Goal: Communication & Community: Answer question/provide support

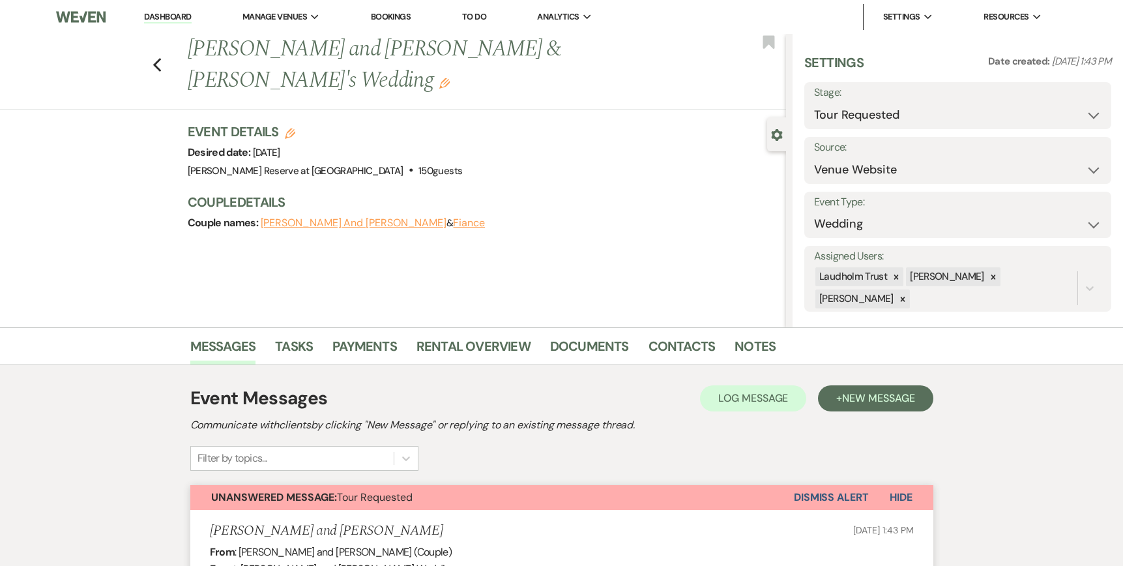
select select "2"
select select "5"
click at [158, 17] on link "Dashboard" at bounding box center [167, 17] width 47 height 12
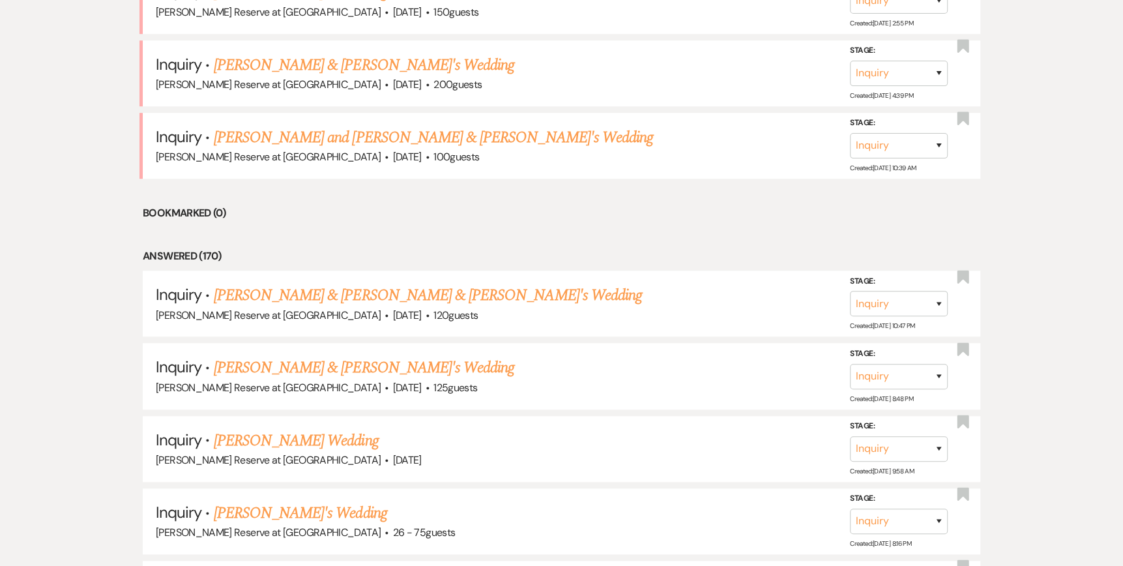
scroll to position [717, 0]
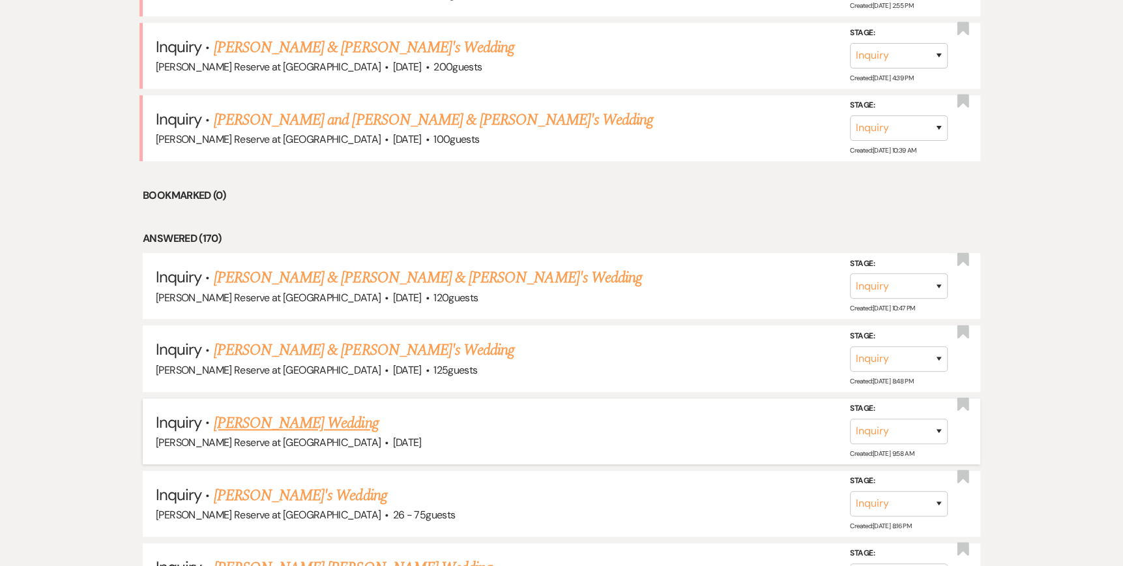
click at [274, 421] on link "[PERSON_NAME] Wedding" at bounding box center [296, 422] width 165 height 23
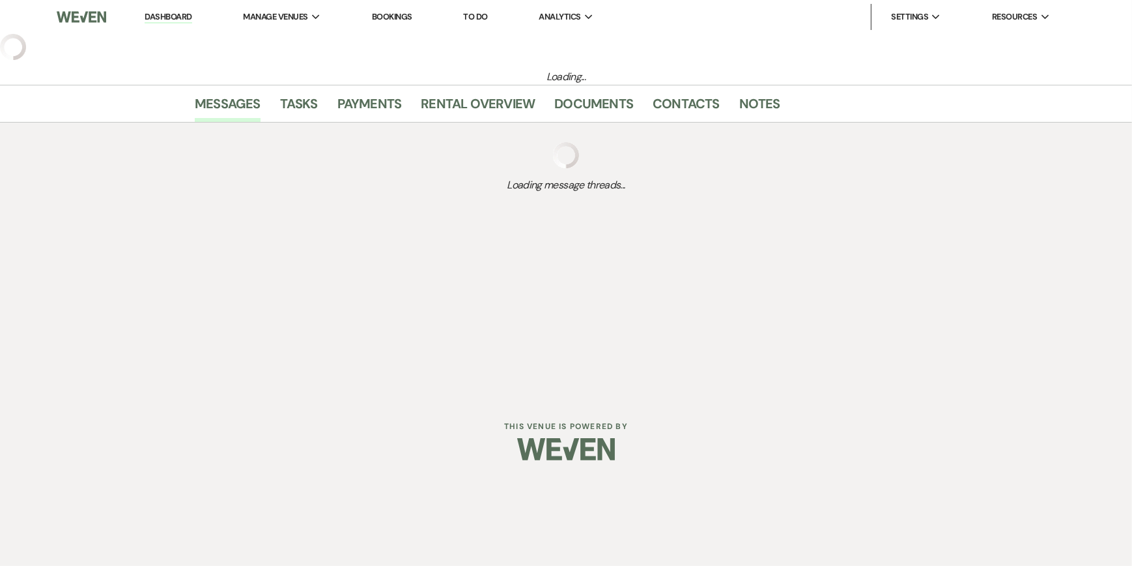
select select "2"
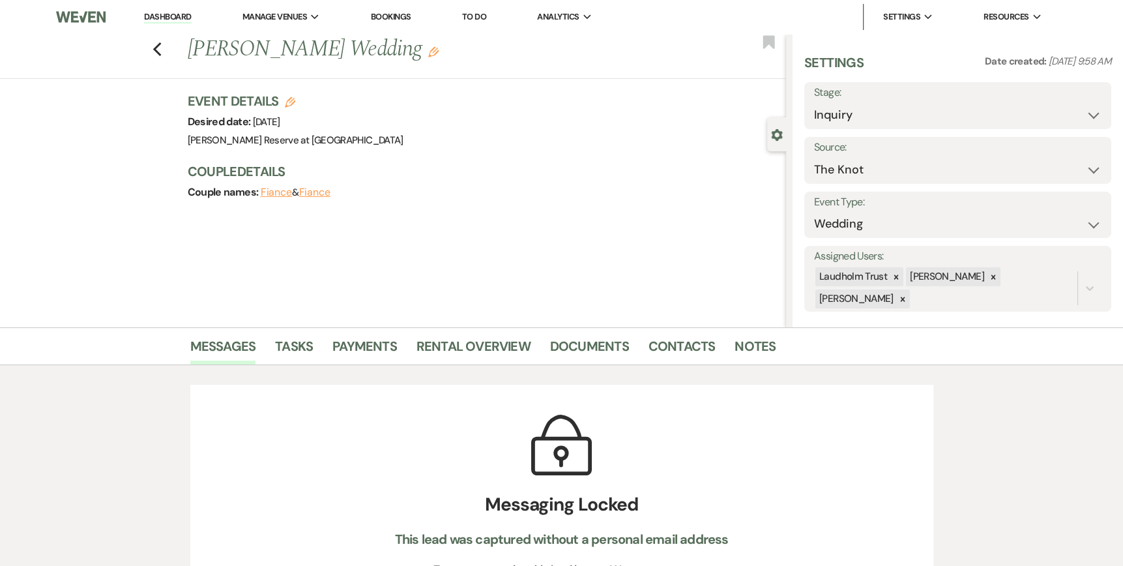
click at [156, 46] on div "Previous [PERSON_NAME] Wedding Edit Bookmark" at bounding box center [389, 56] width 792 height 45
click at [158, 48] on icon "Previous" at bounding box center [157, 50] width 10 height 16
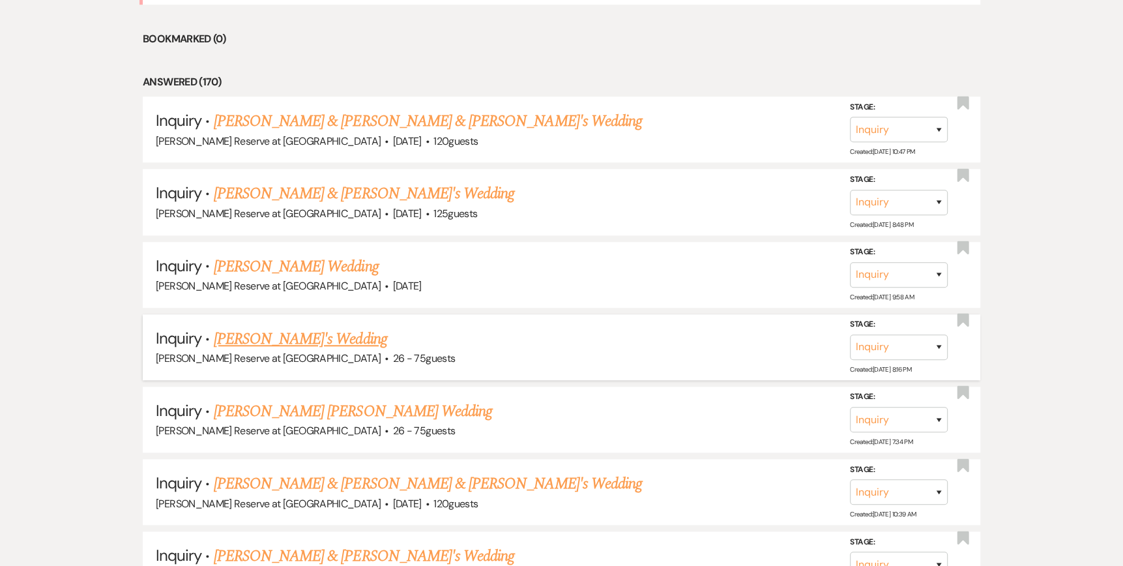
scroll to position [912, 0]
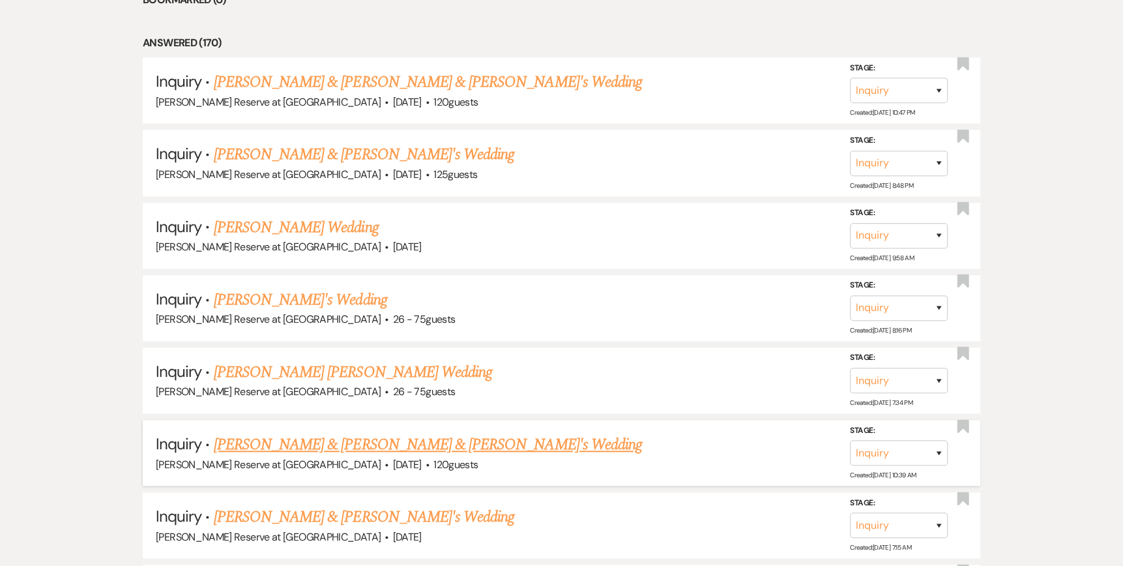
click at [286, 435] on link "[PERSON_NAME] & [PERSON_NAME] & [PERSON_NAME]'s Wedding" at bounding box center [428, 444] width 428 height 23
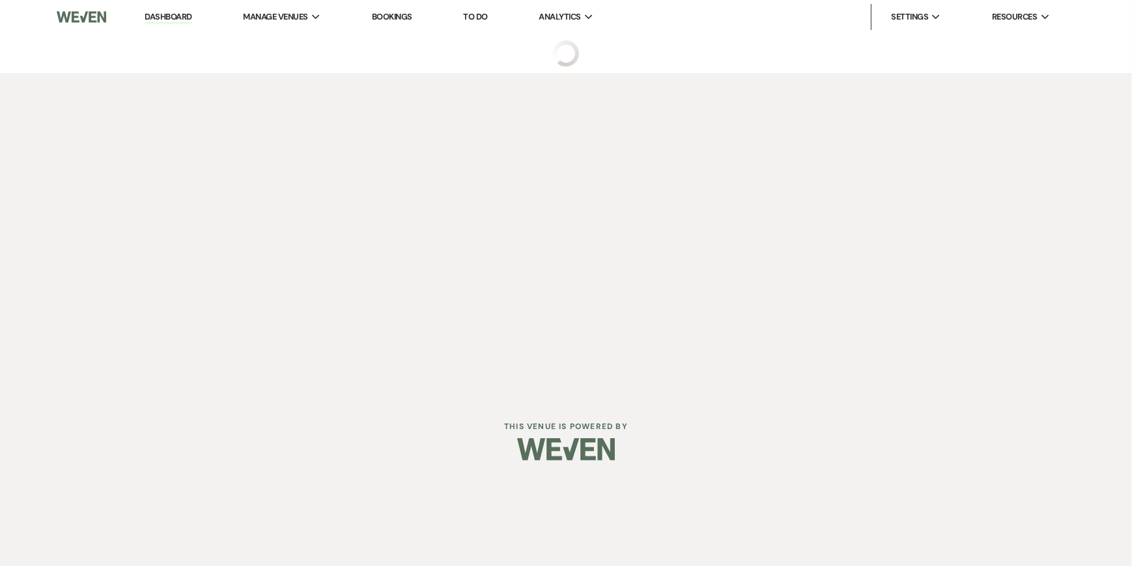
select select "5"
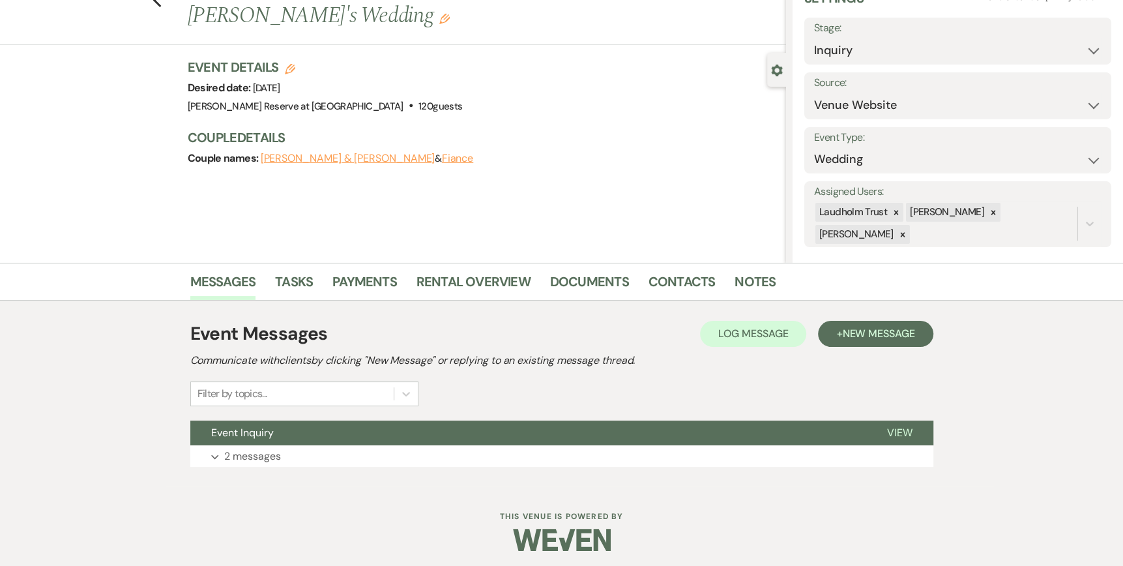
scroll to position [65, 0]
click at [895, 433] on span "View" at bounding box center [899, 432] width 25 height 14
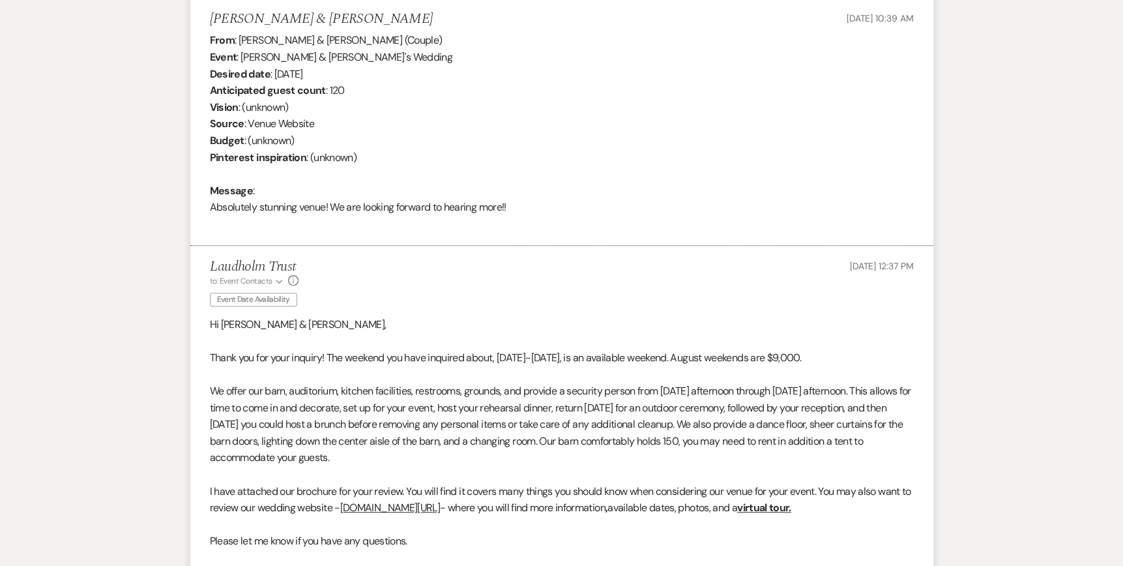
scroll to position [586, 0]
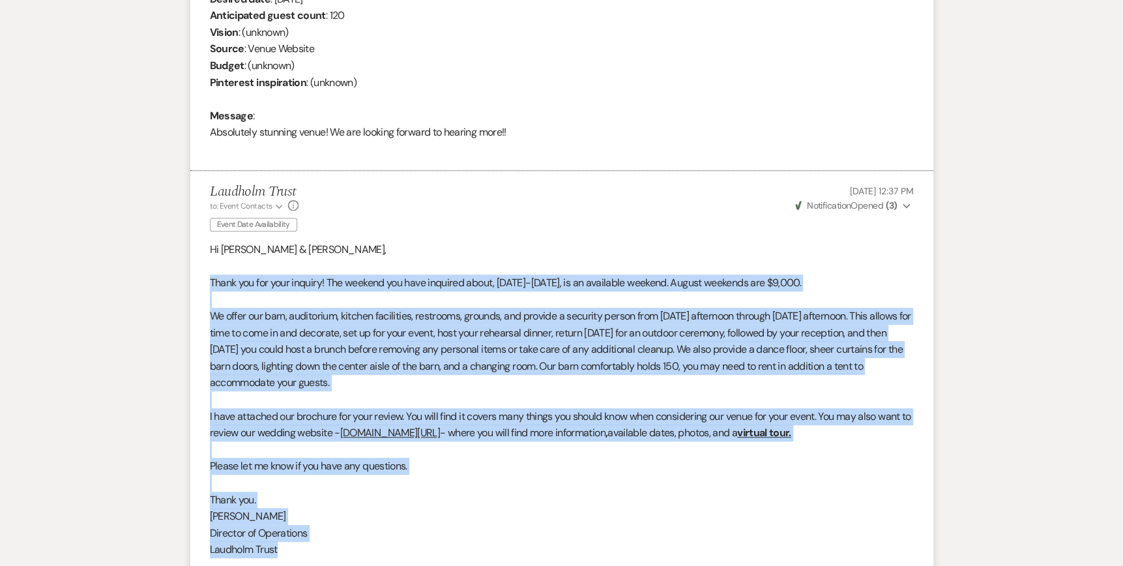
drag, startPoint x: 199, startPoint y: 279, endPoint x: 904, endPoint y: 547, distance: 753.7
click at [904, 547] on li "Laudholm Trust to: Event Contacts Expand Info Event Date Availability [DATE] 12…" at bounding box center [561, 395] width 743 height 448
copy div "Lorem ips dol sita consect! Adi elitsed doe temp incididu utlab, Etdolo 33-37, …"
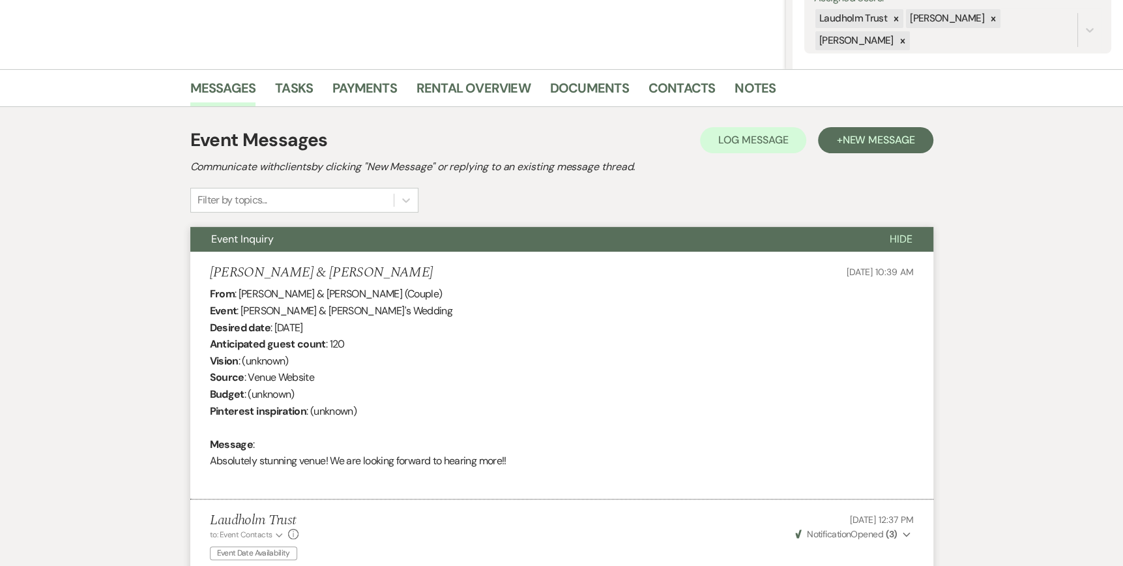
scroll to position [0, 0]
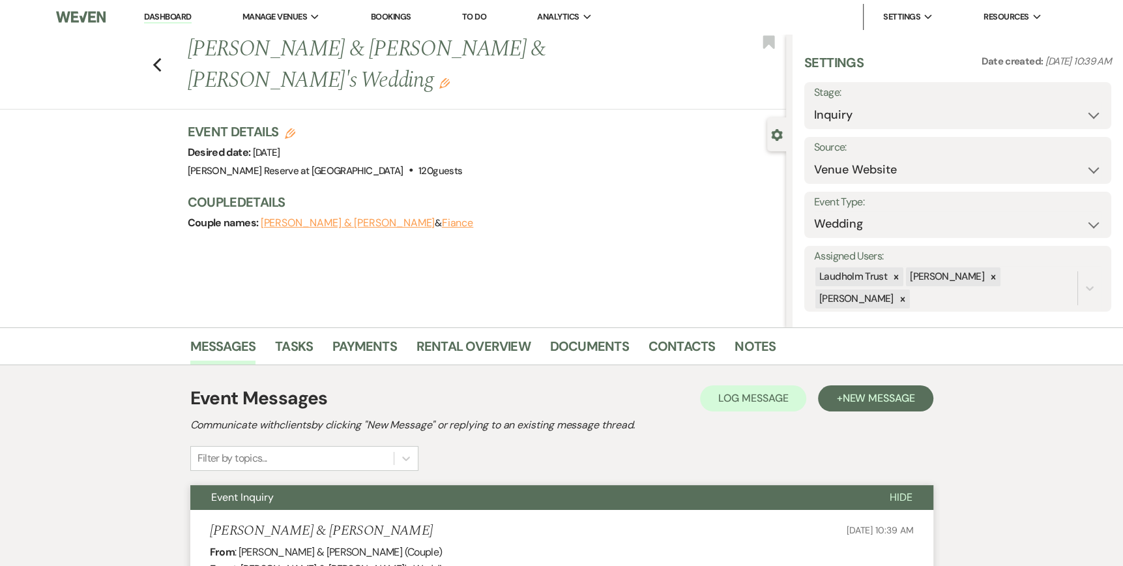
click at [159, 16] on link "Dashboard" at bounding box center [167, 17] width 47 height 12
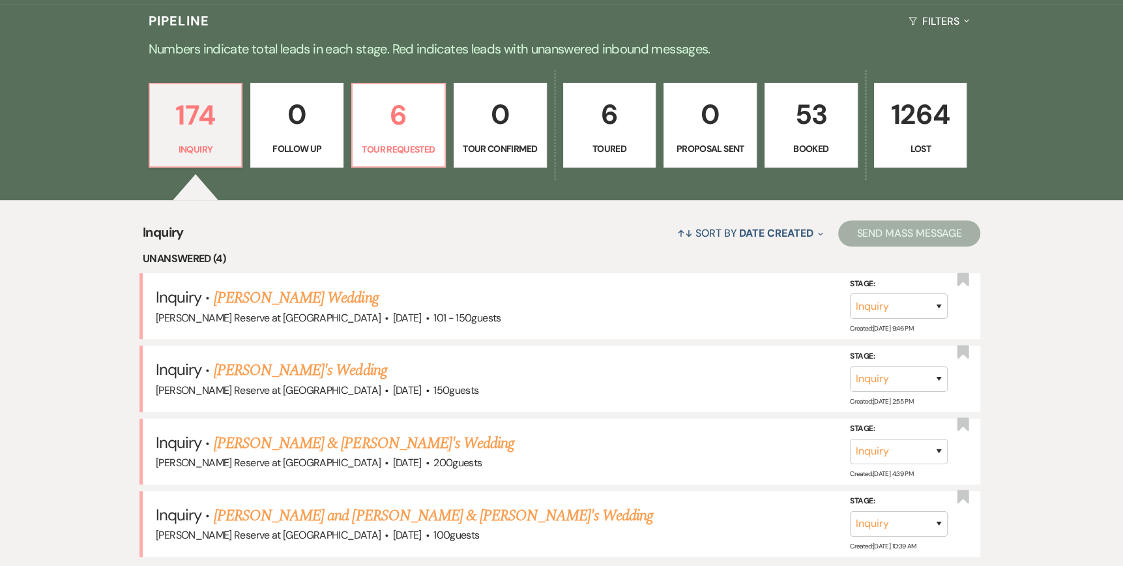
scroll to position [456, 0]
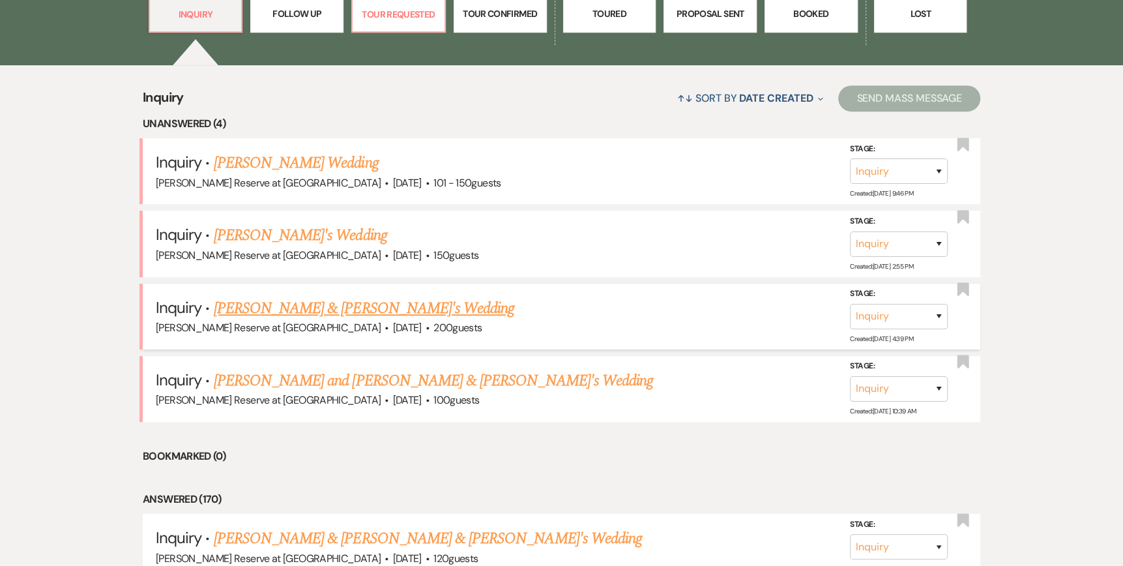
click at [329, 304] on link "[PERSON_NAME] & [PERSON_NAME]'s Wedding" at bounding box center [364, 307] width 301 height 23
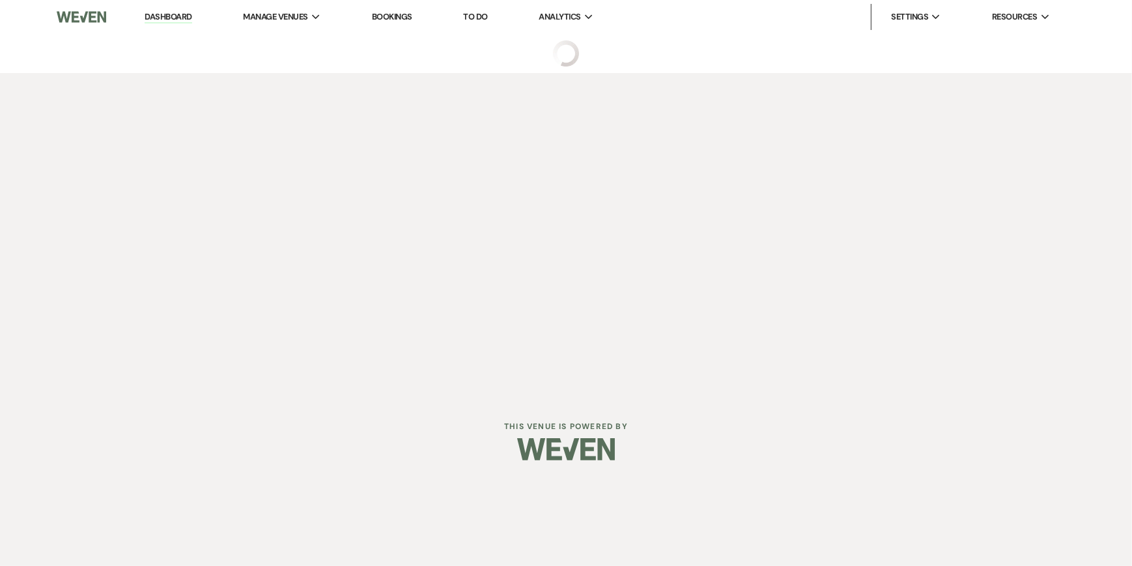
select select "5"
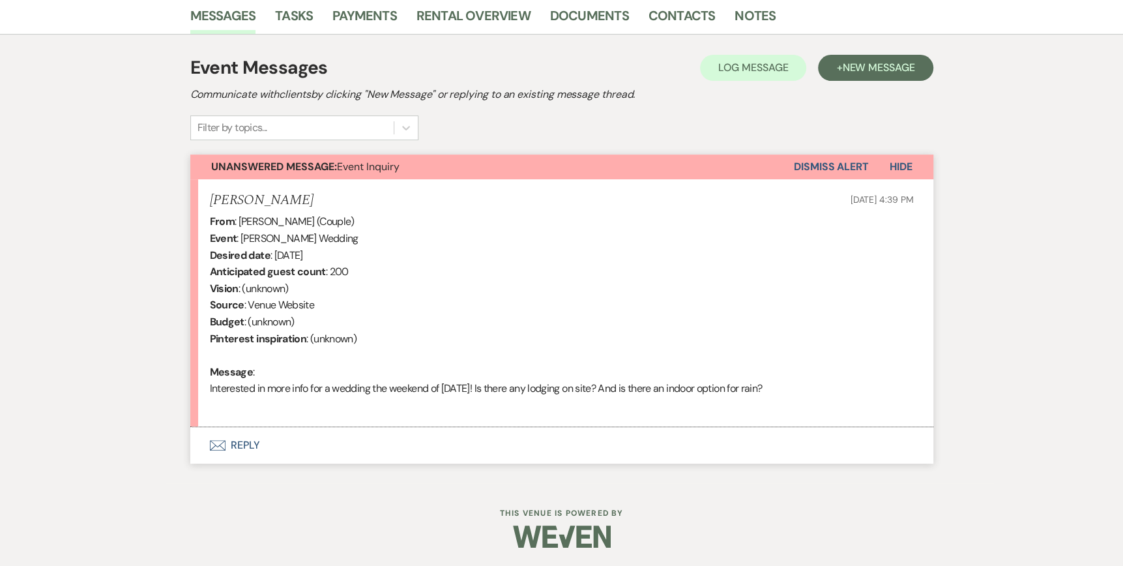
scroll to position [331, 0]
click at [222, 442] on icon "Envelope" at bounding box center [218, 444] width 16 height 10
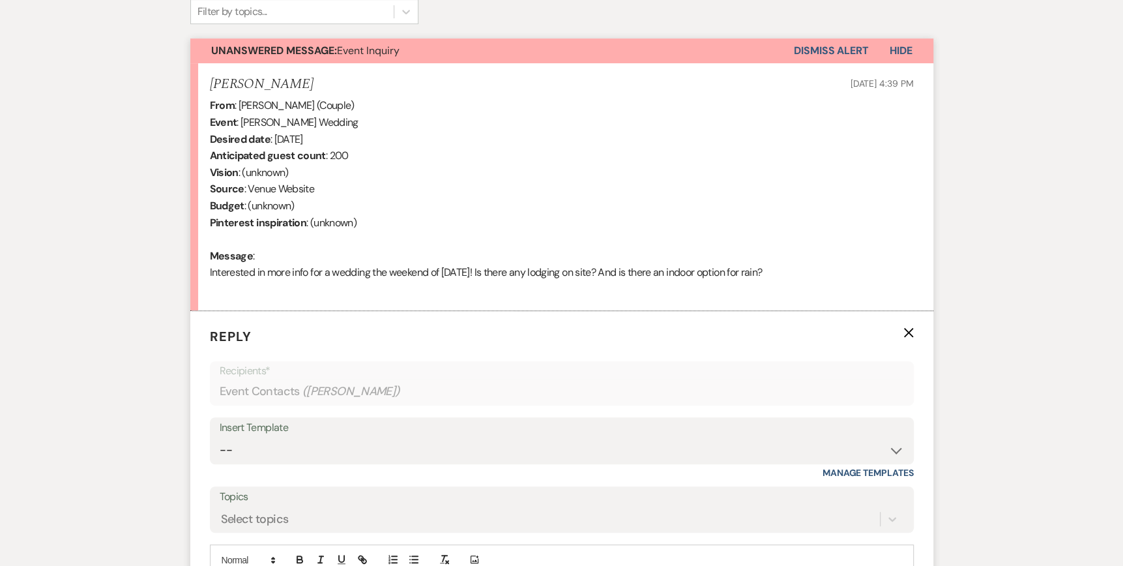
scroll to position [592, 0]
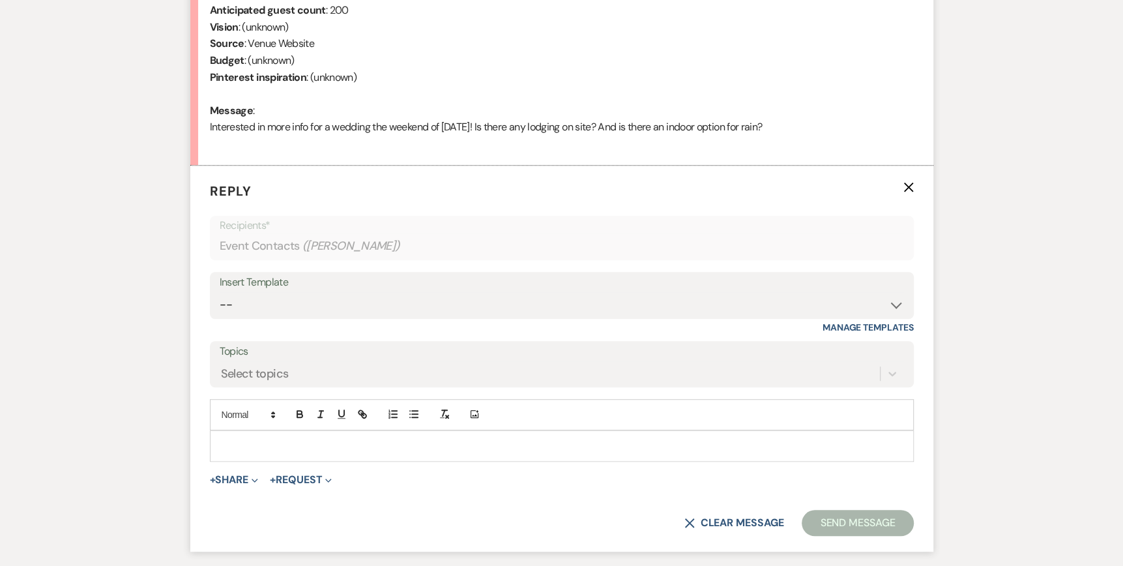
click at [222, 440] on p at bounding box center [561, 445] width 683 height 14
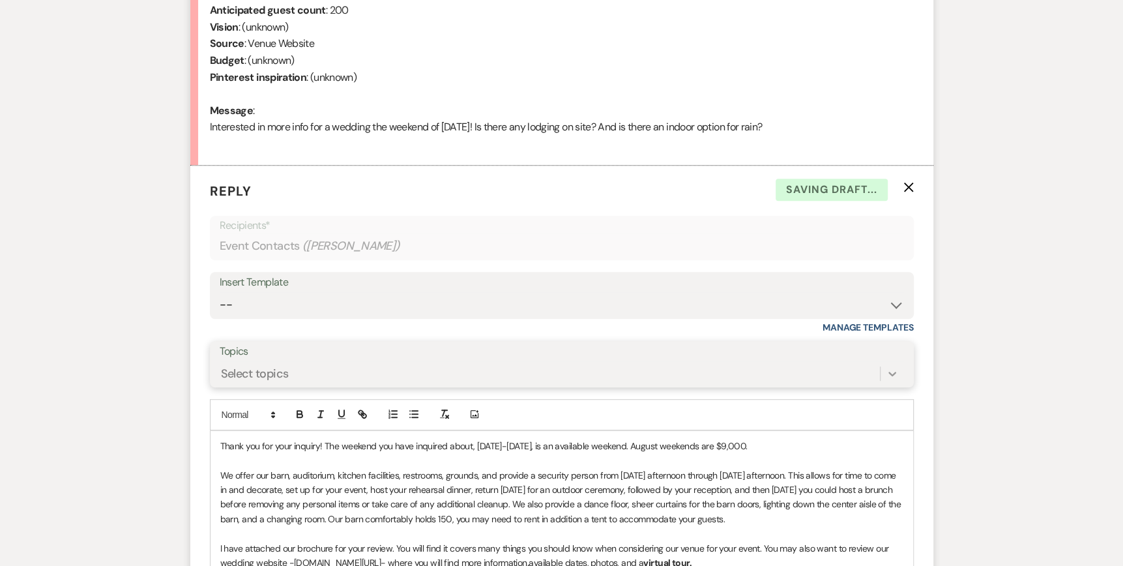
click at [891, 369] on form "Reply X Saving draft... Recipients* Event Contacts ( [PERSON_NAME] ) Insert Tem…" at bounding box center [561, 474] width 743 height 619
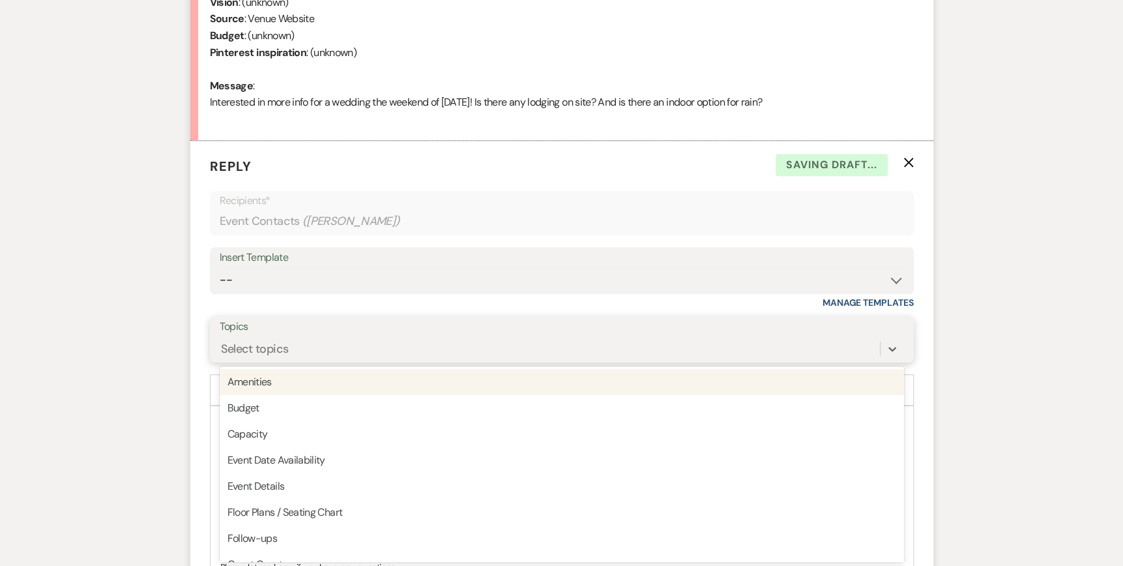
scroll to position [617, 0]
click at [281, 461] on div "Event Date Availability" at bounding box center [562, 459] width 684 height 26
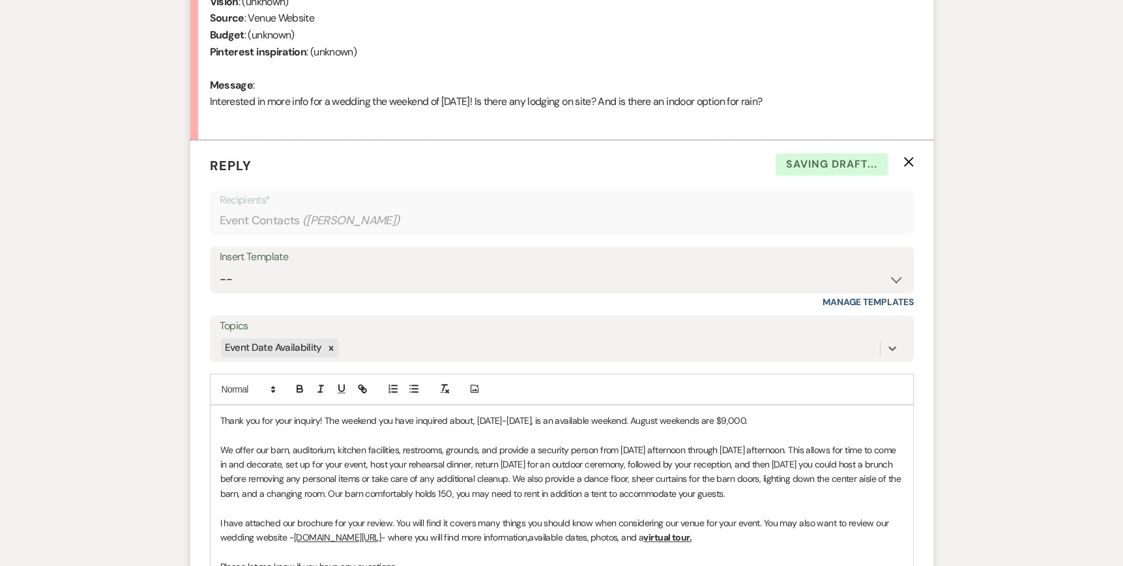
click at [218, 418] on div "Thank you for your inquiry! The weekend you have inquired about, [DATE]-[DATE],…" at bounding box center [561, 537] width 702 height 264
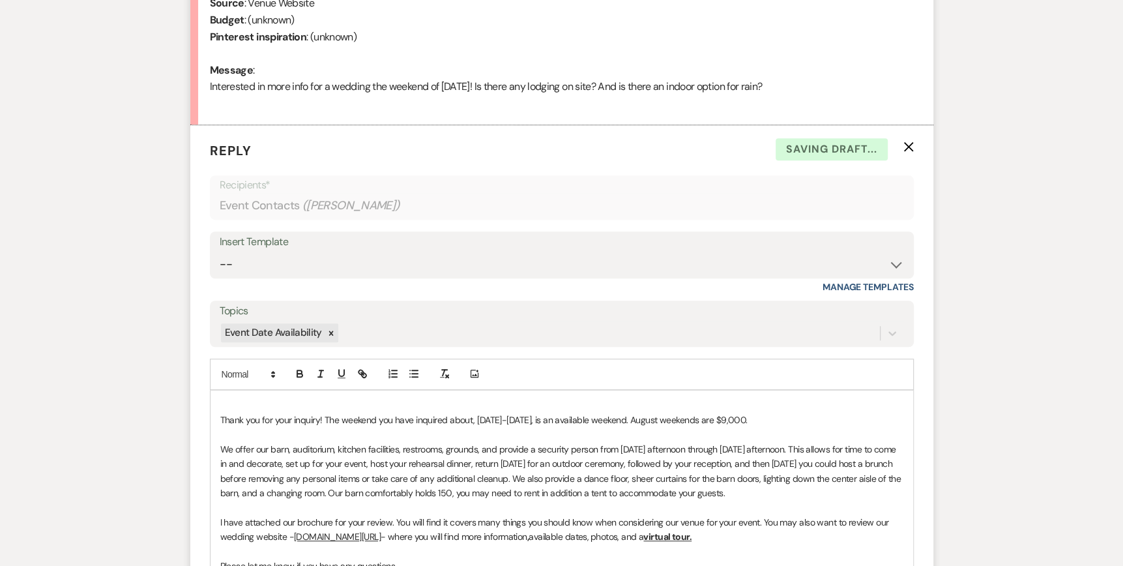
scroll to position [646, 0]
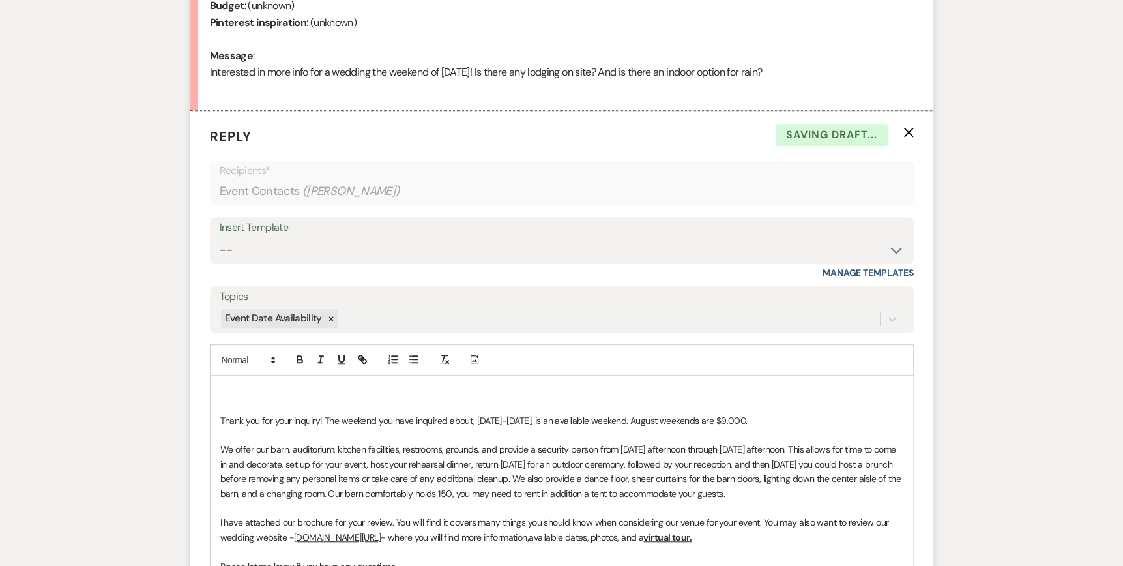
click at [217, 385] on div "﻿ Thank you for your inquiry! The weekend you have inquired about, [DATE]-[DATE…" at bounding box center [561, 522] width 702 height 293
drag, startPoint x: 548, startPoint y: 416, endPoint x: 477, endPoint y: 423, distance: 71.4
click at [477, 423] on span "Thank you for your inquiry! The weekend you have inquired about, [DATE]-[DATE],…" at bounding box center [483, 420] width 527 height 12
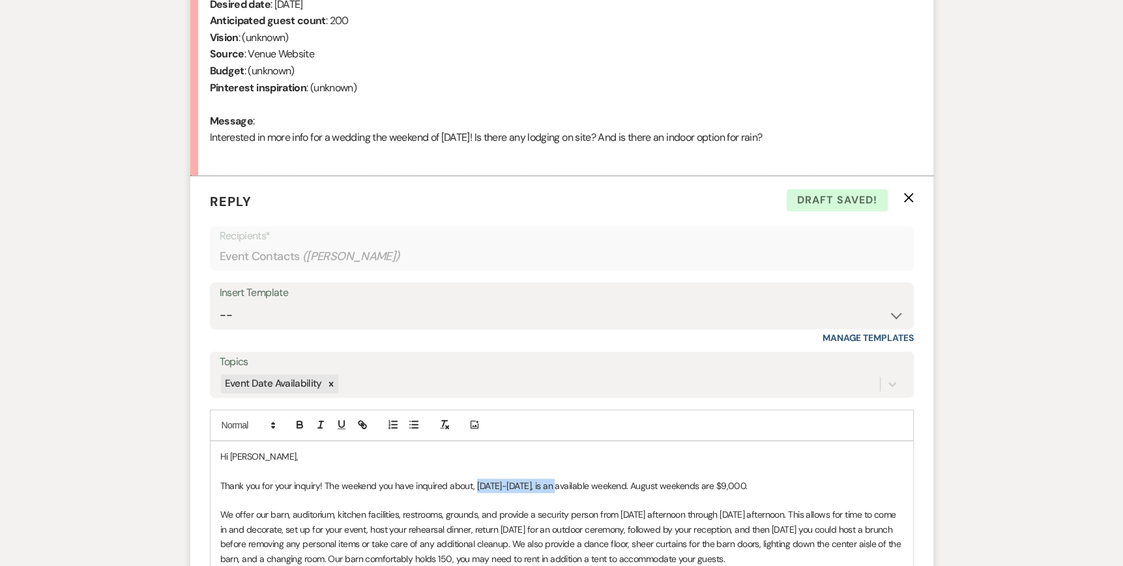
drag, startPoint x: 474, startPoint y: 482, endPoint x: 566, endPoint y: 481, distance: 91.9
click at [566, 481] on span "Thank you for your inquiry! The weekend you have inquired about, [DATE]-[DATE],…" at bounding box center [483, 486] width 527 height 12
click at [304, 420] on icon "button" at bounding box center [300, 424] width 12 height 12
click at [341, 421] on icon "button" at bounding box center [342, 424] width 12 height 12
drag, startPoint x: 696, startPoint y: 486, endPoint x: 671, endPoint y: 488, distance: 24.8
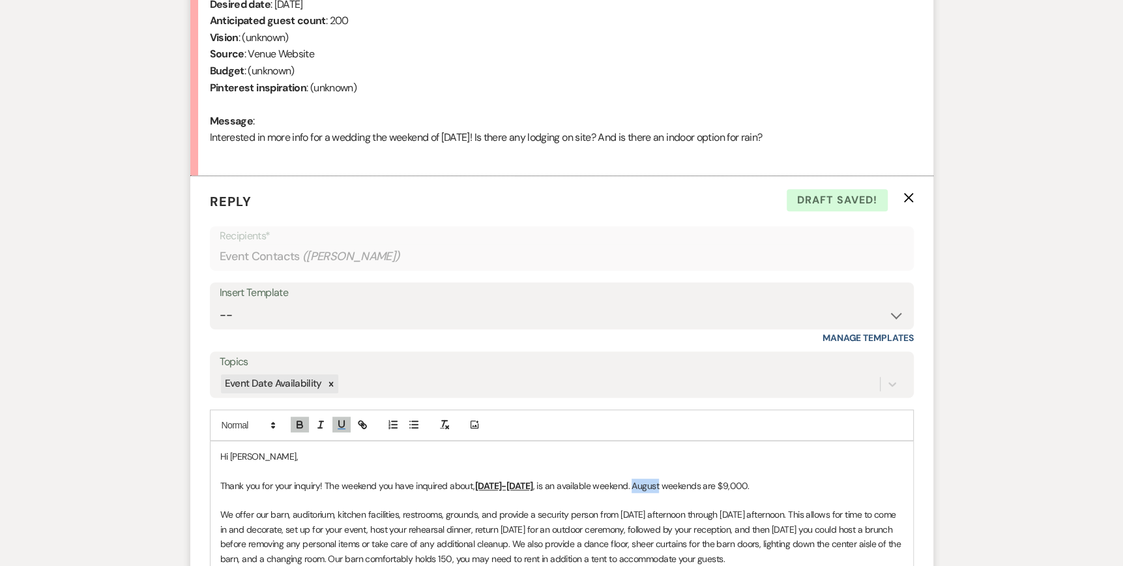
click at [671, 488] on span ", is an available weekend. August weekends are $9,000." at bounding box center [640, 486] width 216 height 12
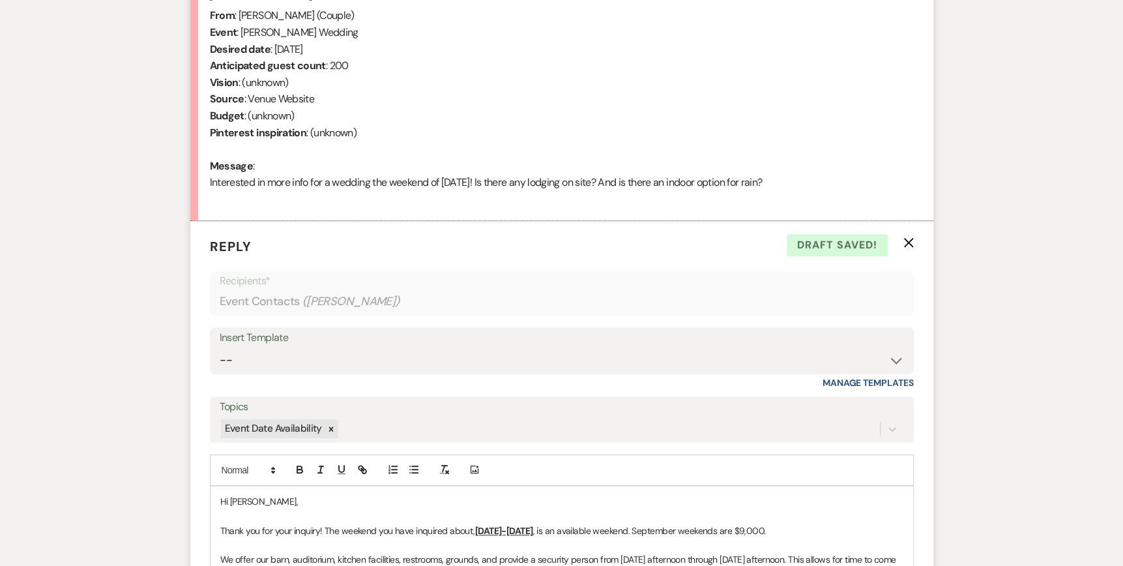
scroll to position [711, 0]
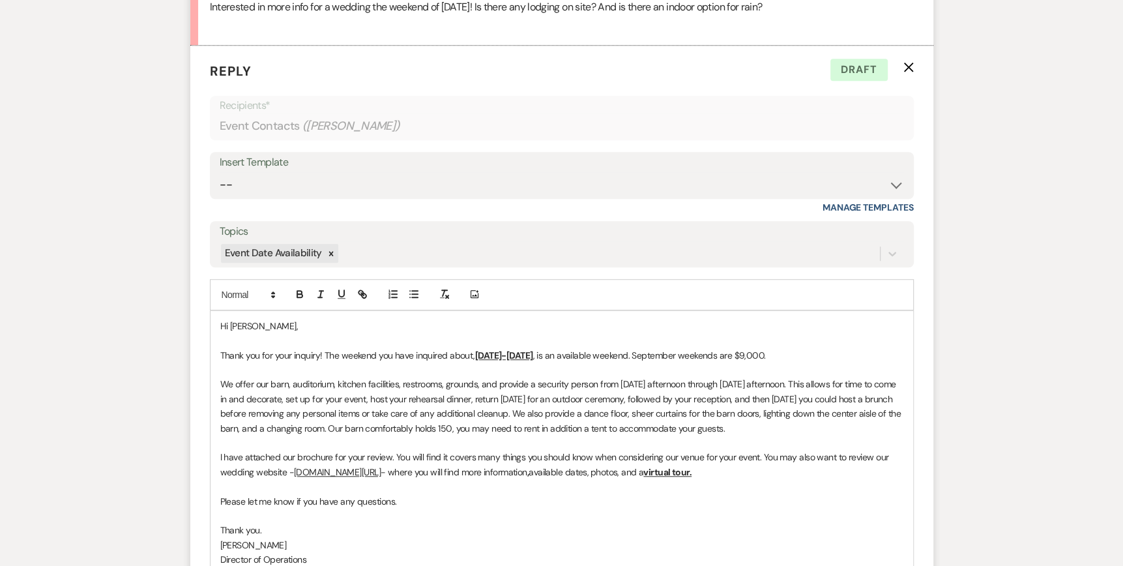
click at [562, 424] on span "We offer our barn, auditorium, kitchen facilities, restrooms, grounds, and prov…" at bounding box center [561, 405] width 683 height 55
click at [636, 427] on span "We offer our barn, auditorium, kitchen facilities, restrooms, grounds, and prov…" at bounding box center [561, 405] width 683 height 55
click at [654, 425] on span "We offer our barn, auditorium, kitchen facilities, restrooms, grounds, and prov…" at bounding box center [561, 405] width 683 height 55
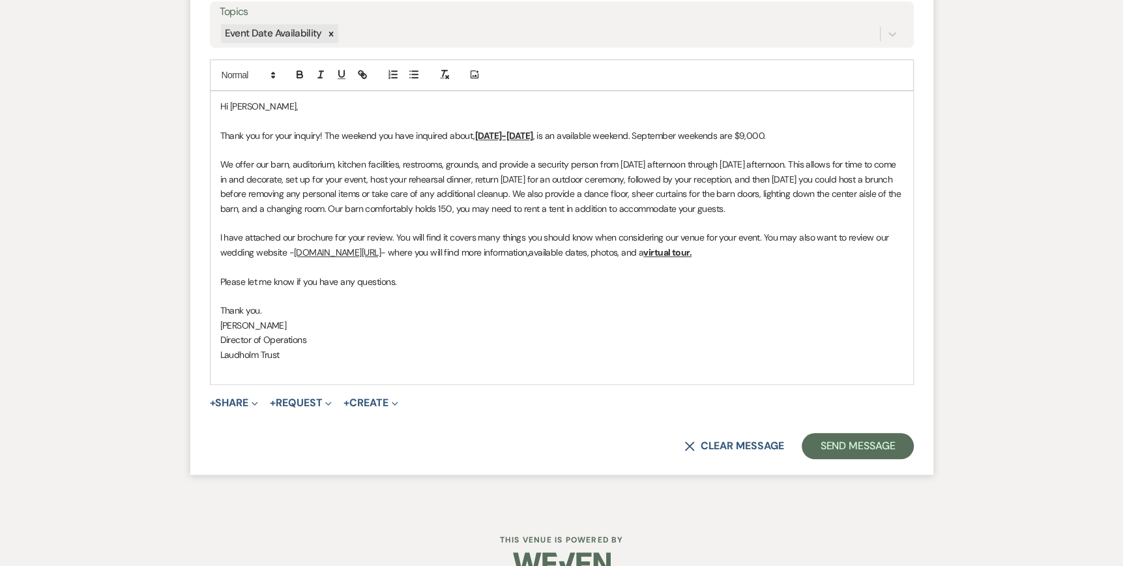
scroll to position [958, 0]
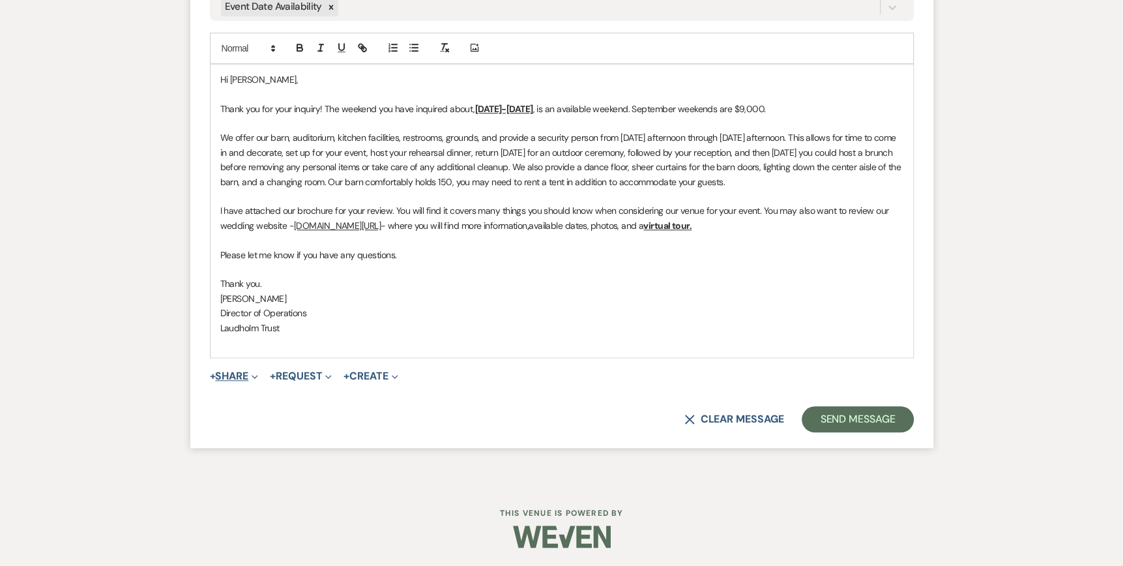
click at [258, 373] on icon "Expand" at bounding box center [254, 376] width 7 height 7
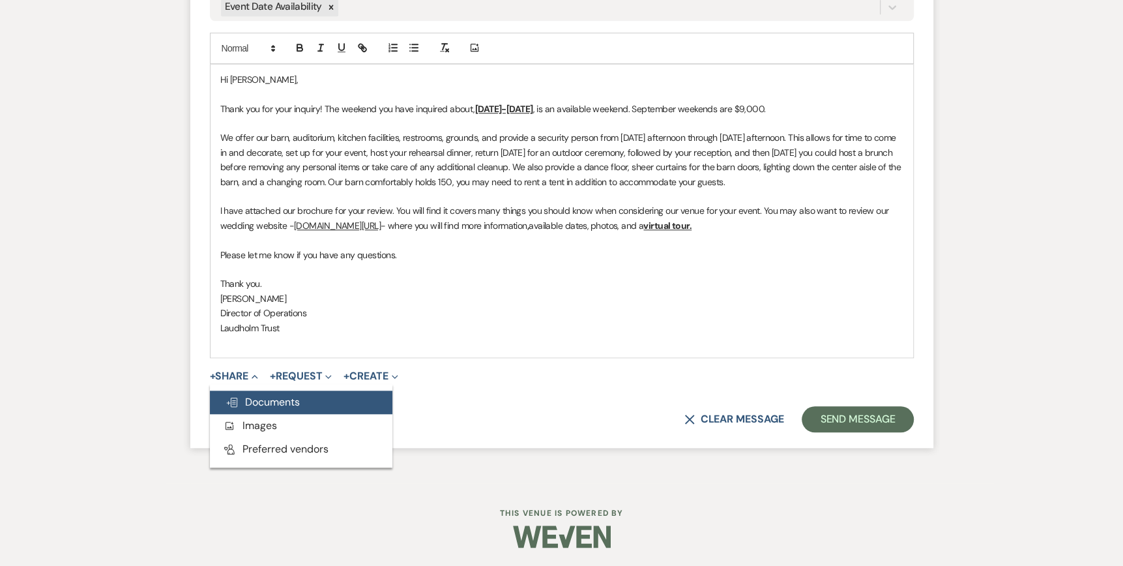
click at [253, 406] on span "Doc Upload Documents" at bounding box center [262, 402] width 74 height 14
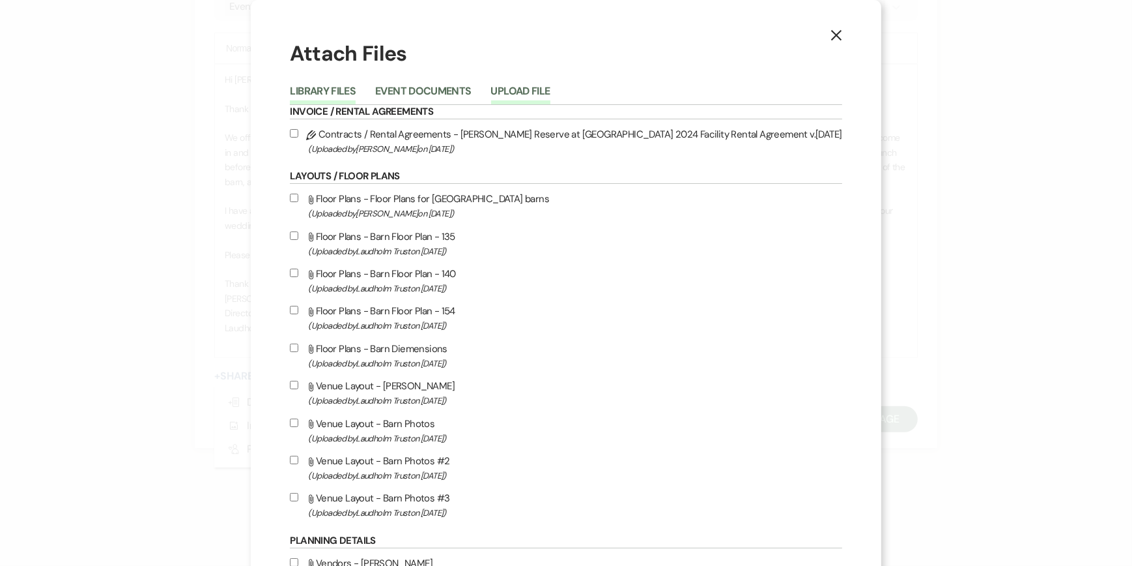
click at [551, 91] on button "Upload File" at bounding box center [520, 95] width 59 height 18
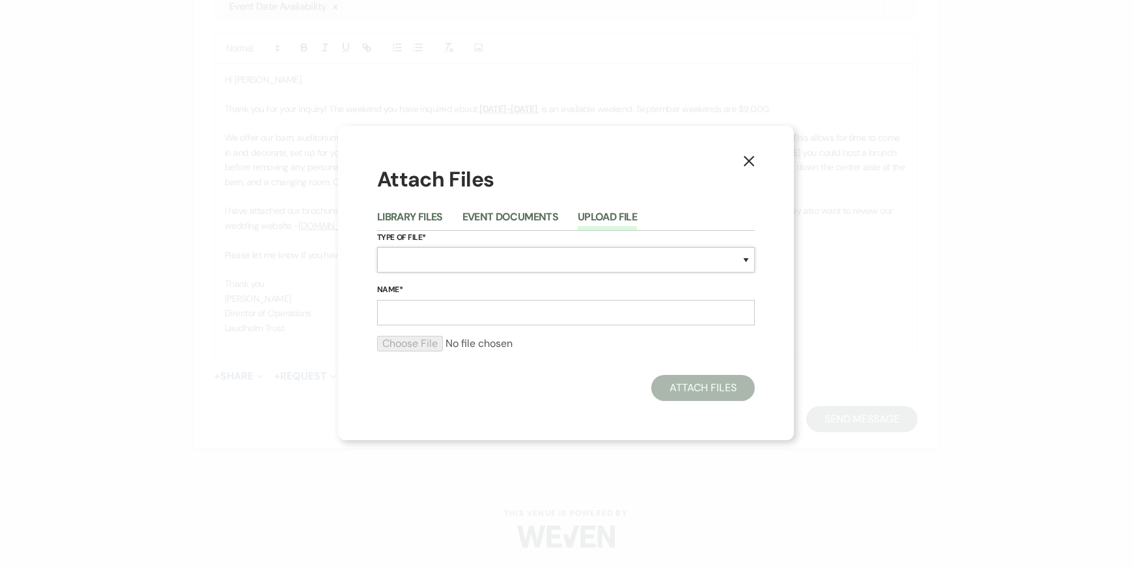
click at [392, 260] on select "Special Event Insurance Vendor Certificate of Insurance Contracts / Rental Agre…" at bounding box center [566, 259] width 378 height 25
select select "43"
click at [377, 247] on select "Special Event Insurance Vendor Certificate of Insurance Contracts / Rental Agre…" at bounding box center [566, 259] width 378 height 25
click at [403, 317] on input "Name*" at bounding box center [566, 312] width 378 height 25
type input "Wedding Brochure"
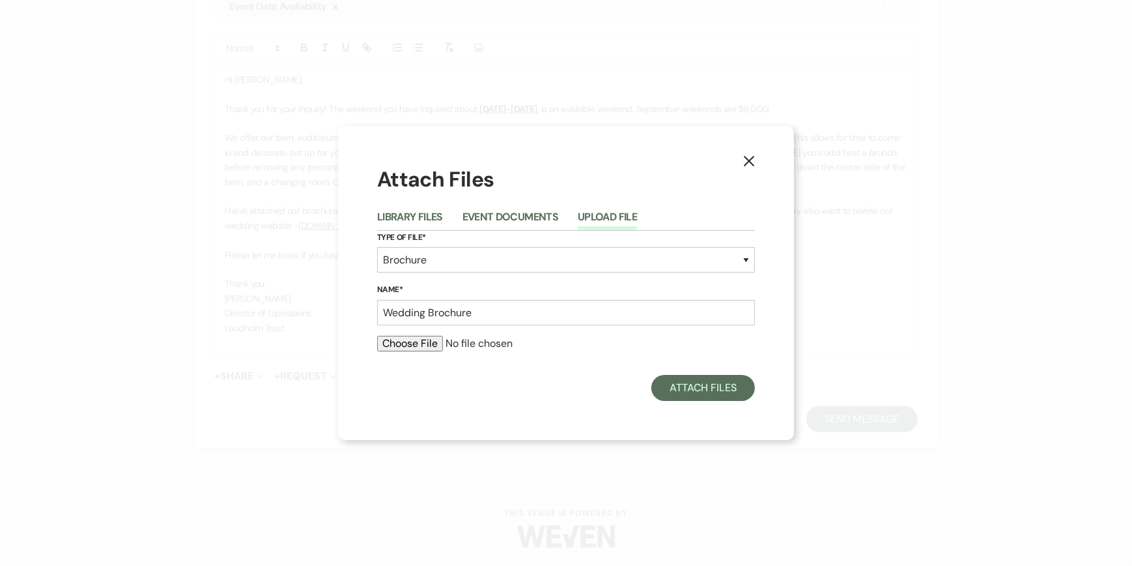
click at [418, 338] on input "file" at bounding box center [566, 344] width 378 height 16
type input "C:\fakepath\Wedding Brochure 2025.pdf"
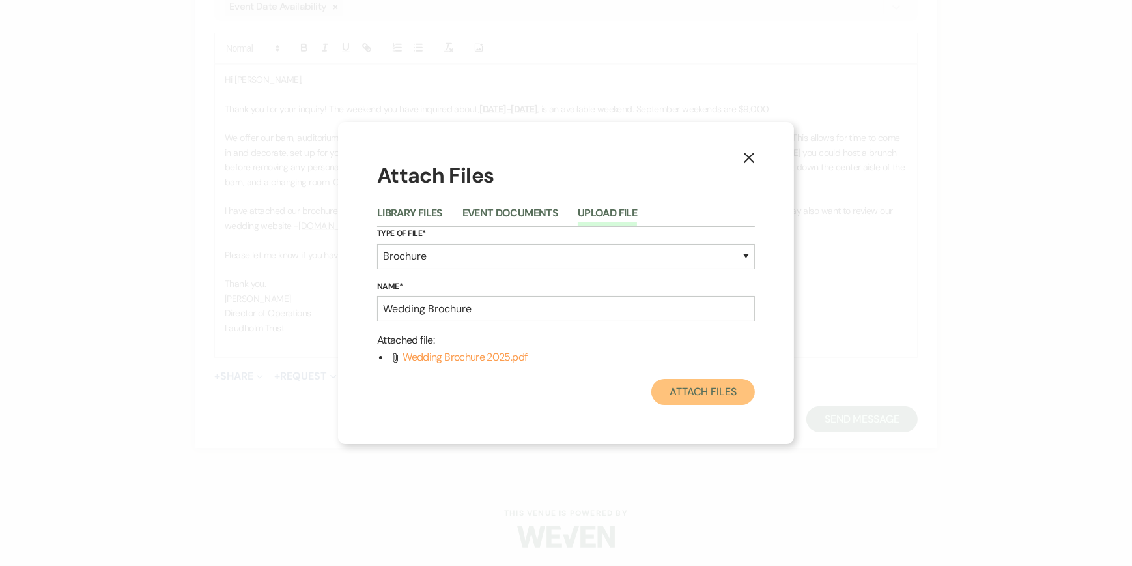
click at [702, 388] on button "Attach Files" at bounding box center [704, 392] width 104 height 26
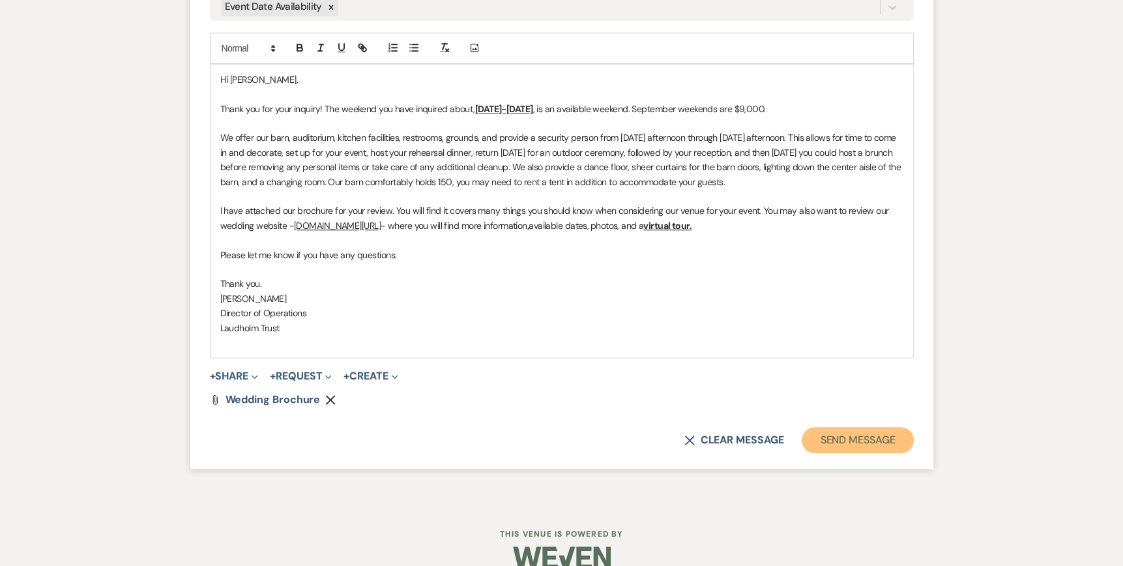
click at [844, 442] on button "Send Message" at bounding box center [856, 440] width 111 height 26
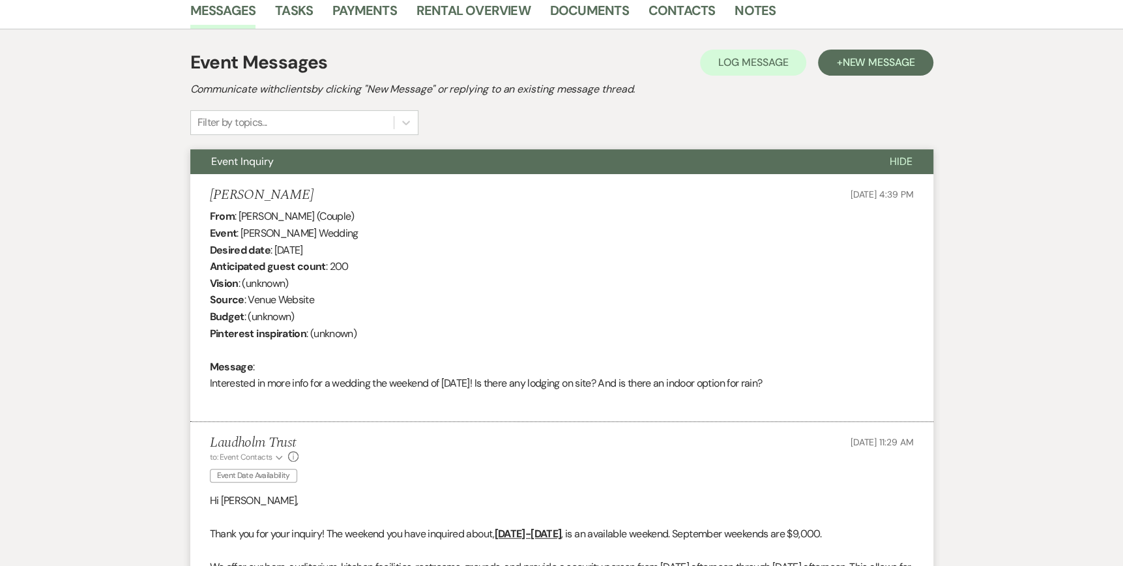
scroll to position [0, 0]
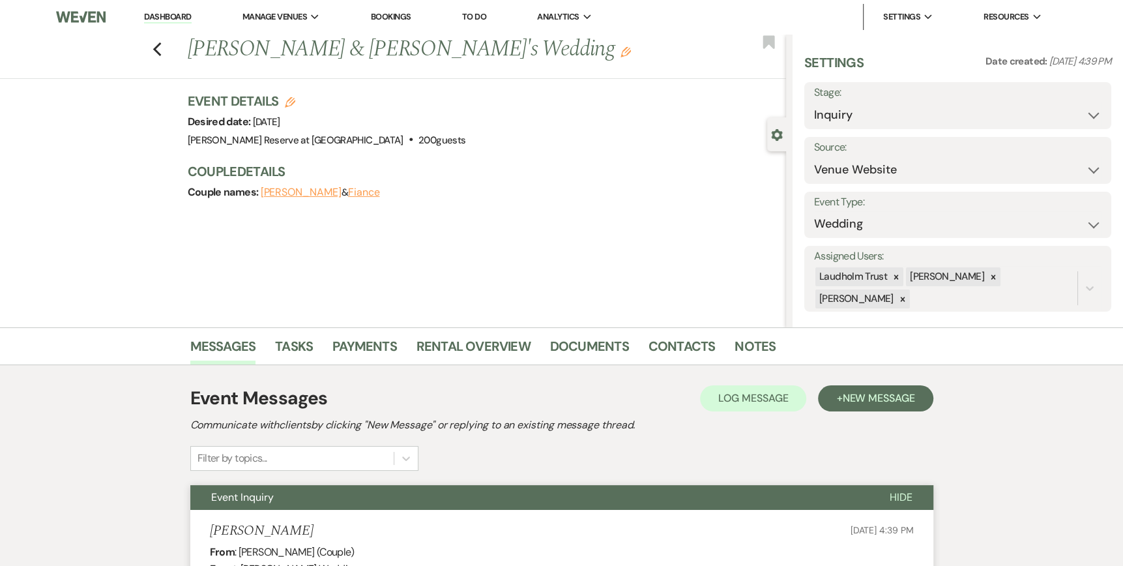
click at [165, 17] on link "Dashboard" at bounding box center [167, 17] width 47 height 12
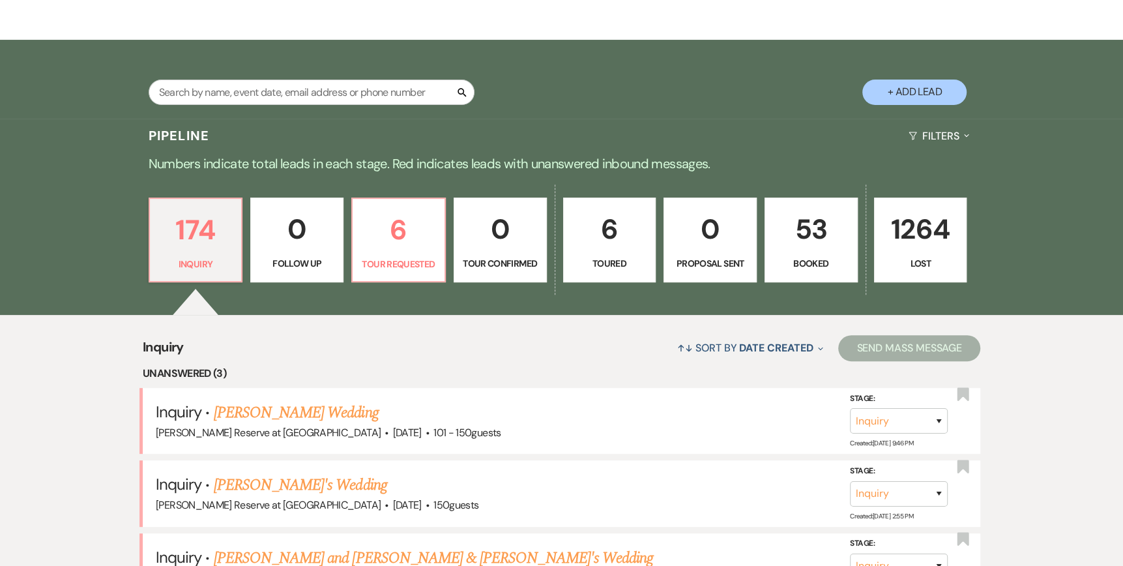
scroll to position [391, 0]
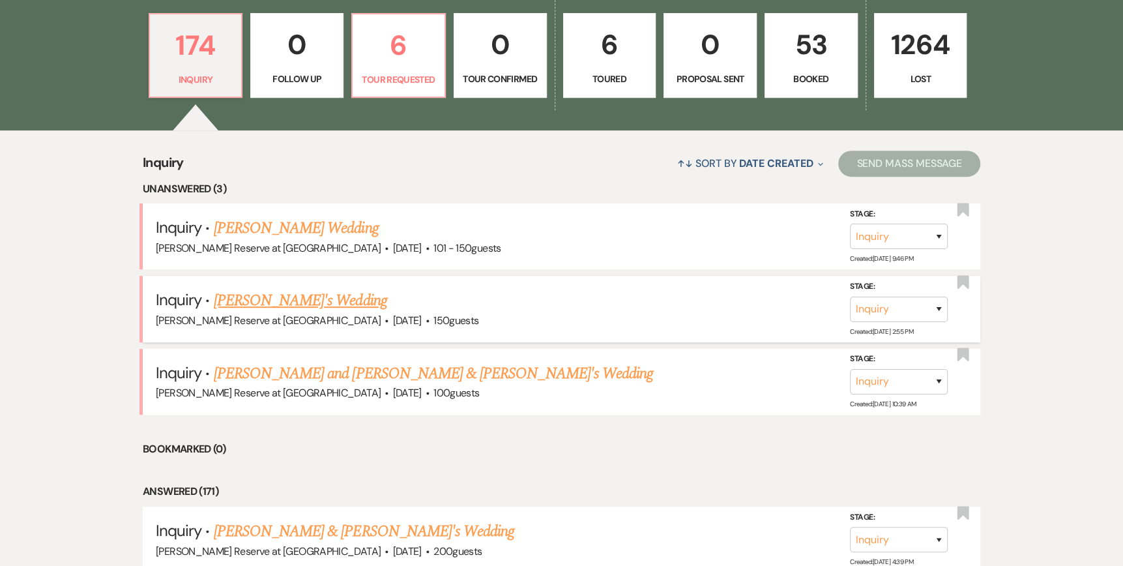
click at [275, 299] on link "[PERSON_NAME]'s Wedding" at bounding box center [300, 300] width 173 height 23
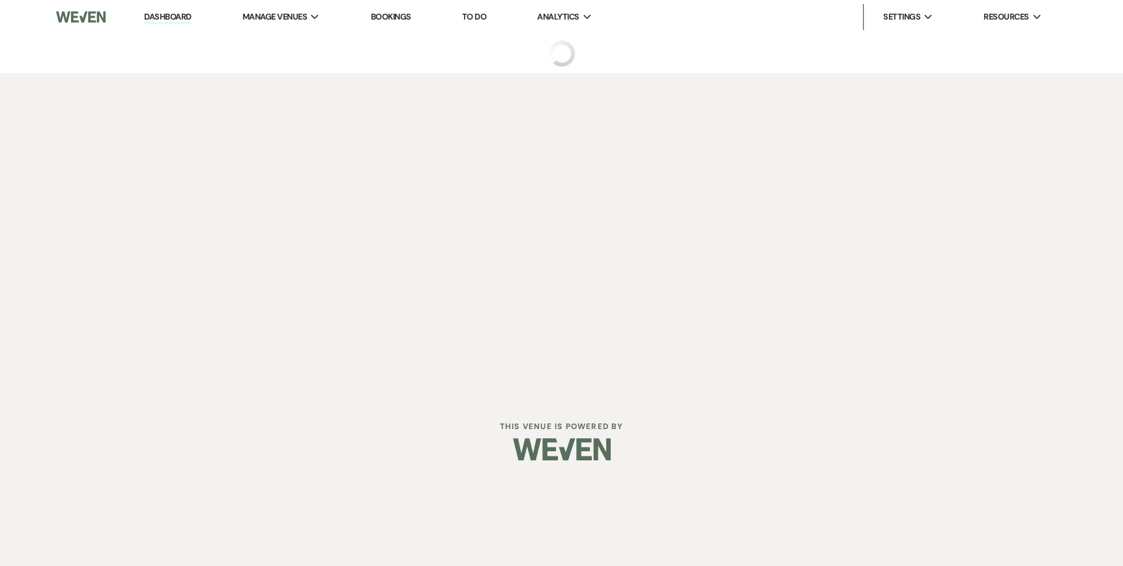
select select "5"
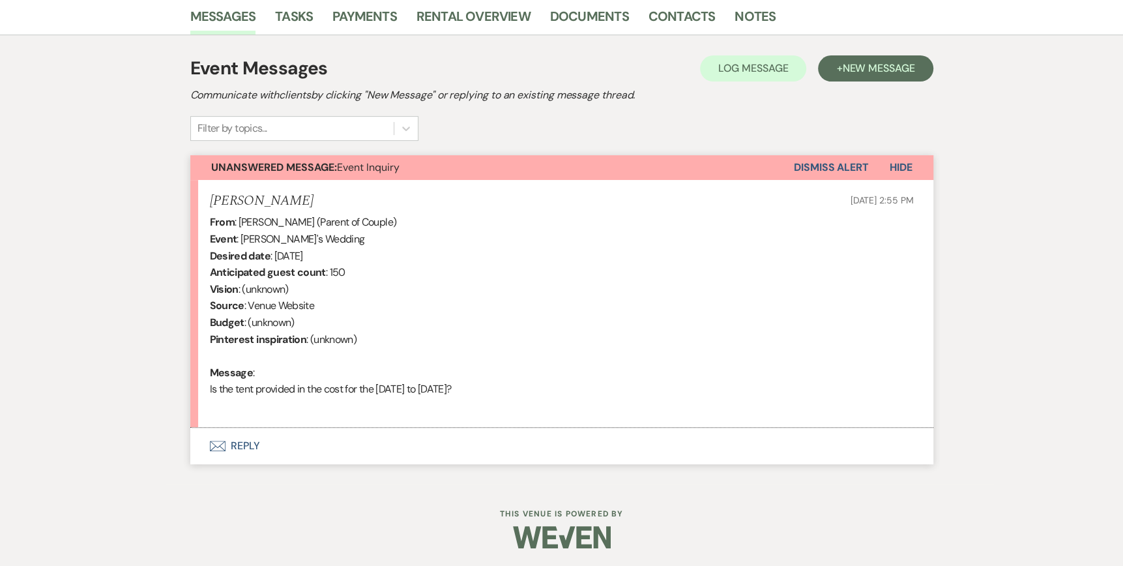
scroll to position [331, 0]
click at [216, 442] on icon "Envelope" at bounding box center [218, 444] width 16 height 10
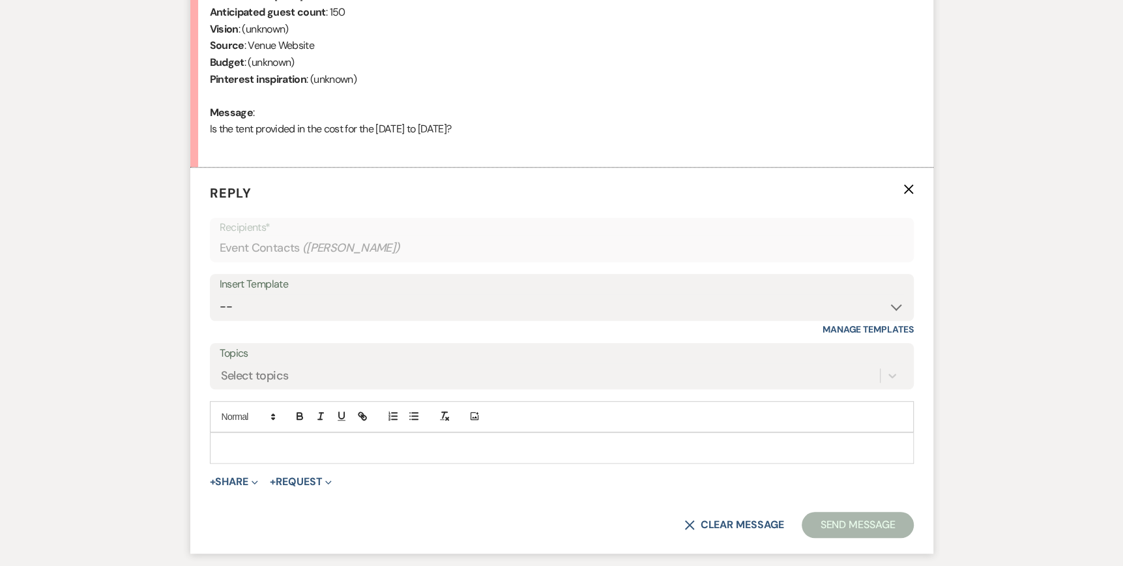
scroll to position [592, 0]
click at [216, 437] on div at bounding box center [561, 446] width 702 height 30
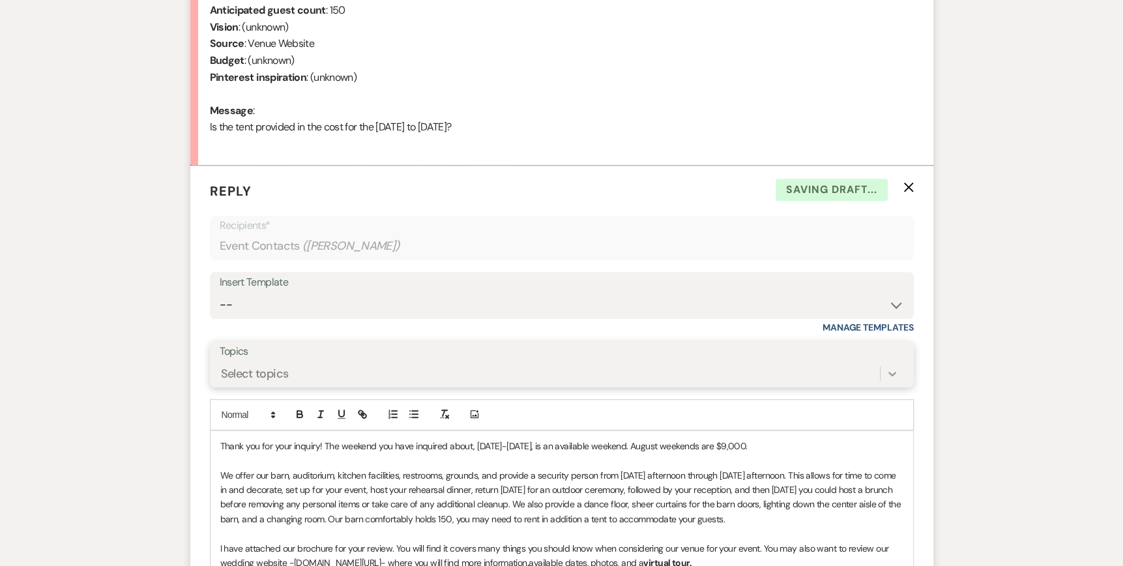
click at [896, 373] on div "Select topics" at bounding box center [562, 373] width 684 height 25
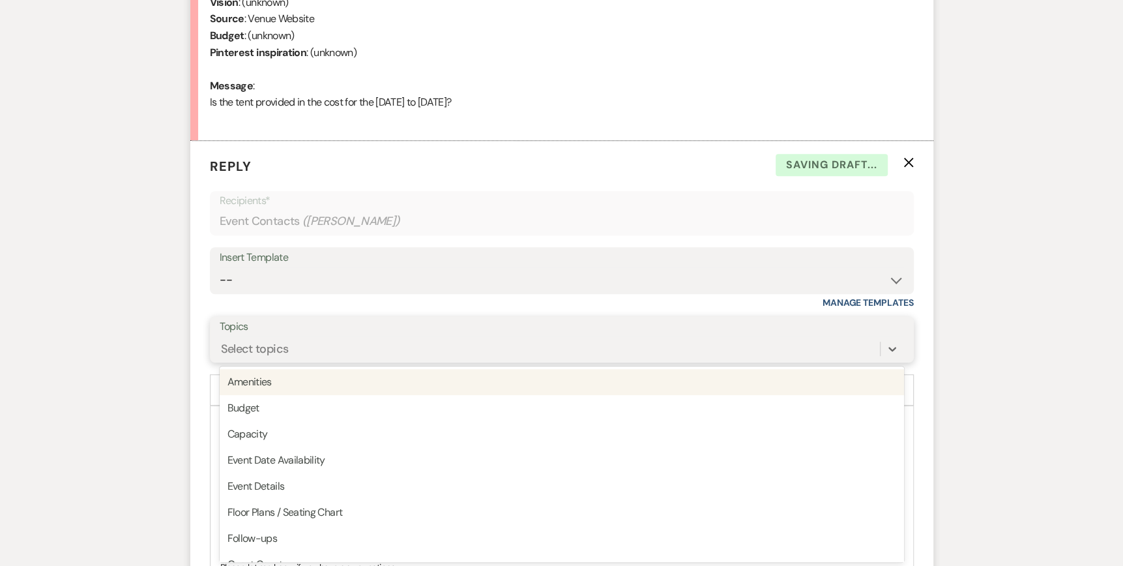
scroll to position [617, 0]
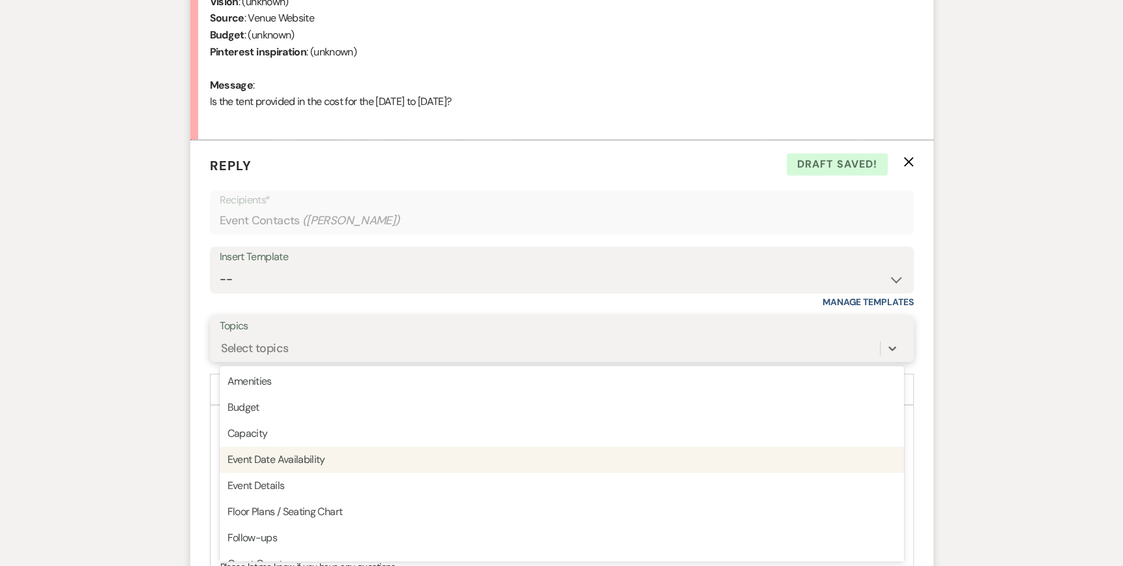
click at [379, 465] on div "Event Date Availability" at bounding box center [562, 459] width 684 height 26
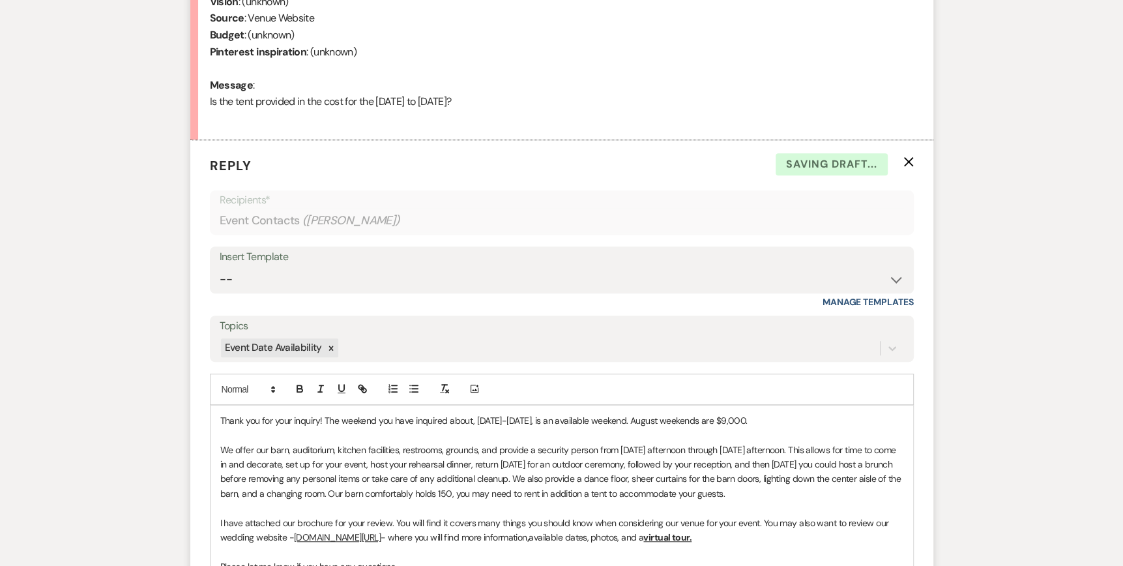
click at [218, 418] on div "Thank you for your inquiry! The weekend you have inquired about, [DATE]-[DATE],…" at bounding box center [561, 537] width 702 height 264
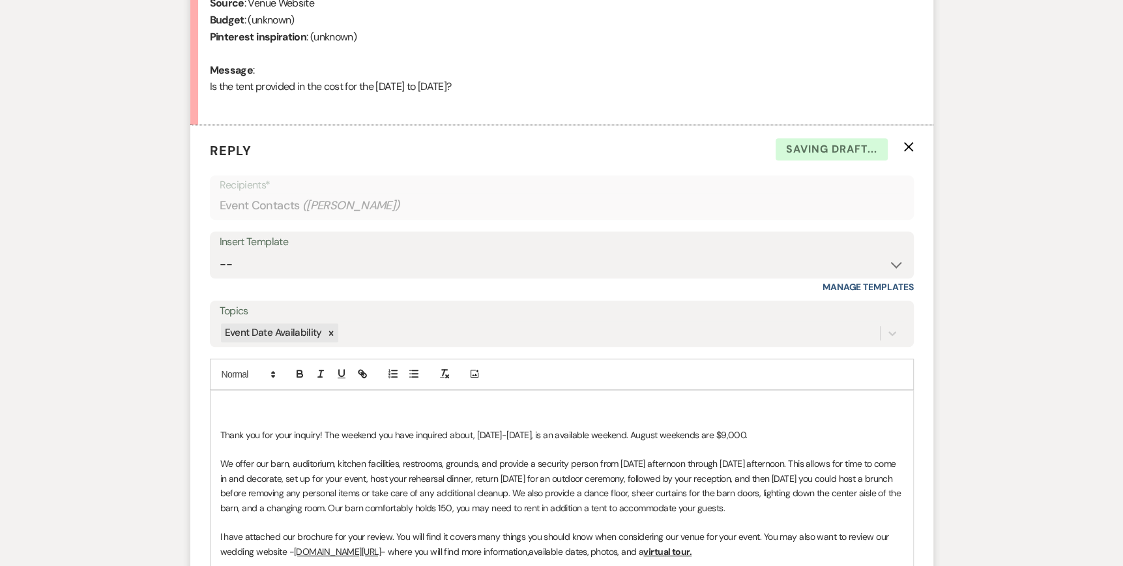
scroll to position [646, 0]
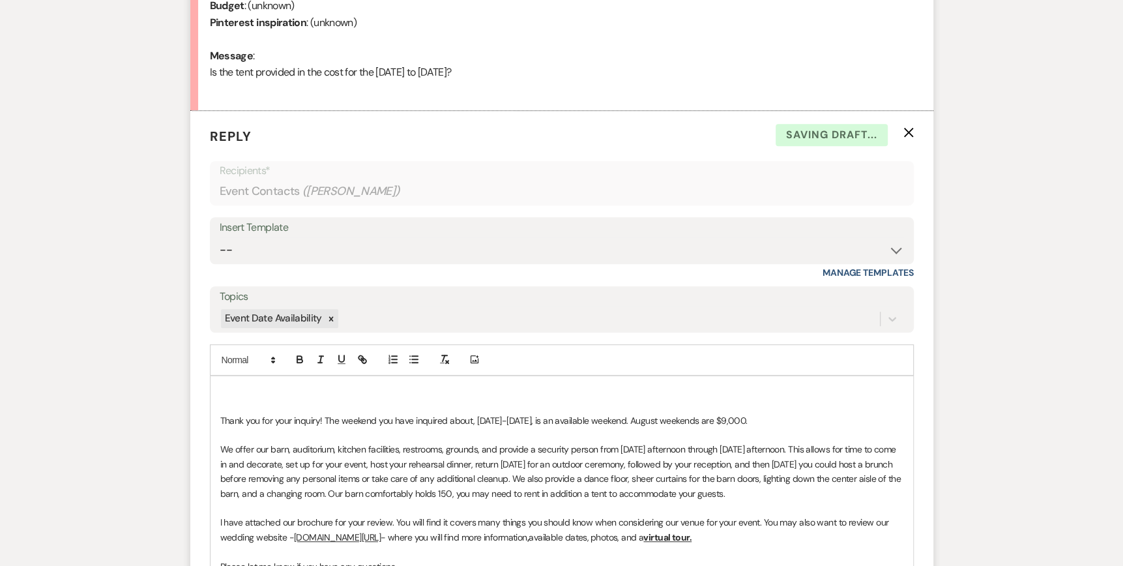
click at [227, 394] on p at bounding box center [561, 391] width 683 height 14
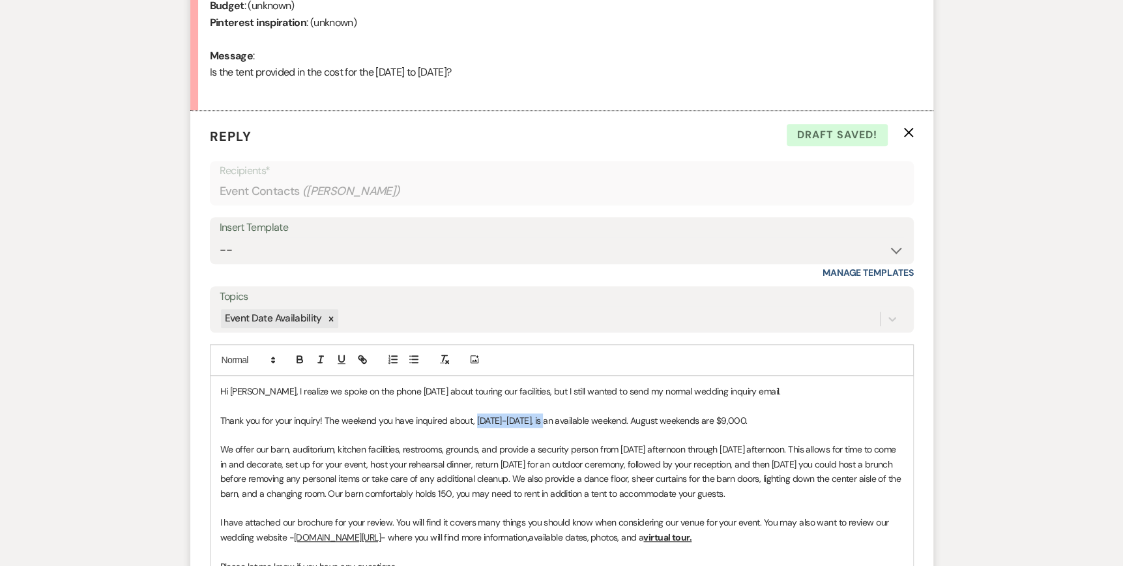
drag, startPoint x: 546, startPoint y: 416, endPoint x: 476, endPoint y: 418, distance: 70.4
click at [476, 418] on span "Thank you for your inquiry! The weekend you have inquired about, [DATE]-[DATE],…" at bounding box center [483, 420] width 527 height 12
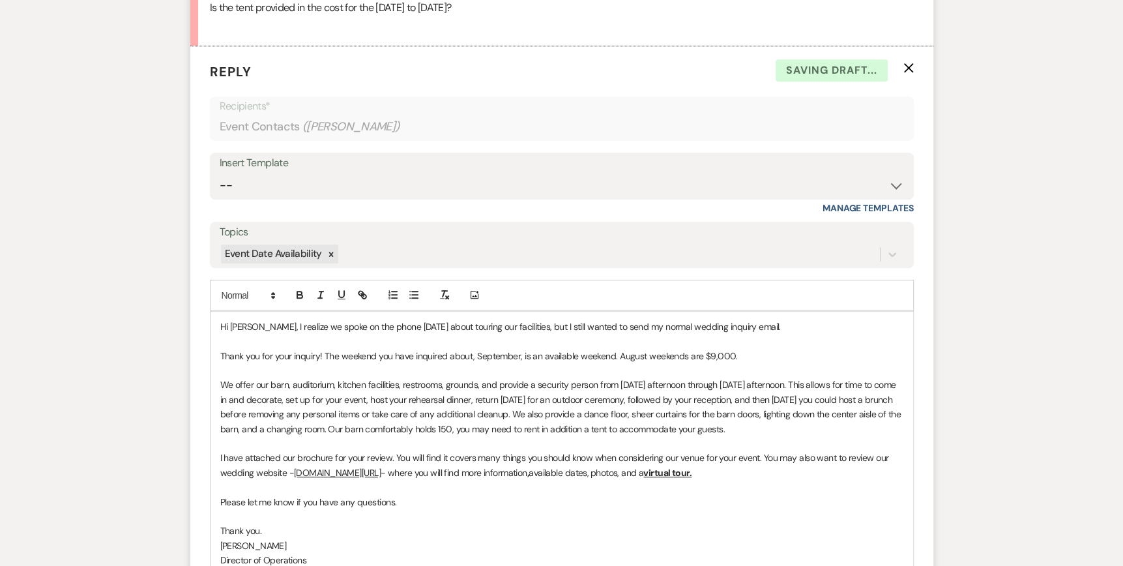
scroll to position [711, 0]
drag, startPoint x: 692, startPoint y: 352, endPoint x: 666, endPoint y: 351, distance: 26.1
click at [666, 351] on span "Thank you for your inquiry! The weekend you have inquired about, [DATE]-[DATE],…" at bounding box center [483, 355] width 527 height 12
drag, startPoint x: 750, startPoint y: 427, endPoint x: 477, endPoint y: 429, distance: 273.0
click at [477, 429] on p "We offer our barn, auditorium, kitchen facilities, restrooms, grounds, and prov…" at bounding box center [561, 406] width 683 height 59
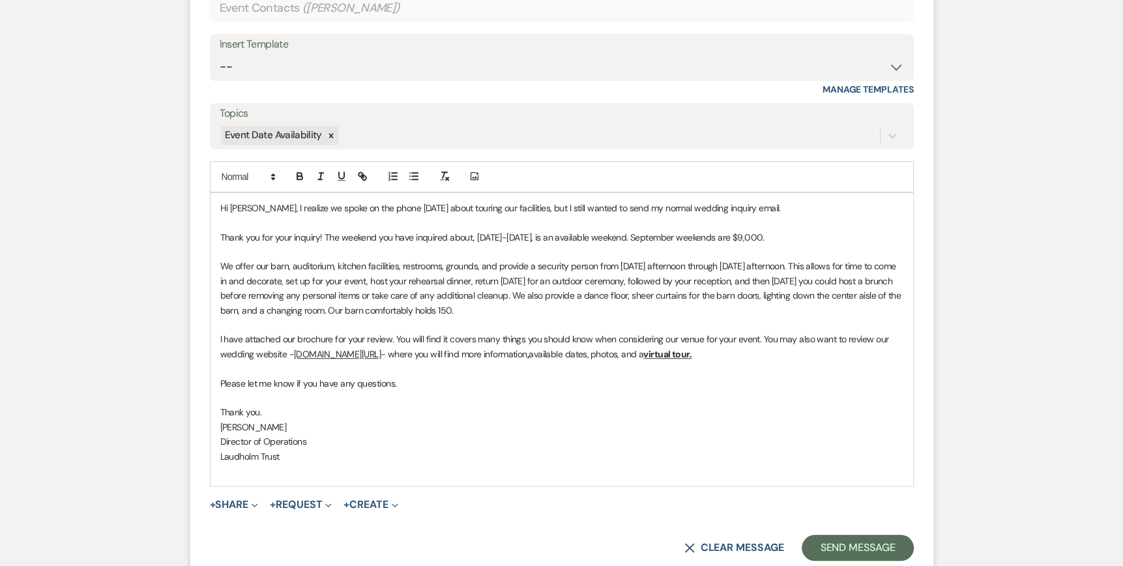
scroll to position [907, 0]
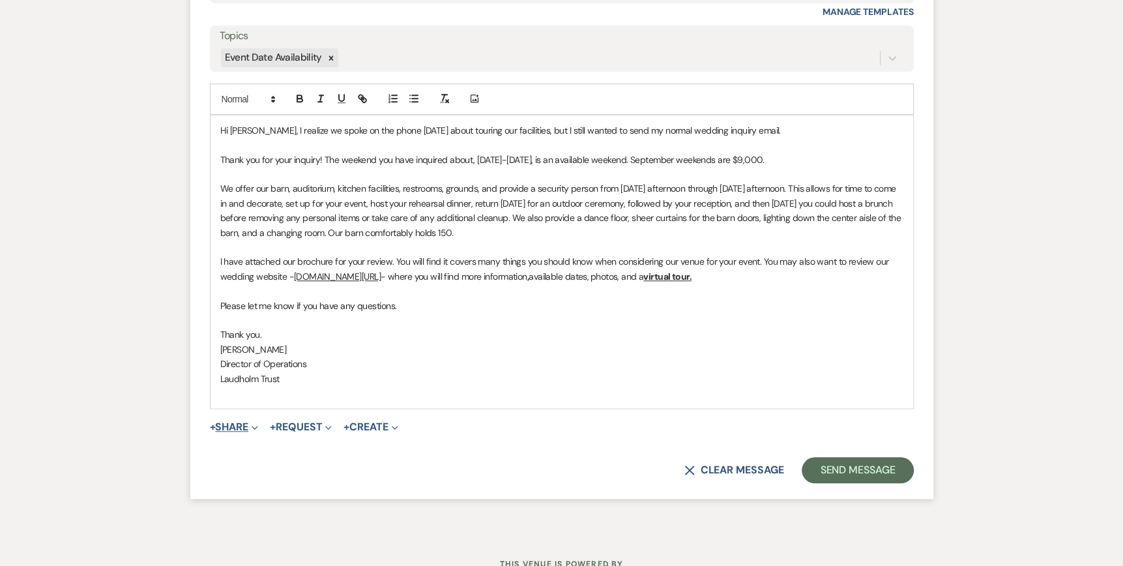
click at [250, 423] on button "+ Share Expand" at bounding box center [234, 427] width 49 height 10
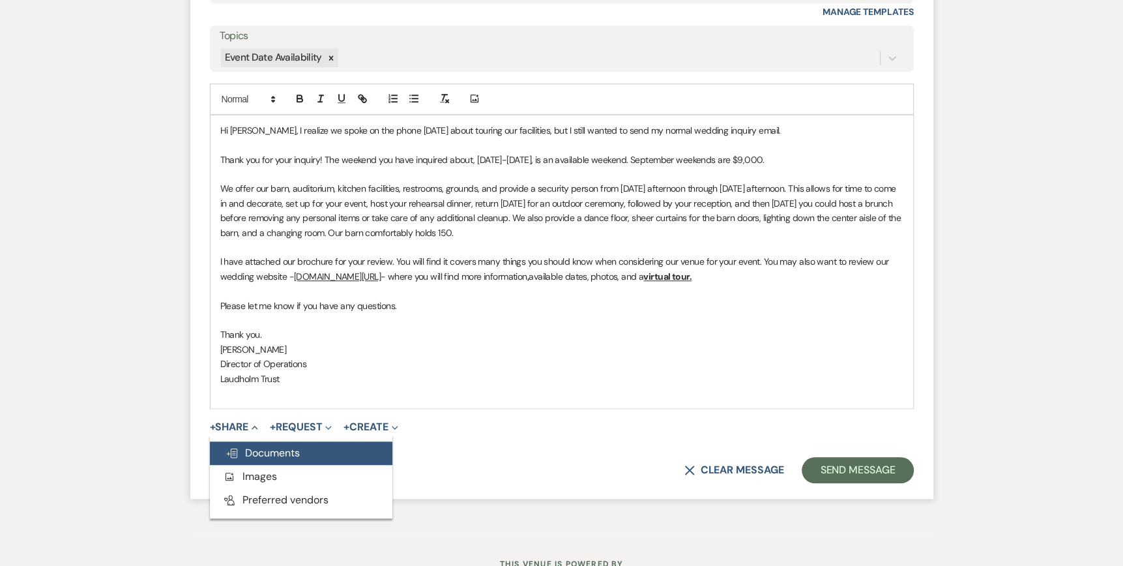
click at [263, 449] on span "Doc Upload Documents" at bounding box center [262, 453] width 74 height 14
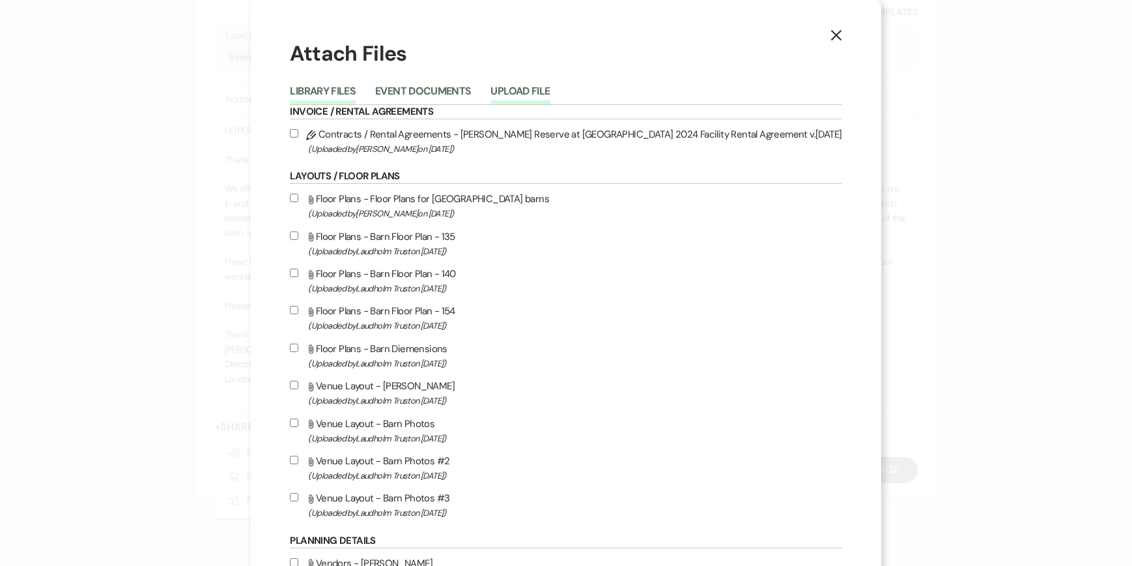
click at [551, 91] on button "Upload File" at bounding box center [520, 95] width 59 height 18
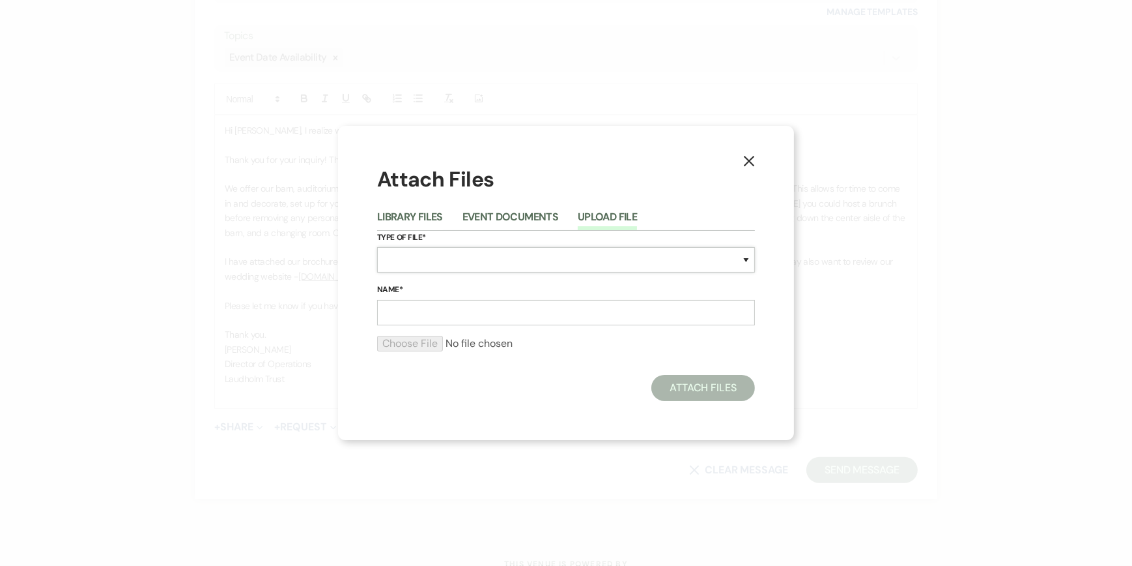
click at [413, 251] on select "Special Event Insurance Vendor Certificate of Insurance Contracts / Rental Agre…" at bounding box center [566, 259] width 378 height 25
select select "43"
click at [377, 247] on select "Special Event Insurance Vendor Certificate of Insurance Contracts / Rental Agre…" at bounding box center [566, 259] width 378 height 25
click at [404, 317] on input "Name*" at bounding box center [566, 312] width 378 height 25
type input "Wedding Brochure"
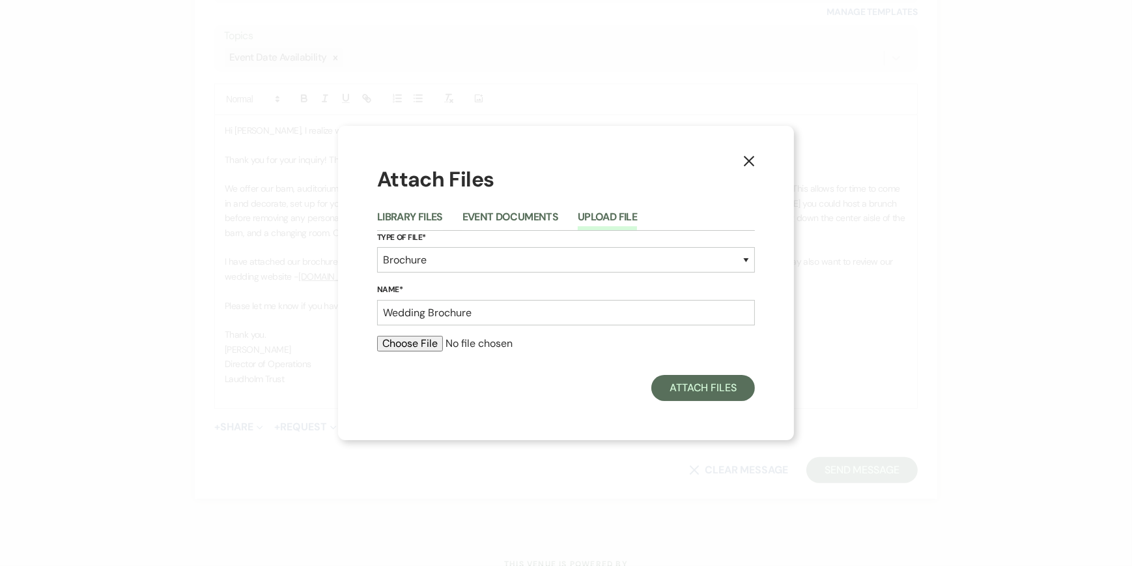
click at [420, 345] on input "file" at bounding box center [566, 344] width 378 height 16
type input "C:\fakepath\Wedding Brochure 2025.pdf"
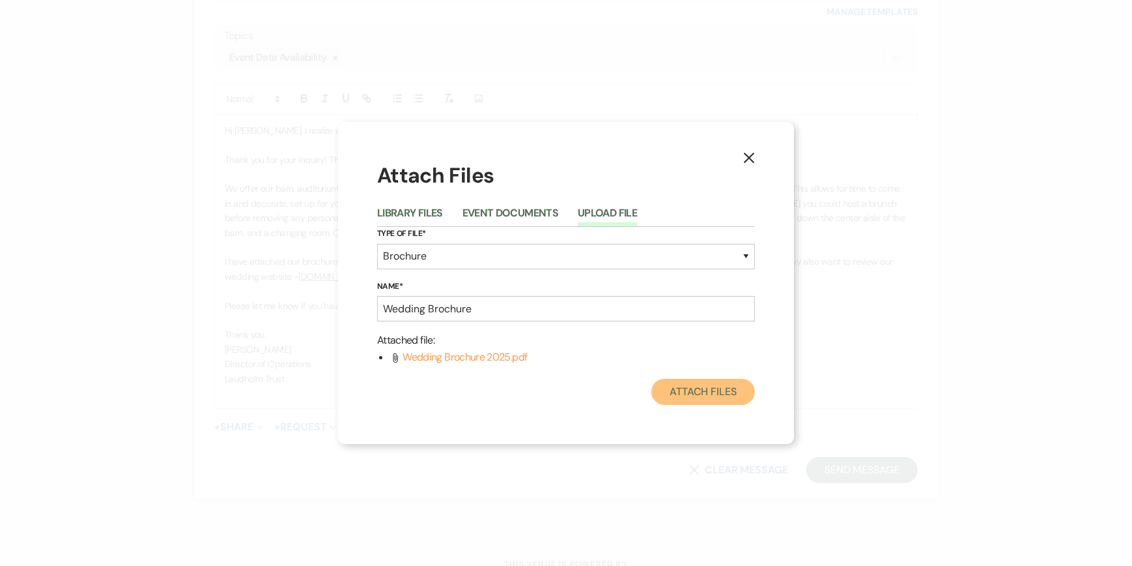
click at [704, 395] on button "Attach Files" at bounding box center [704, 392] width 104 height 26
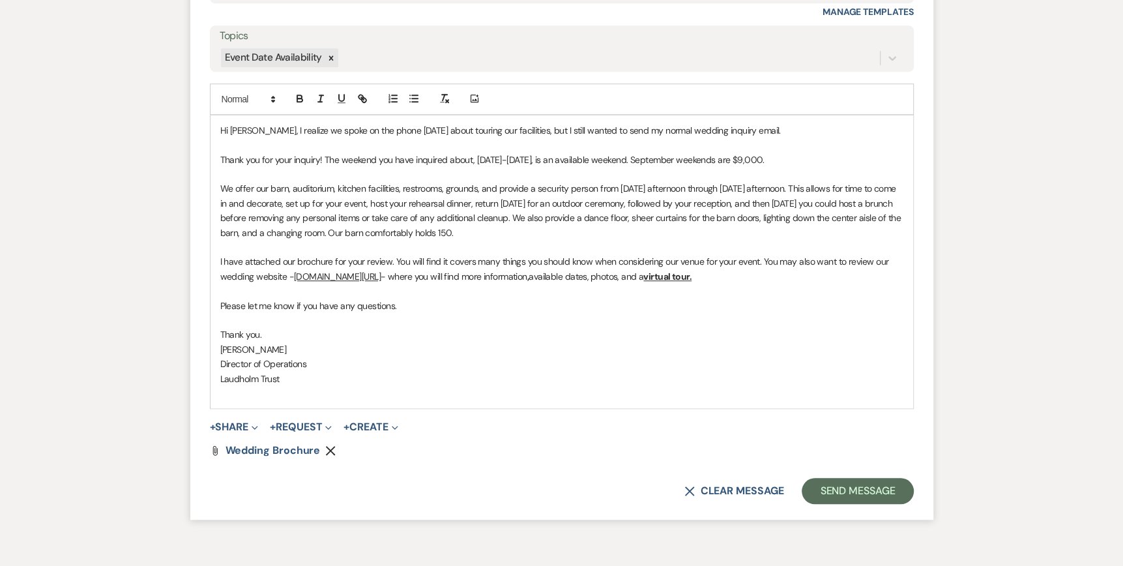
click at [408, 304] on p "Please let me know if you have any questions." at bounding box center [561, 305] width 683 height 14
click at [857, 489] on button "Send Message" at bounding box center [856, 491] width 111 height 26
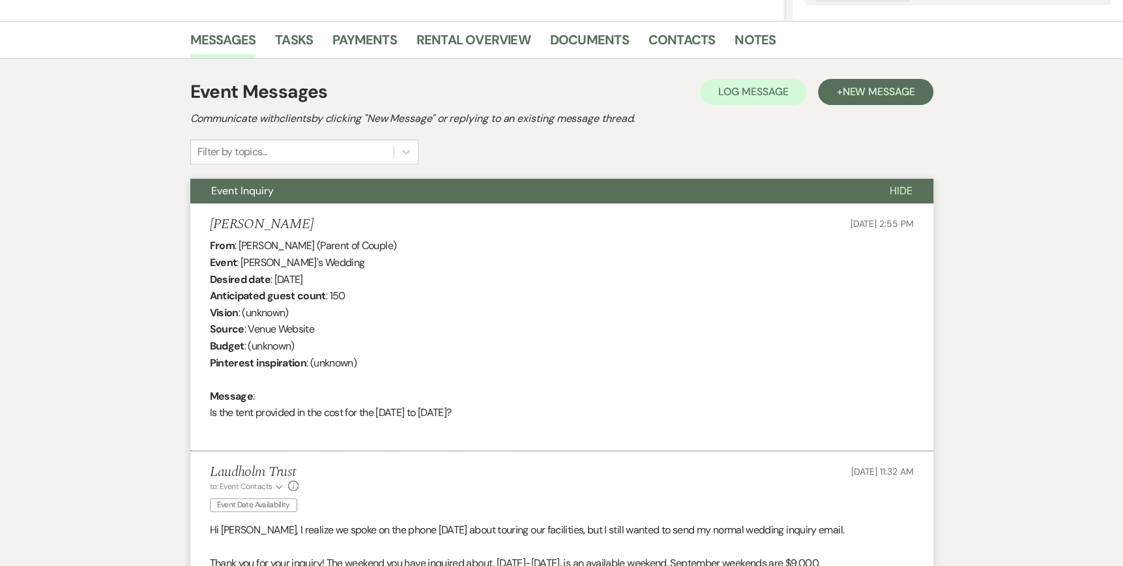
scroll to position [0, 0]
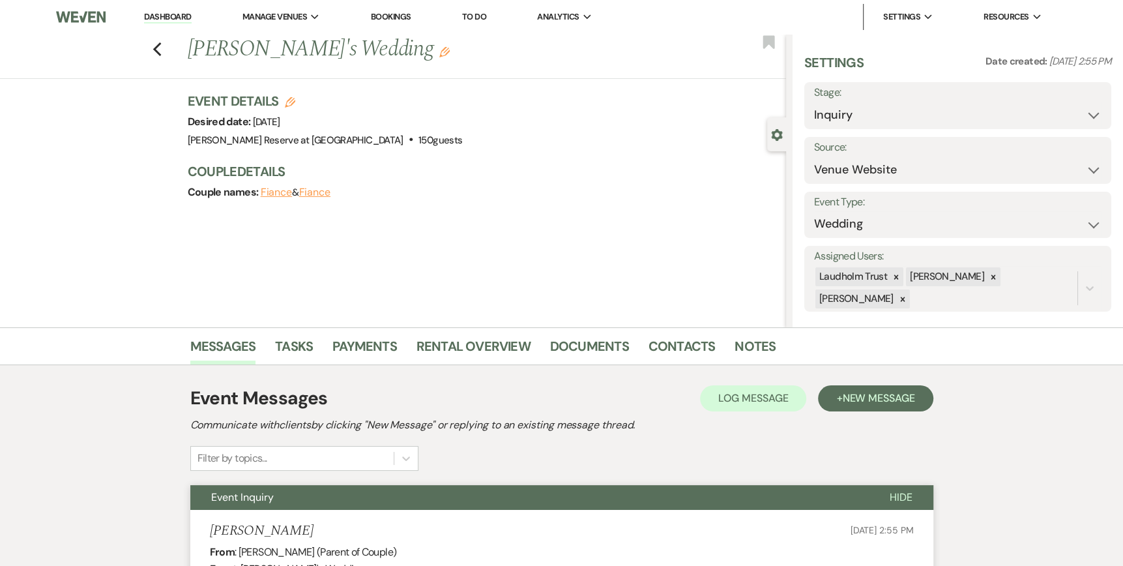
click at [161, 15] on link "Dashboard" at bounding box center [167, 17] width 47 height 12
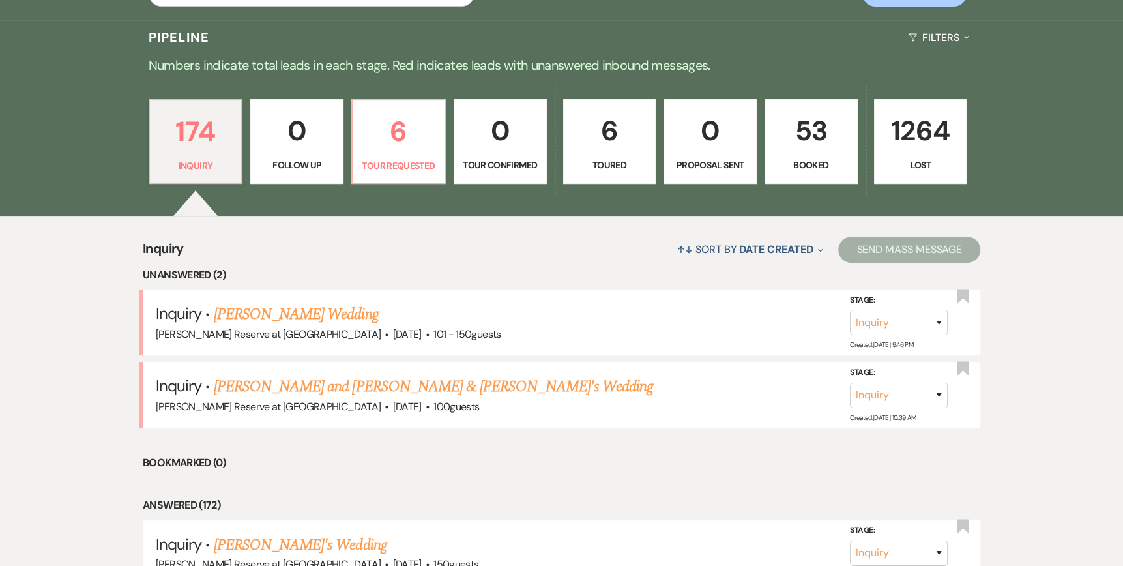
scroll to position [326, 0]
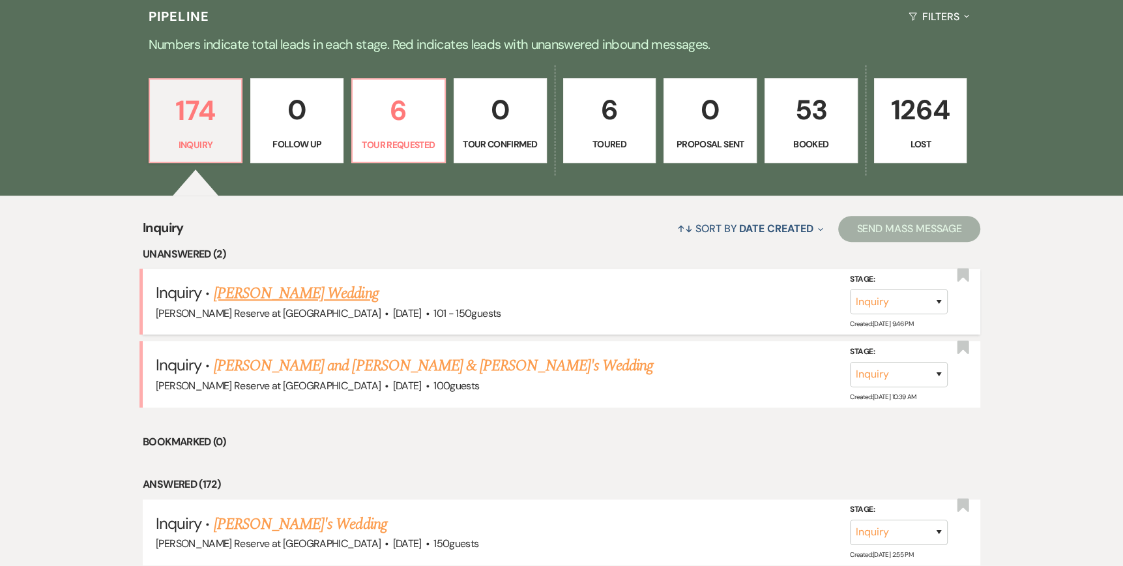
click at [290, 291] on link "[PERSON_NAME] Wedding" at bounding box center [296, 292] width 165 height 23
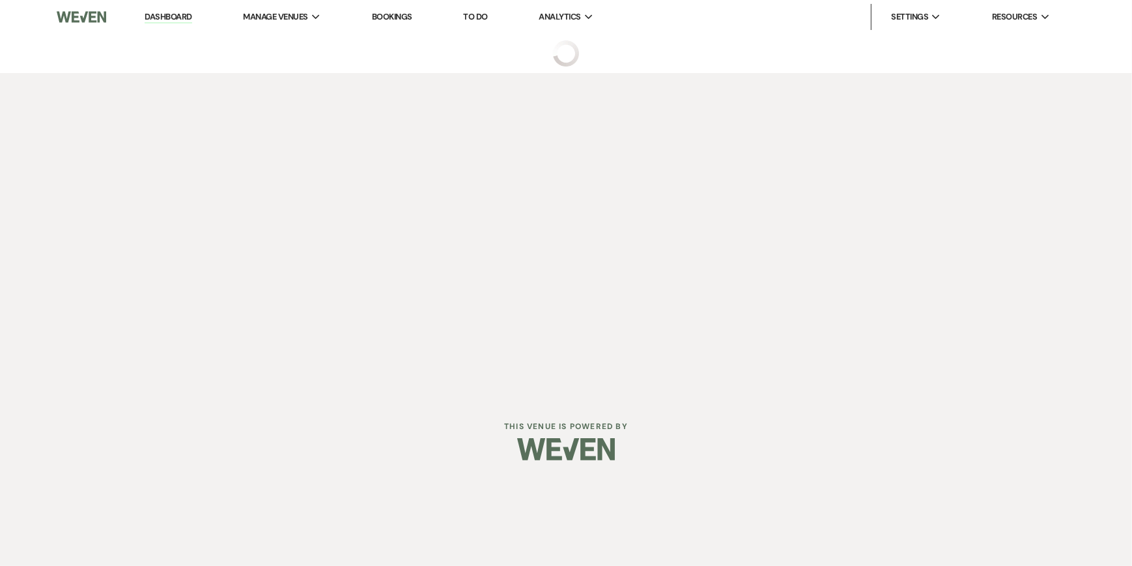
select select "2"
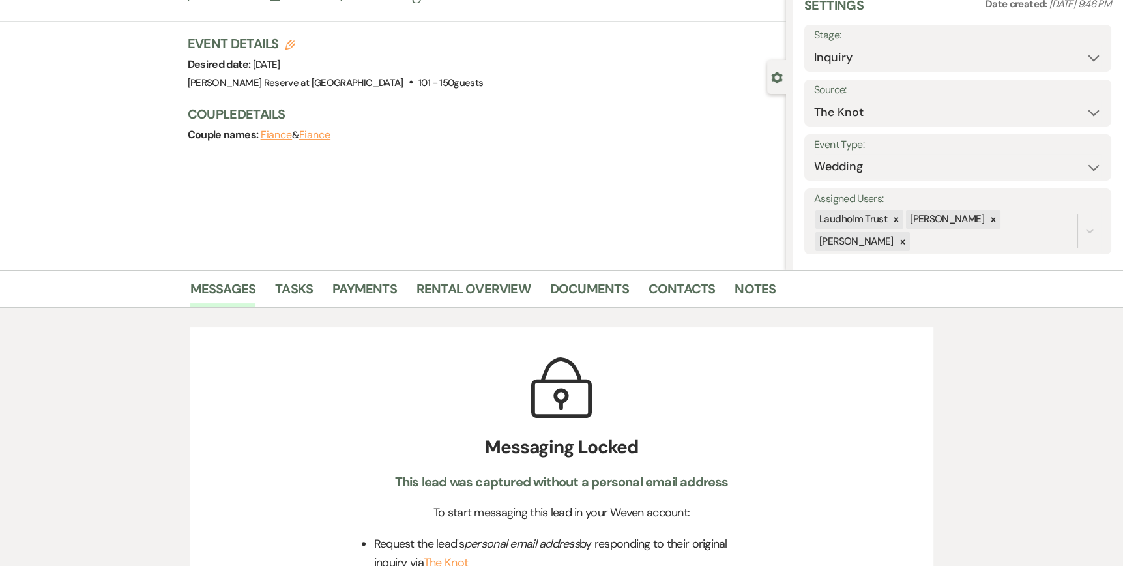
scroll to position [261, 0]
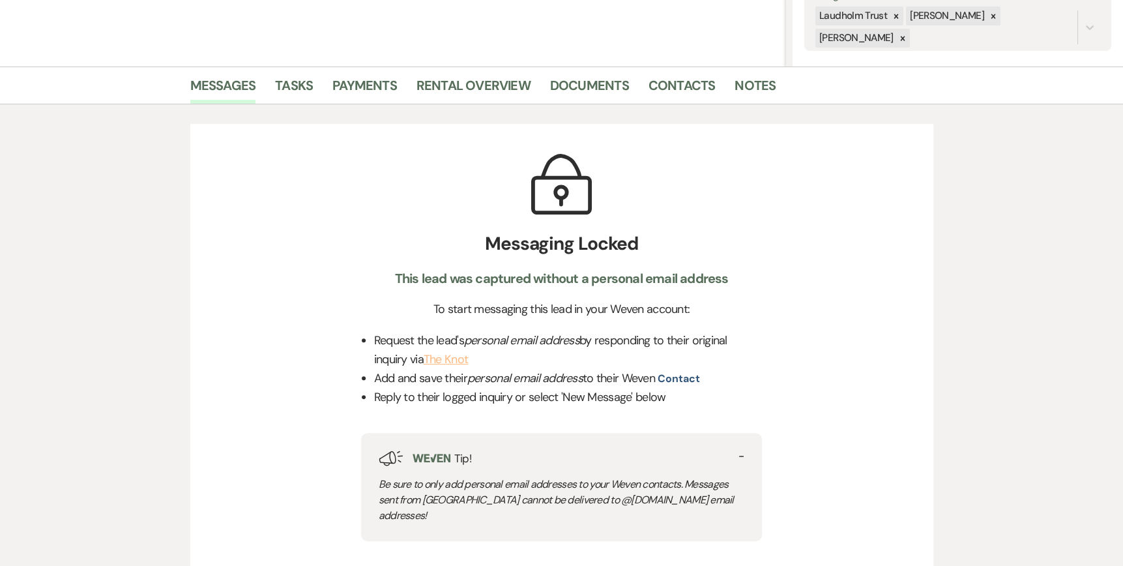
click at [442, 358] on link "The Knot" at bounding box center [446, 359] width 44 height 16
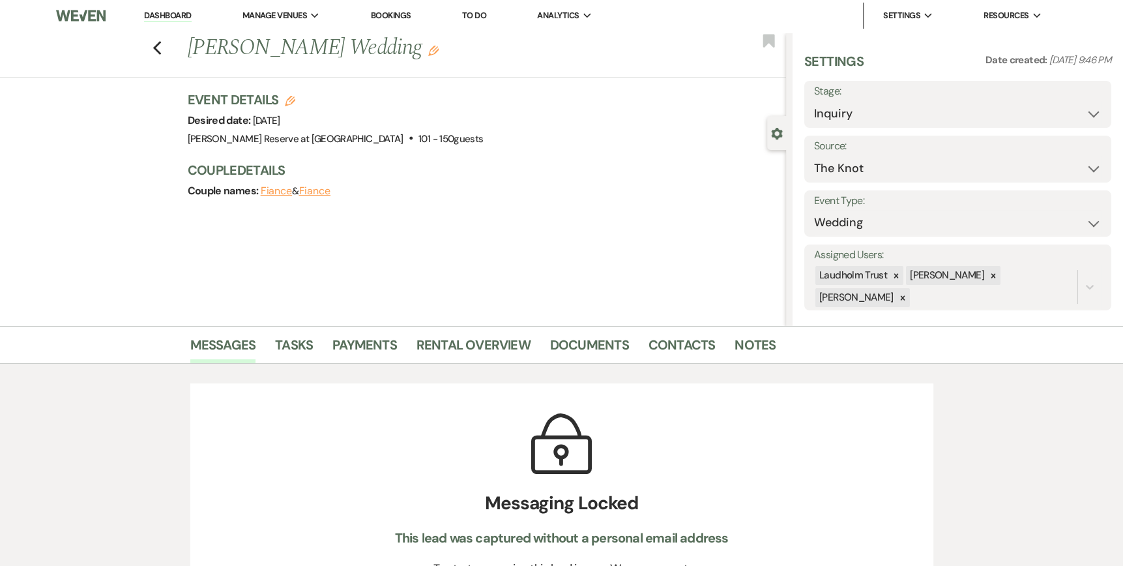
scroll to position [0, 0]
click at [157, 16] on link "Dashboard" at bounding box center [167, 17] width 47 height 12
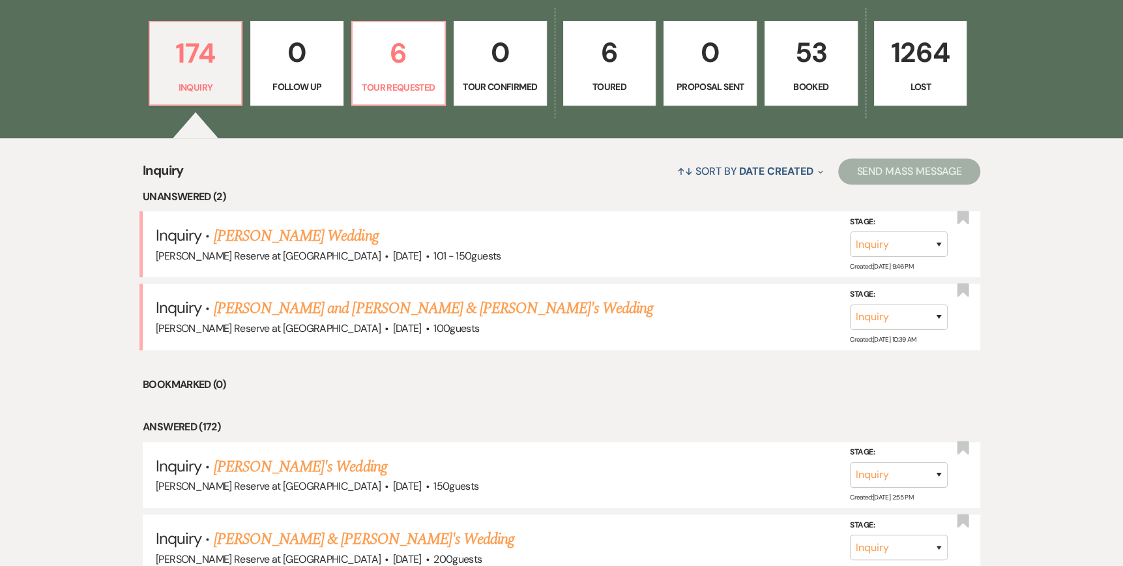
scroll to position [391, 0]
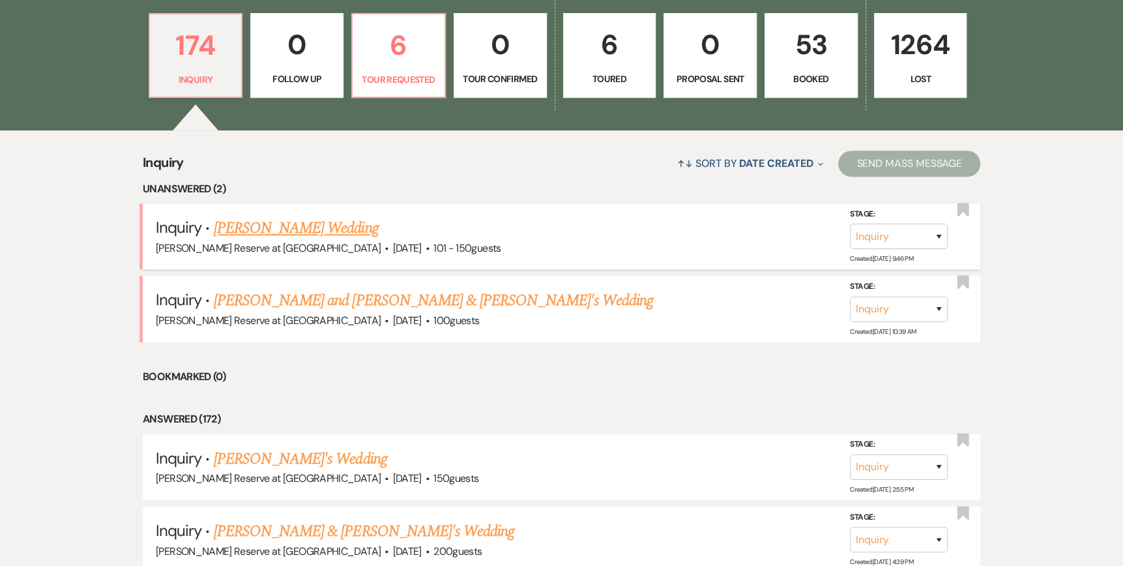
click at [261, 229] on link "[PERSON_NAME] Wedding" at bounding box center [296, 227] width 165 height 23
select select "2"
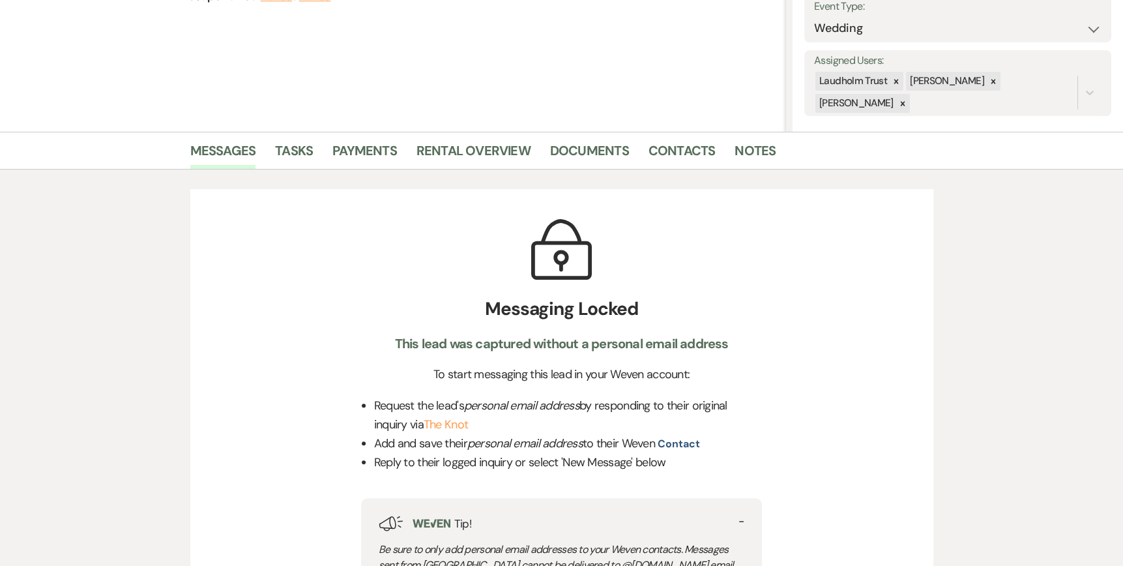
scroll to position [391, 0]
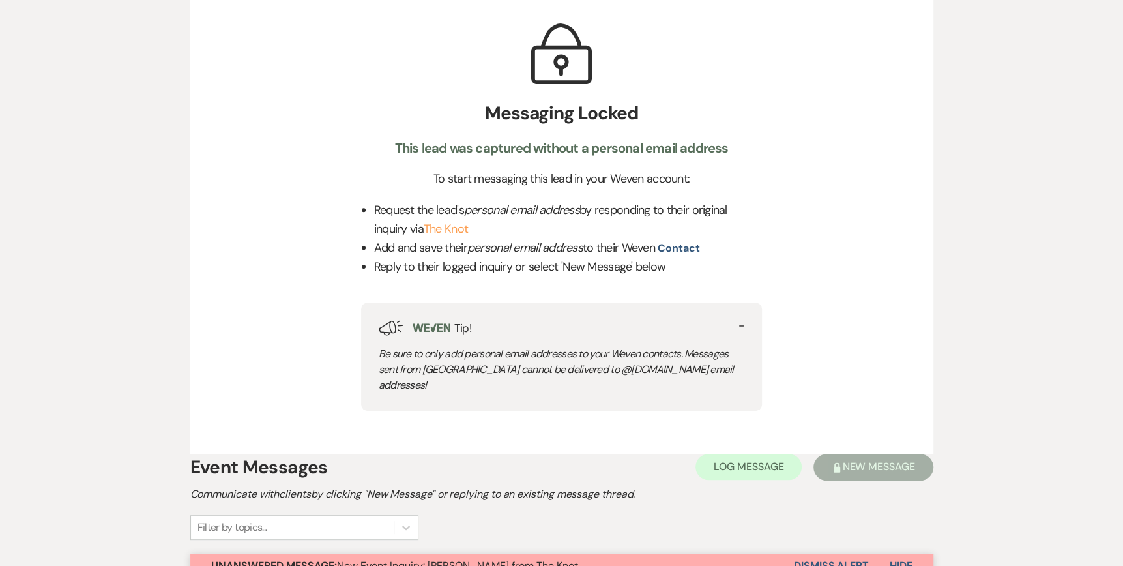
click at [812, 553] on button "Dismiss Alert" at bounding box center [831, 565] width 75 height 25
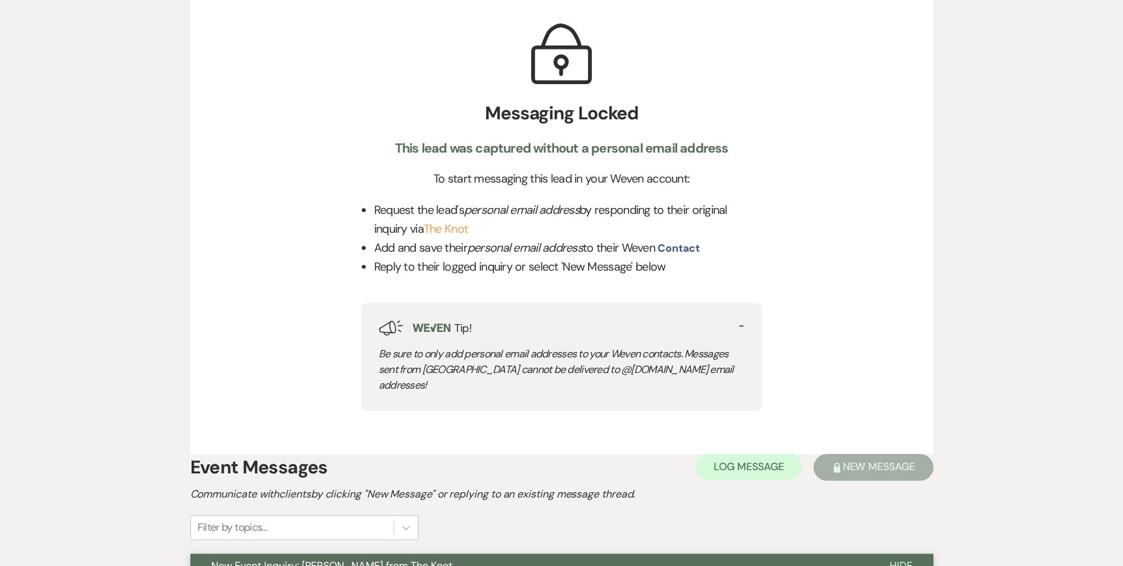
scroll to position [0, 0]
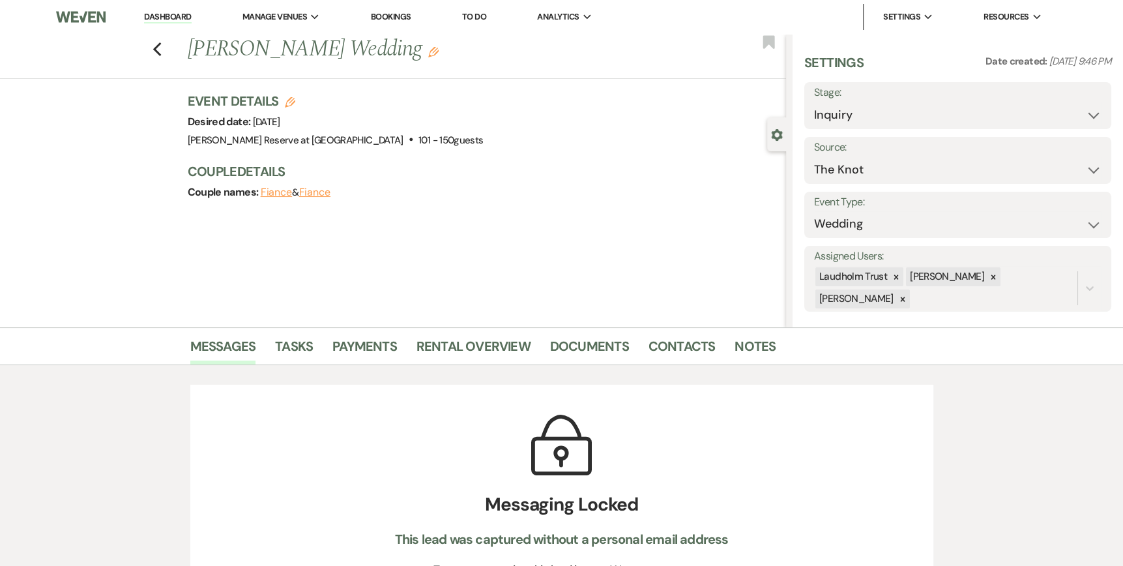
click at [148, 14] on link "Dashboard" at bounding box center [167, 17] width 47 height 12
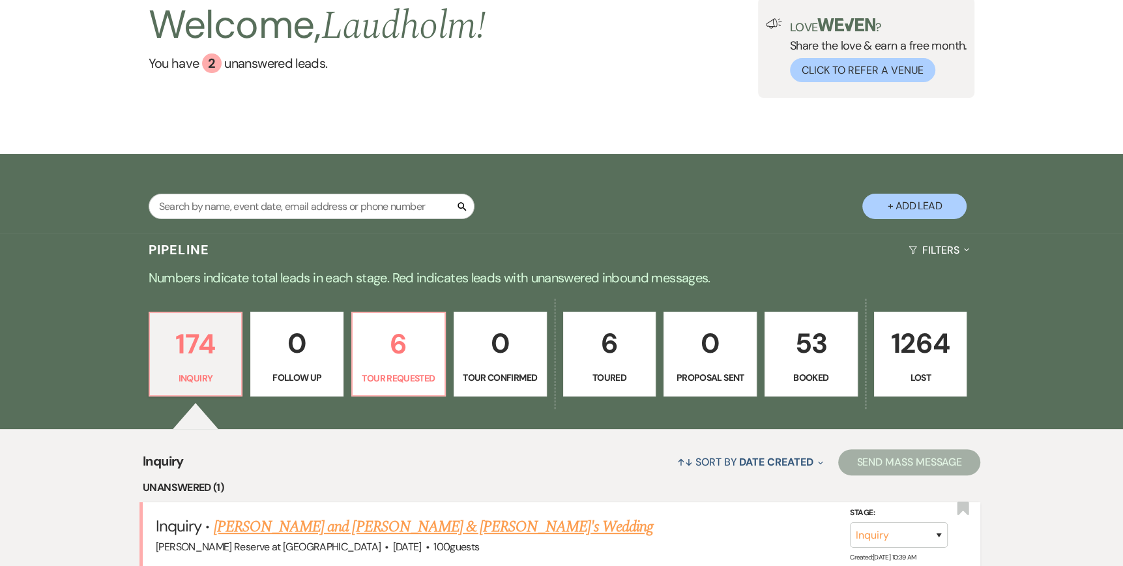
scroll to position [195, 0]
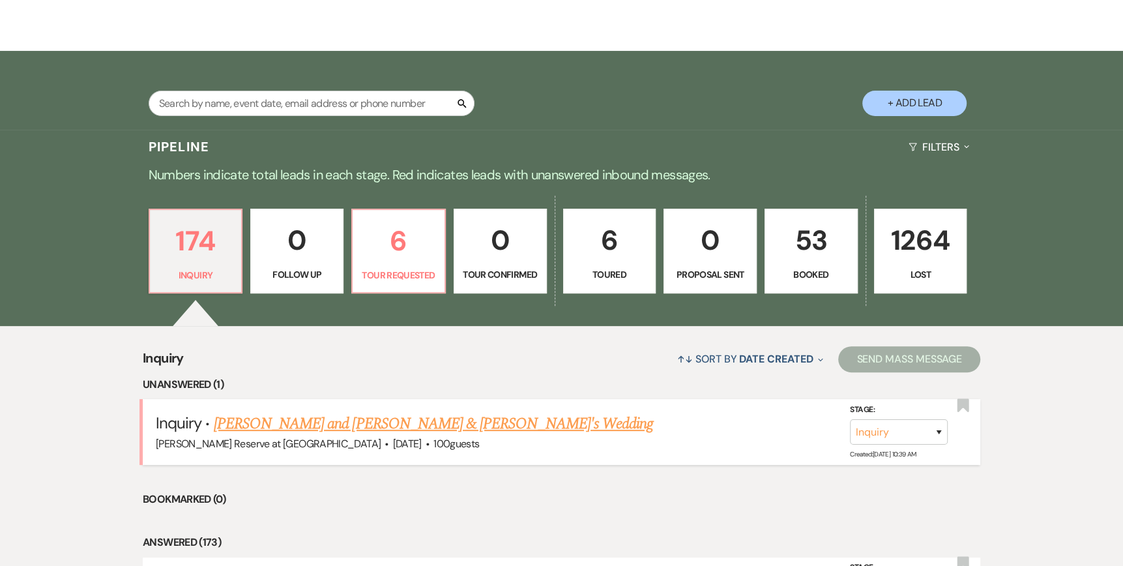
click at [348, 425] on link "[PERSON_NAME] and [PERSON_NAME] & [PERSON_NAME]'s Wedding" at bounding box center [433, 423] width 439 height 23
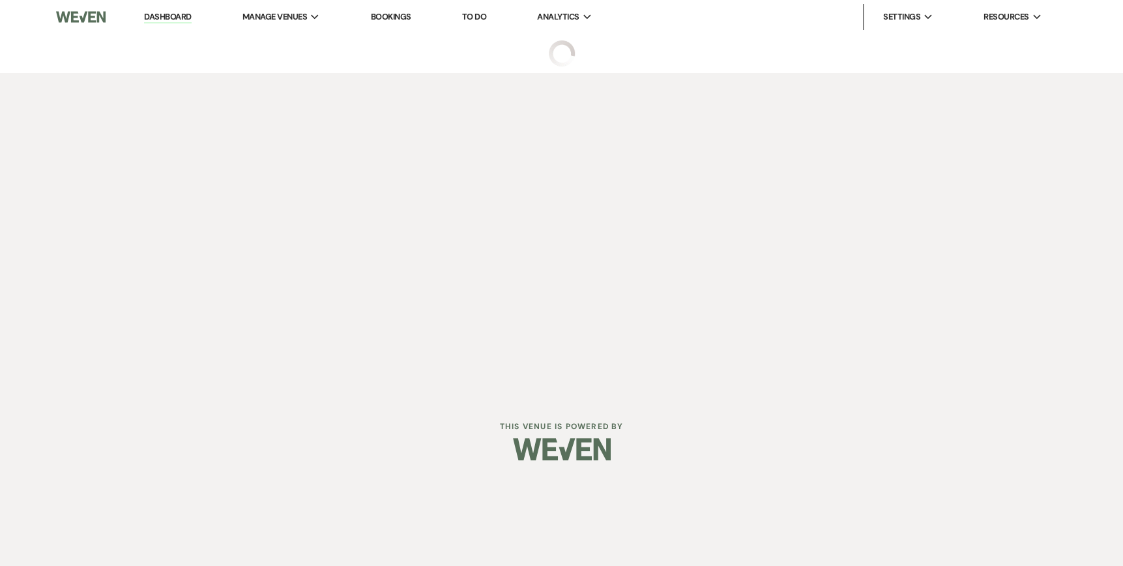
select select "5"
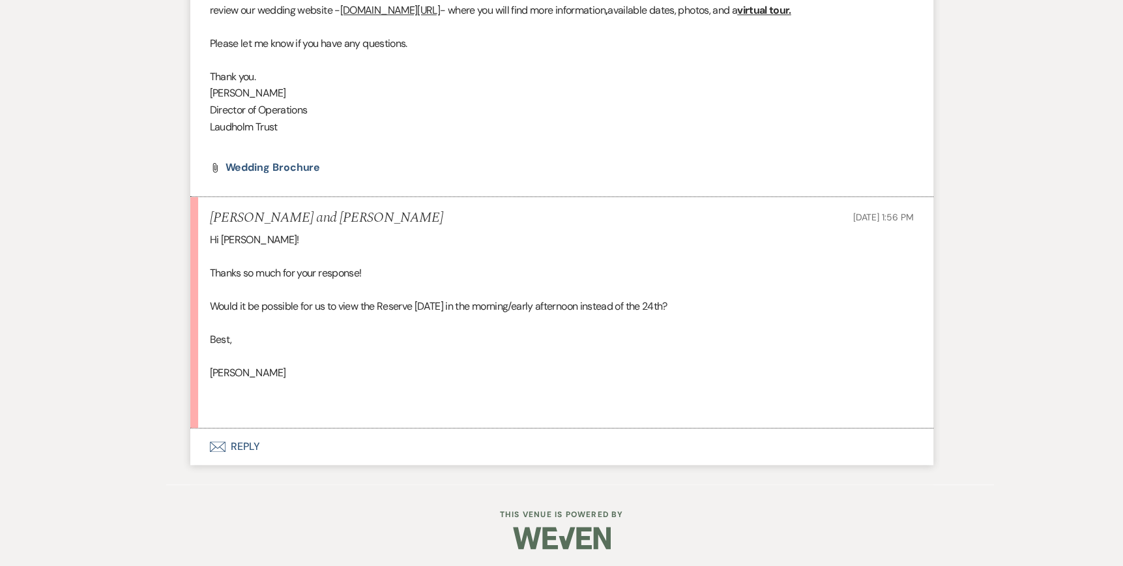
scroll to position [1076, 0]
click at [218, 444] on use "button" at bounding box center [217, 445] width 16 height 10
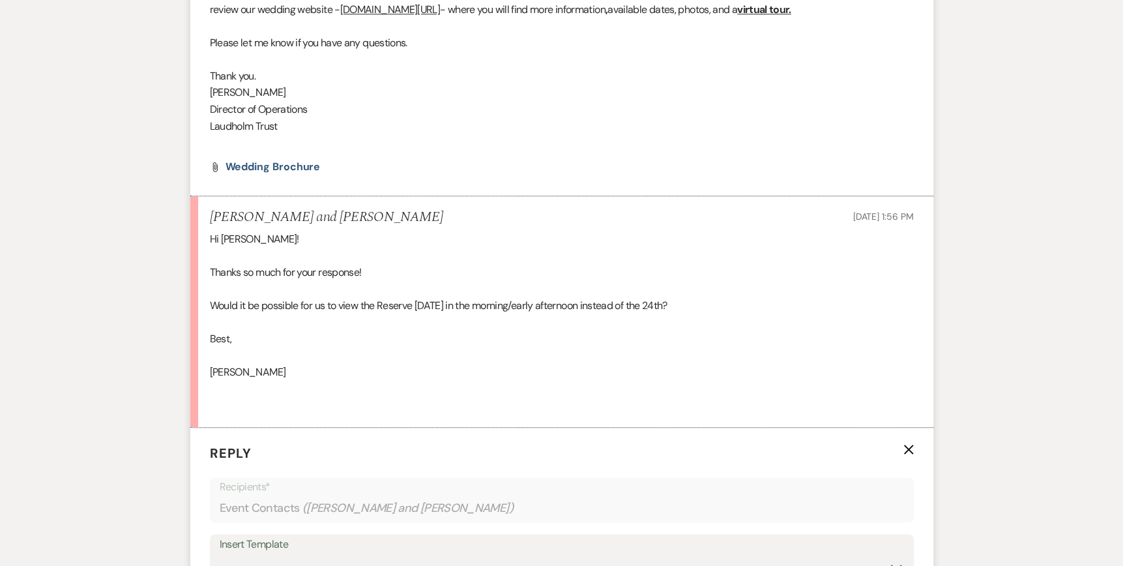
scroll to position [1272, 0]
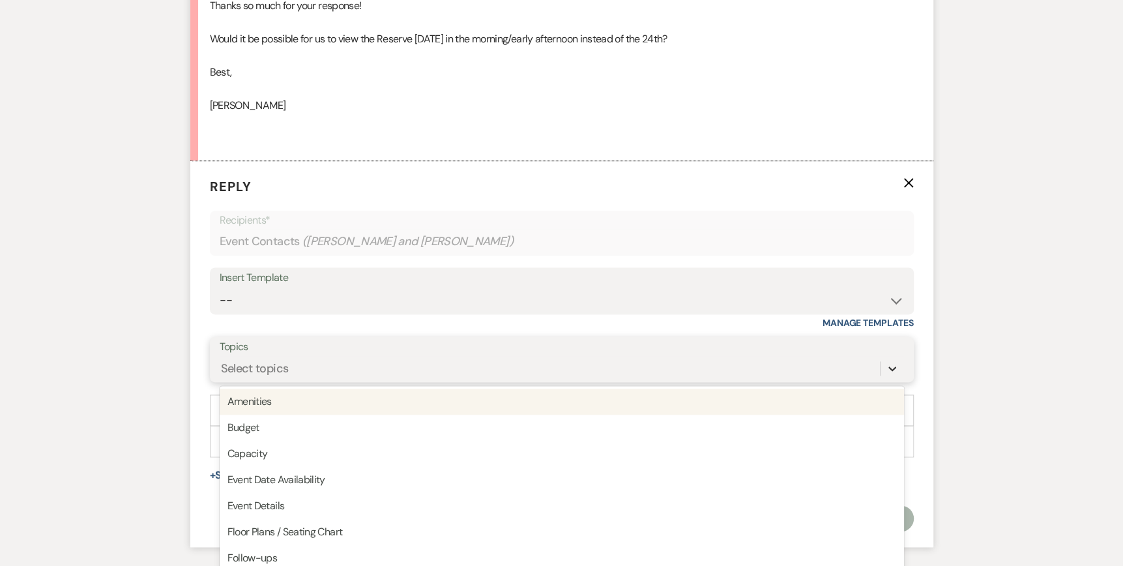
click at [891, 381] on div "option Amenities focused, 1 of 20. 20 results available. Use Up and Down to cho…" at bounding box center [562, 368] width 684 height 25
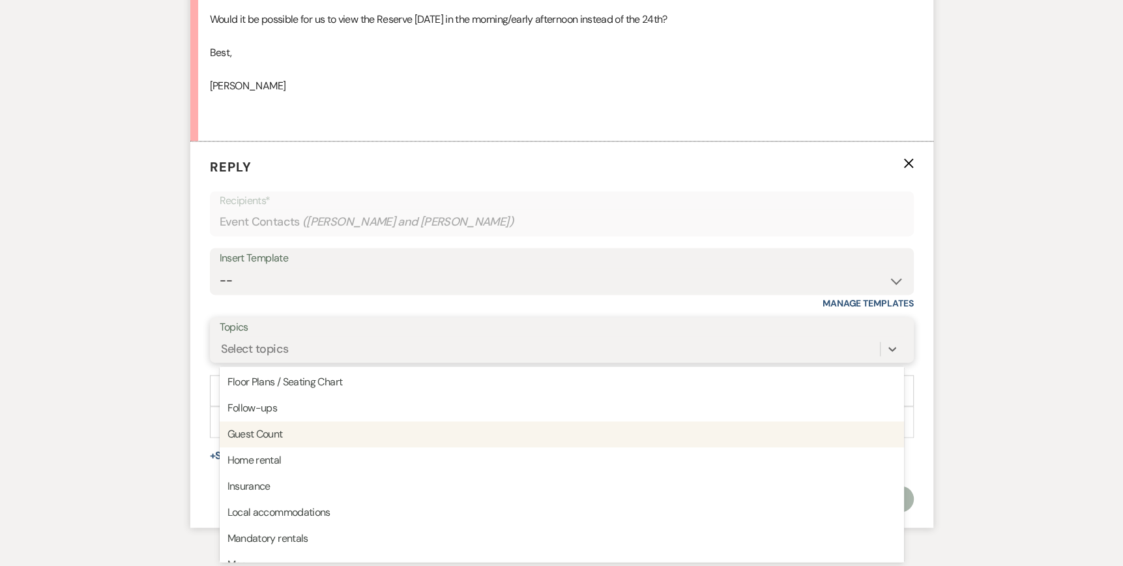
scroll to position [326, 0]
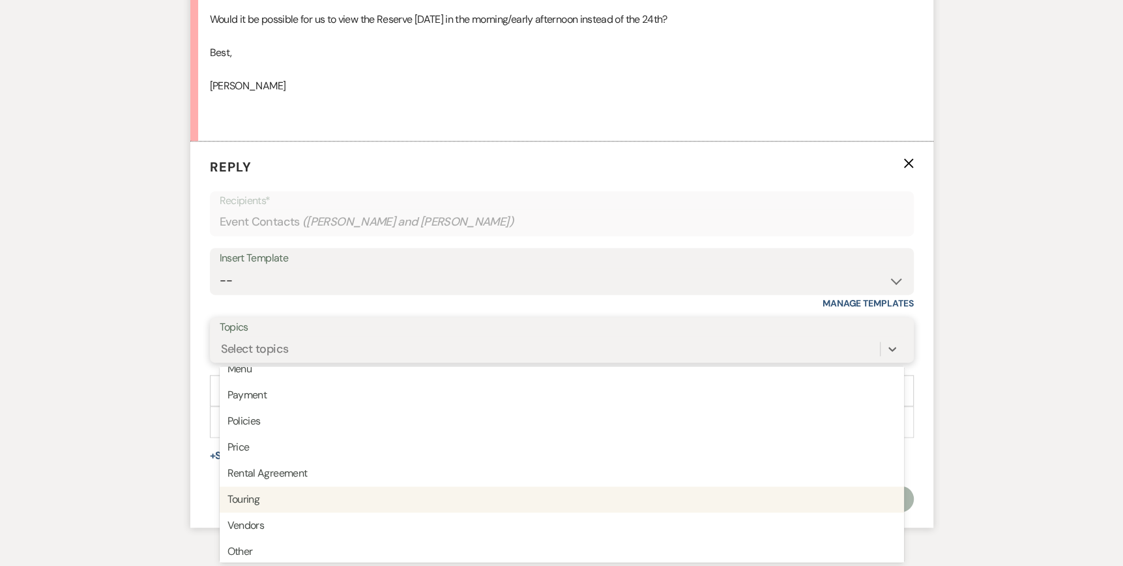
click at [336, 501] on div "Touring" at bounding box center [562, 499] width 684 height 26
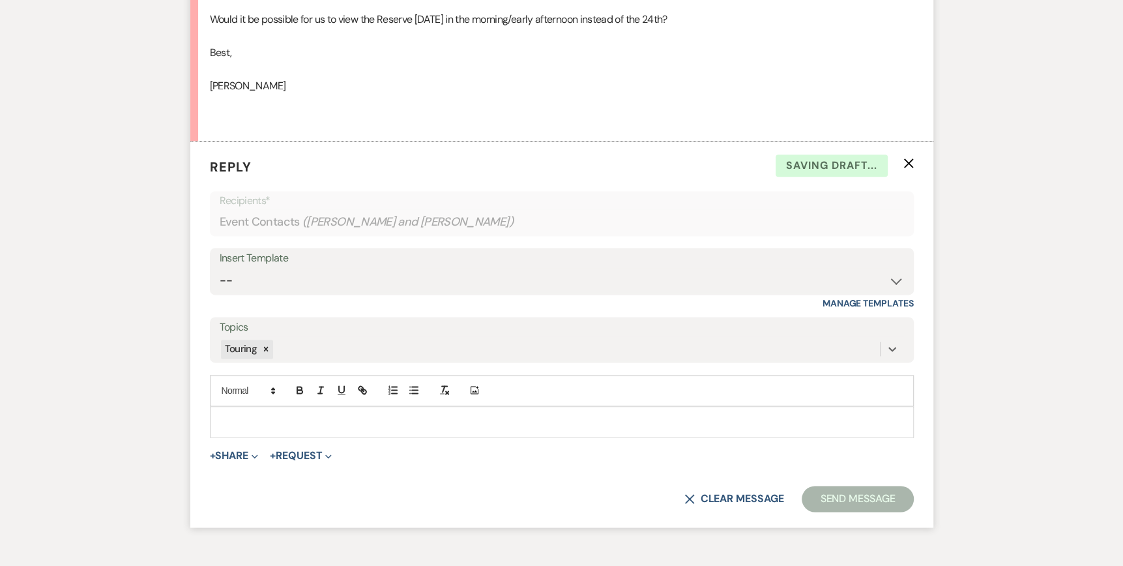
click at [216, 416] on div at bounding box center [561, 422] width 702 height 30
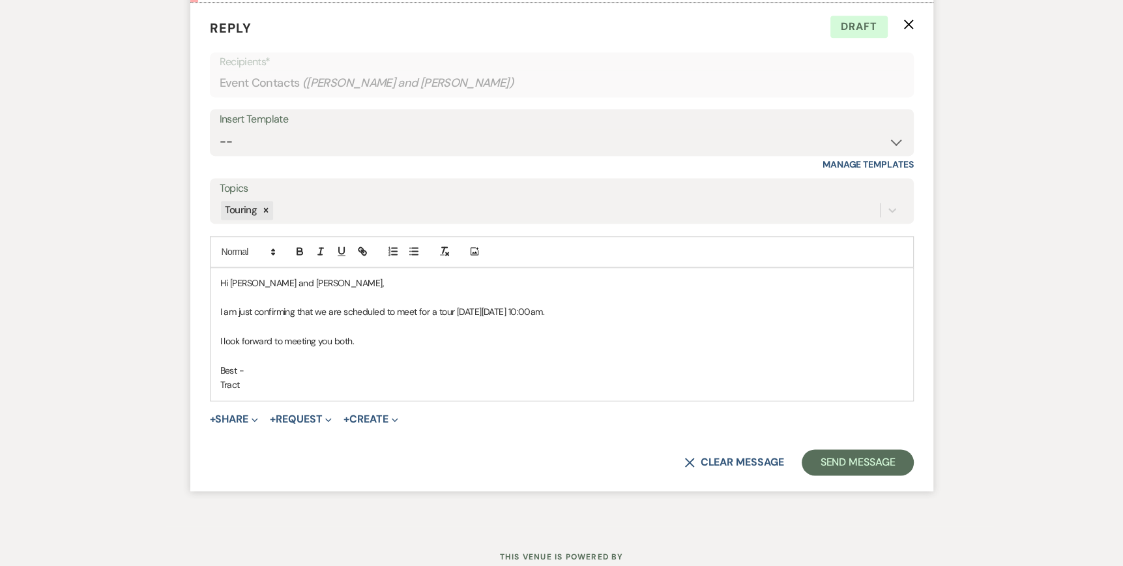
scroll to position [1544, 0]
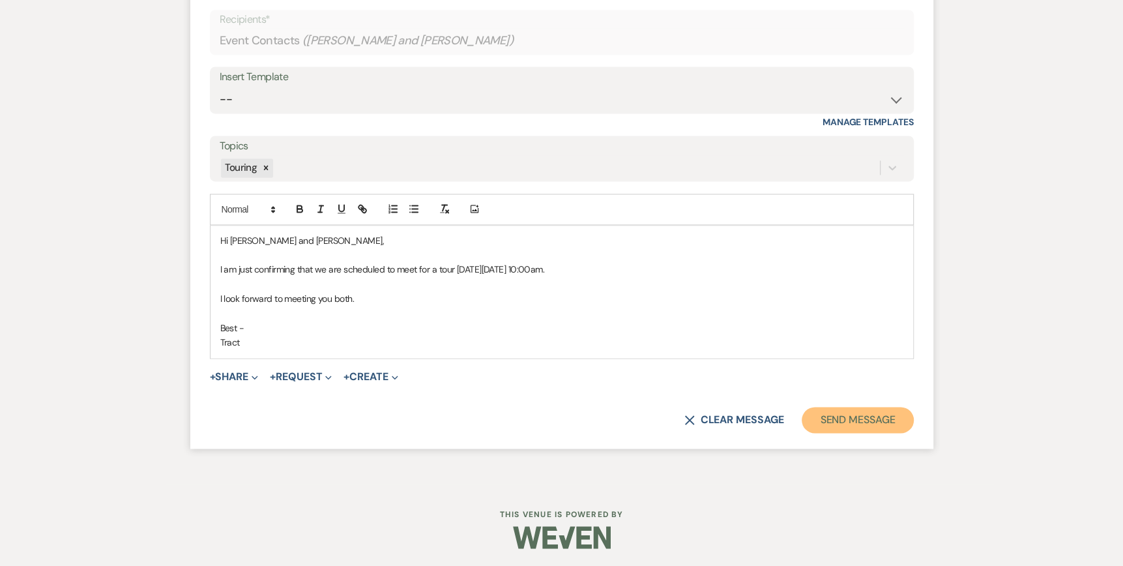
click at [850, 418] on button "Send Message" at bounding box center [856, 420] width 111 height 26
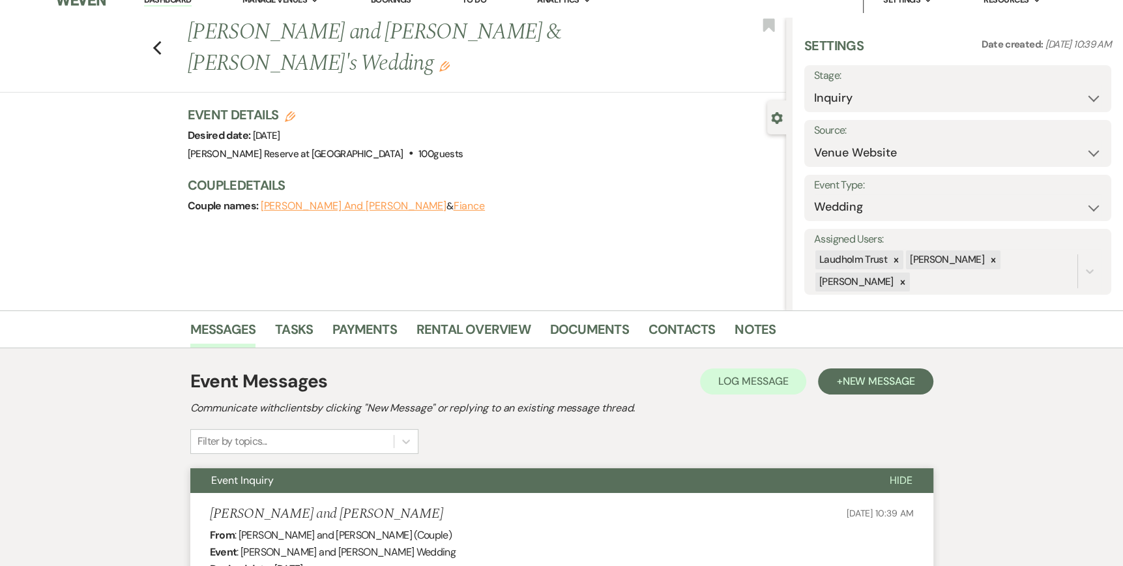
scroll to position [0, 0]
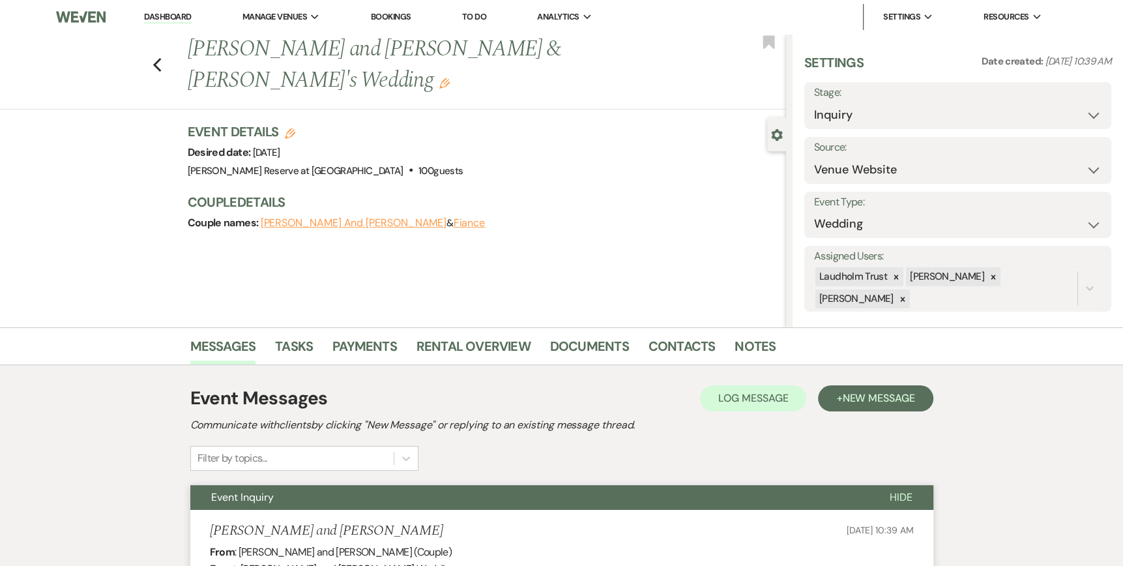
click at [162, 14] on link "Dashboard" at bounding box center [167, 17] width 47 height 12
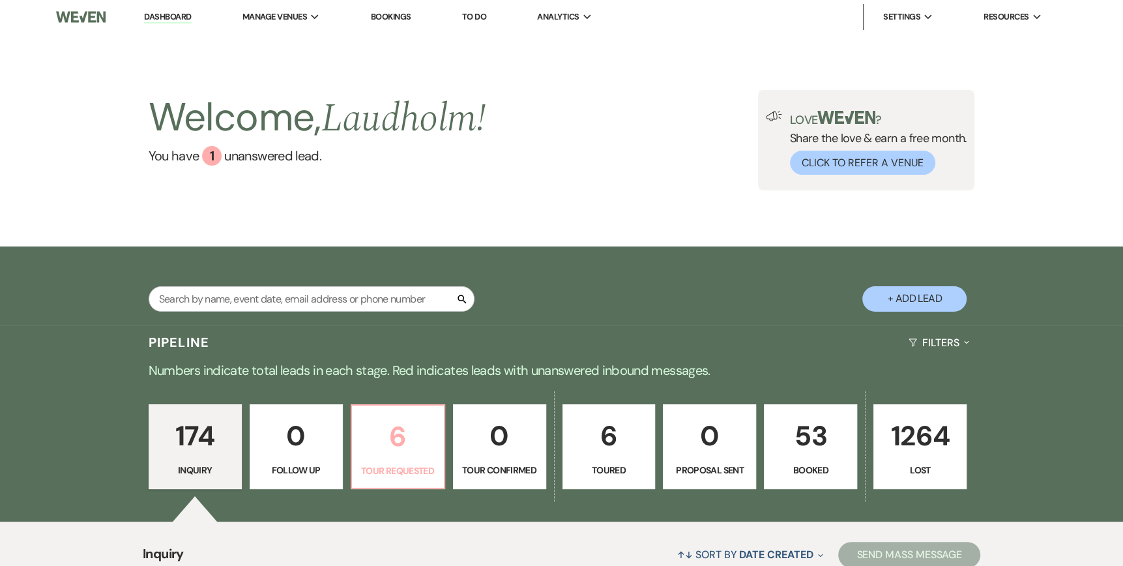
scroll to position [65, 0]
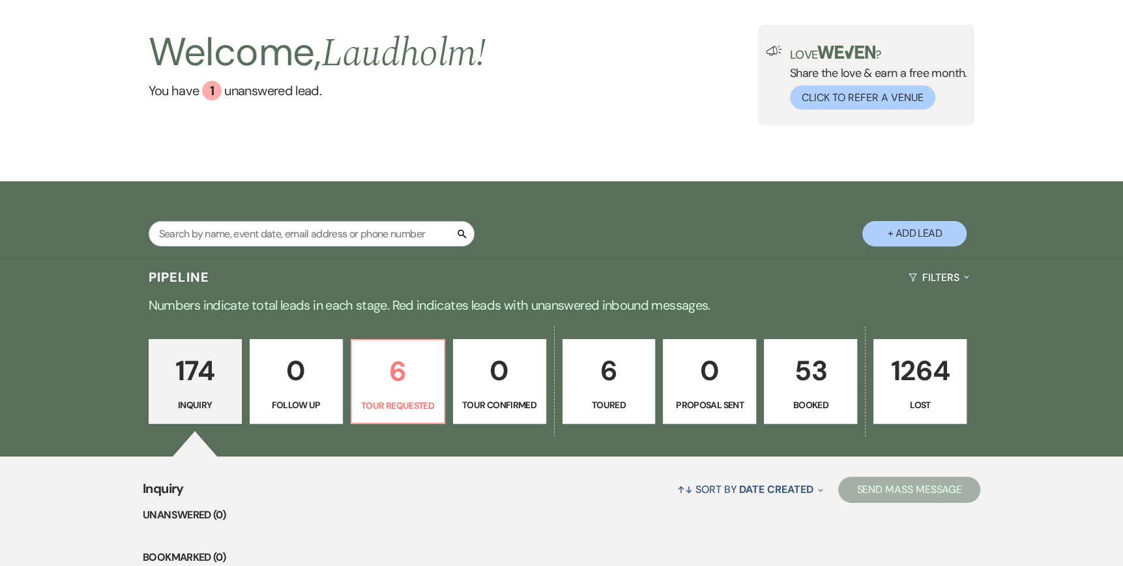
click at [609, 407] on p "Toured" at bounding box center [609, 404] width 76 height 14
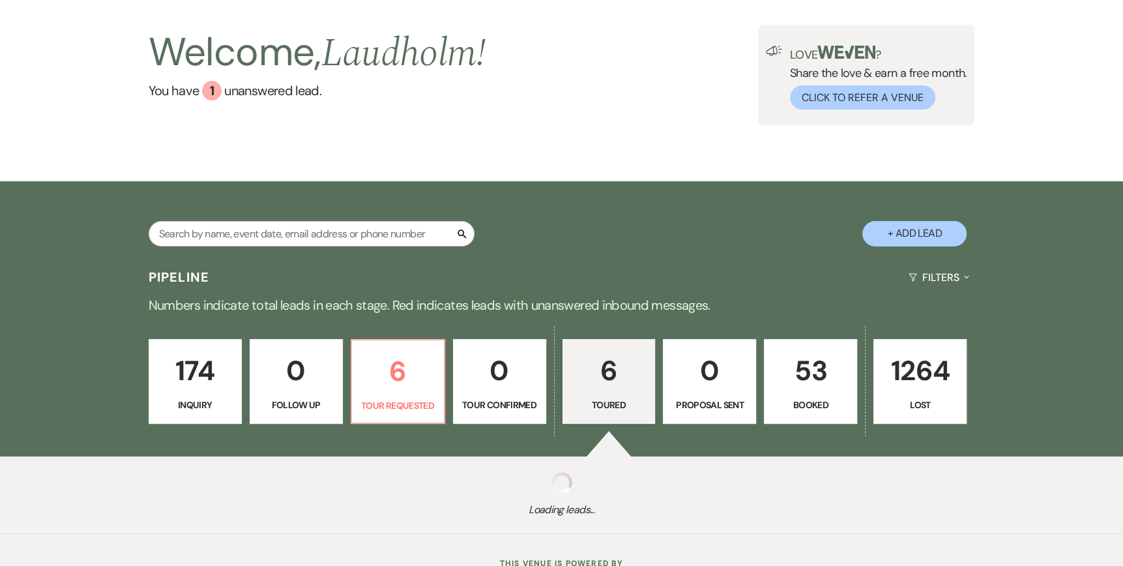
select select "5"
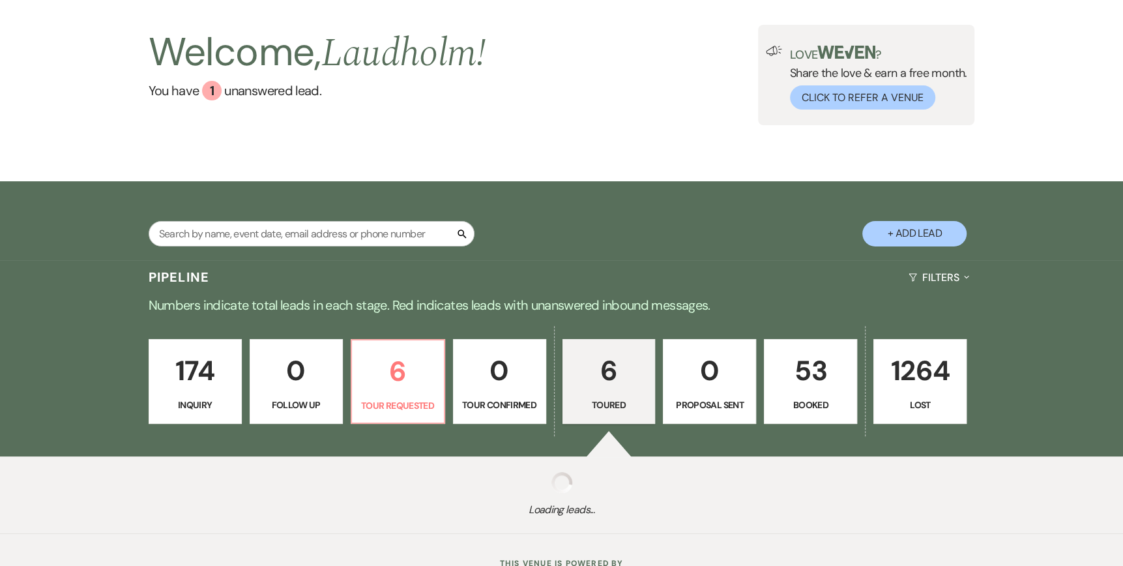
select select "5"
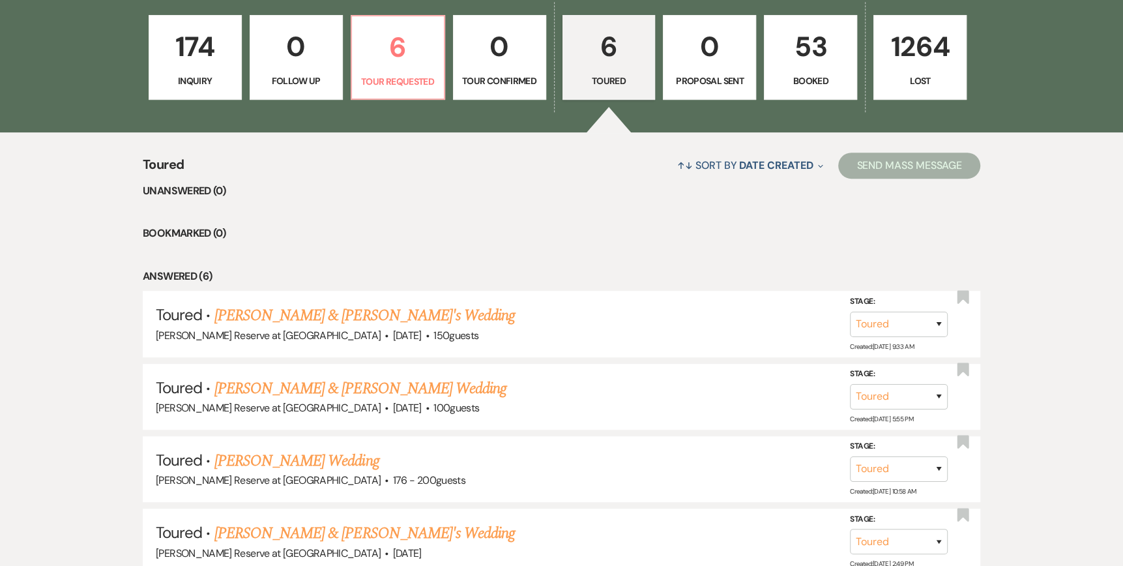
scroll to position [383, 0]
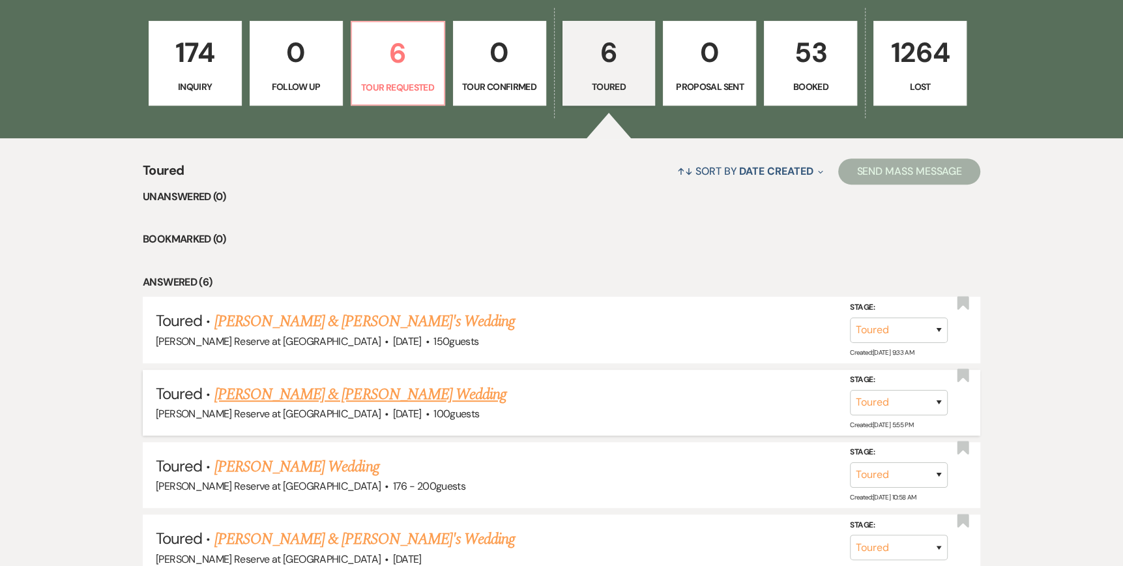
click at [300, 392] on link "[PERSON_NAME] & [PERSON_NAME] Wedding" at bounding box center [360, 393] width 292 height 23
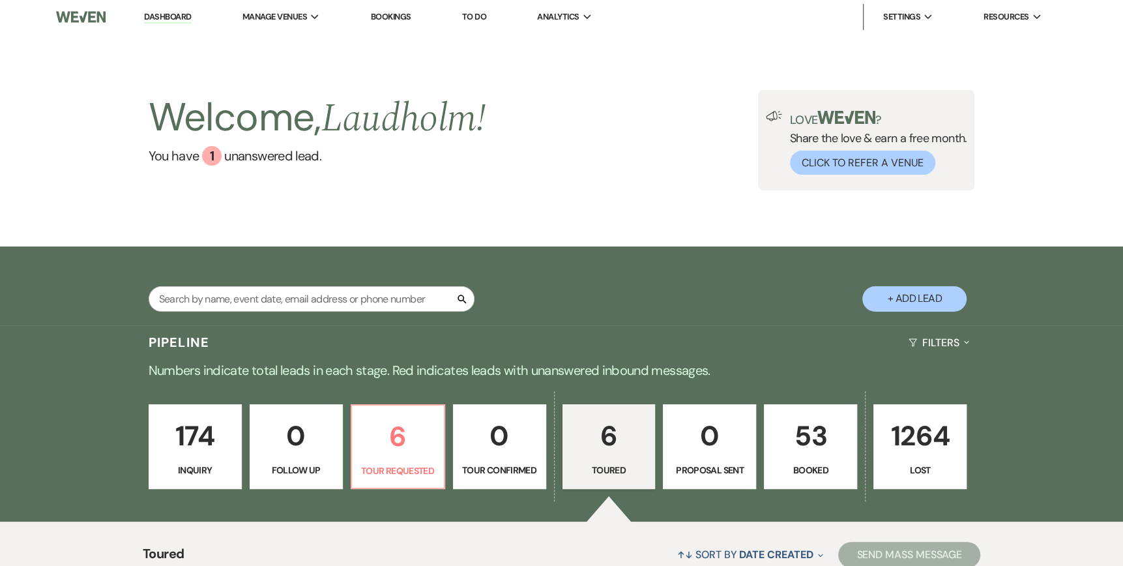
select select "5"
select select "1"
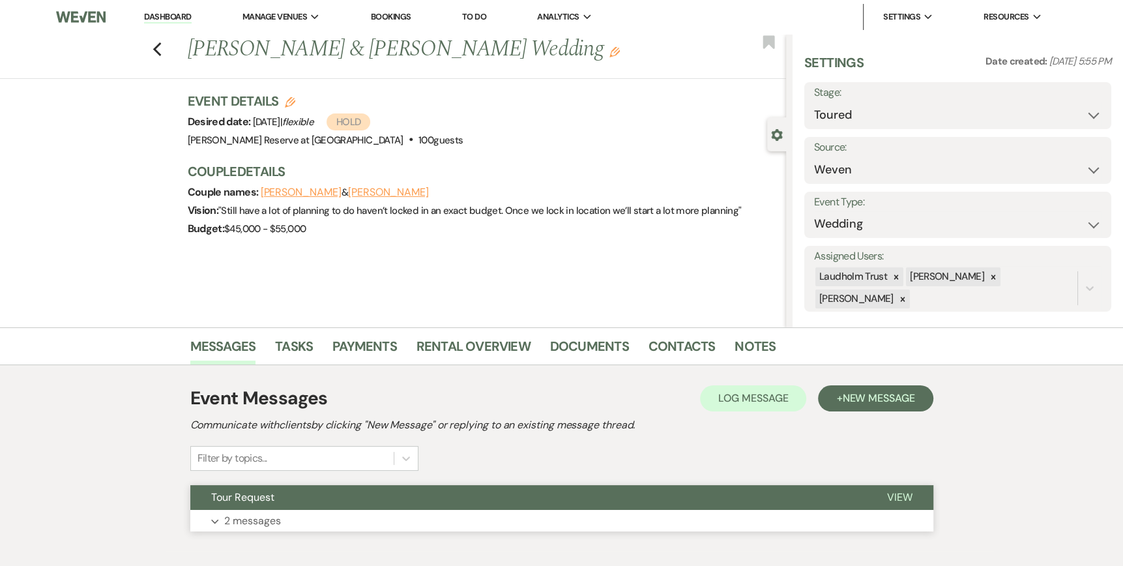
click at [902, 498] on span "View" at bounding box center [899, 497] width 25 height 14
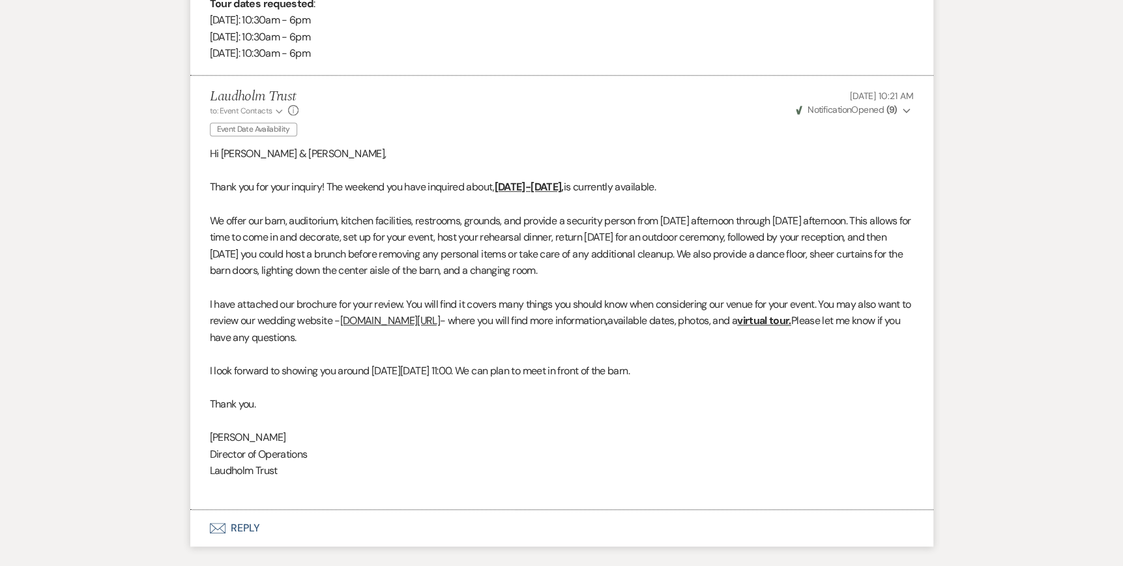
scroll to position [864, 0]
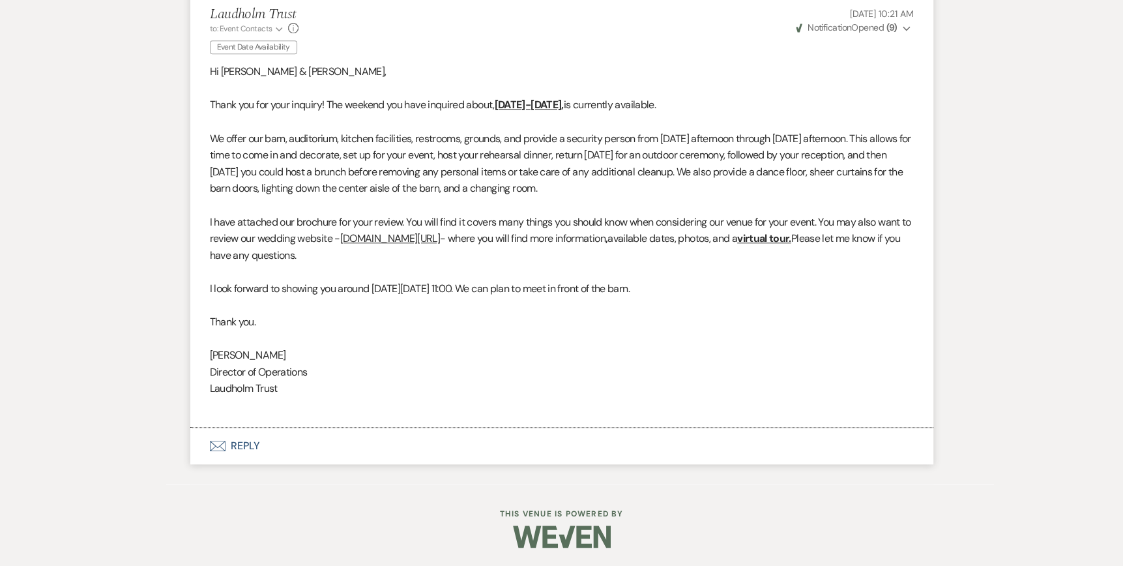
click at [214, 442] on icon "Envelope" at bounding box center [218, 445] width 16 height 10
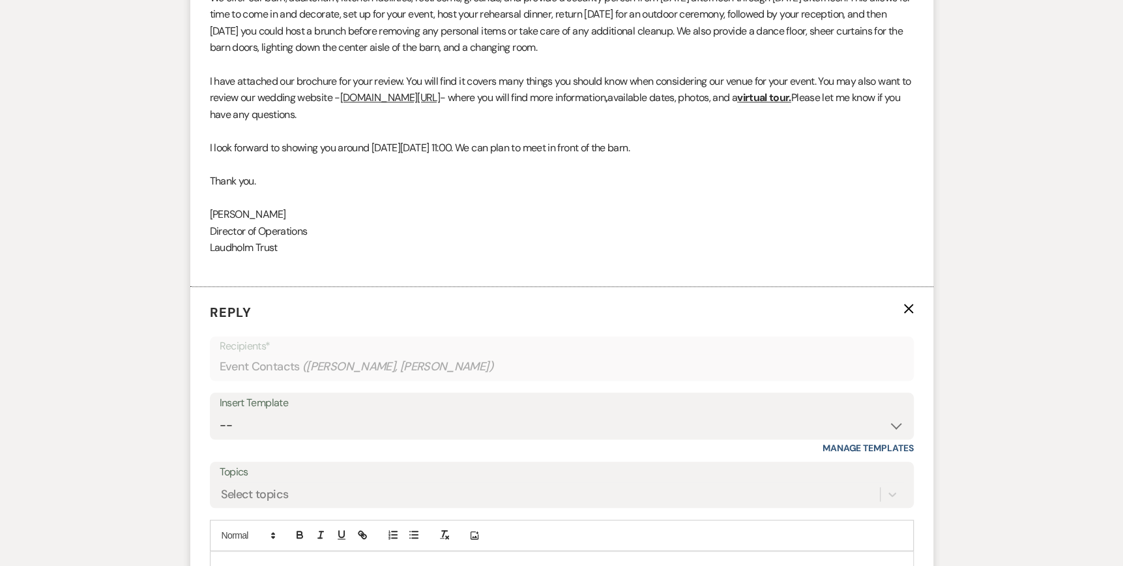
scroll to position [1059, 0]
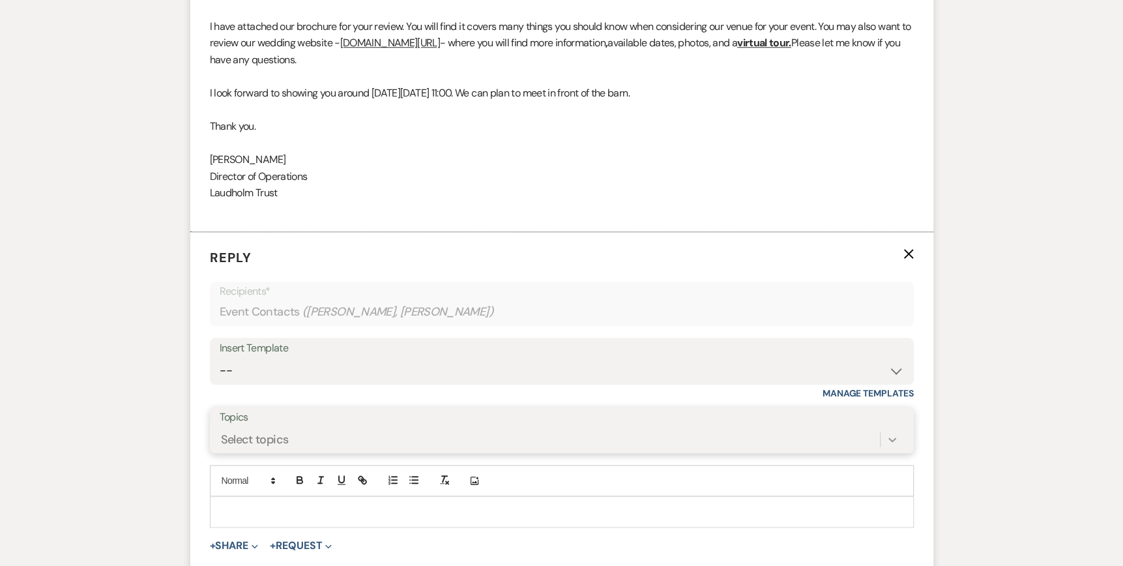
click at [886, 437] on div "Select topics" at bounding box center [562, 439] width 684 height 25
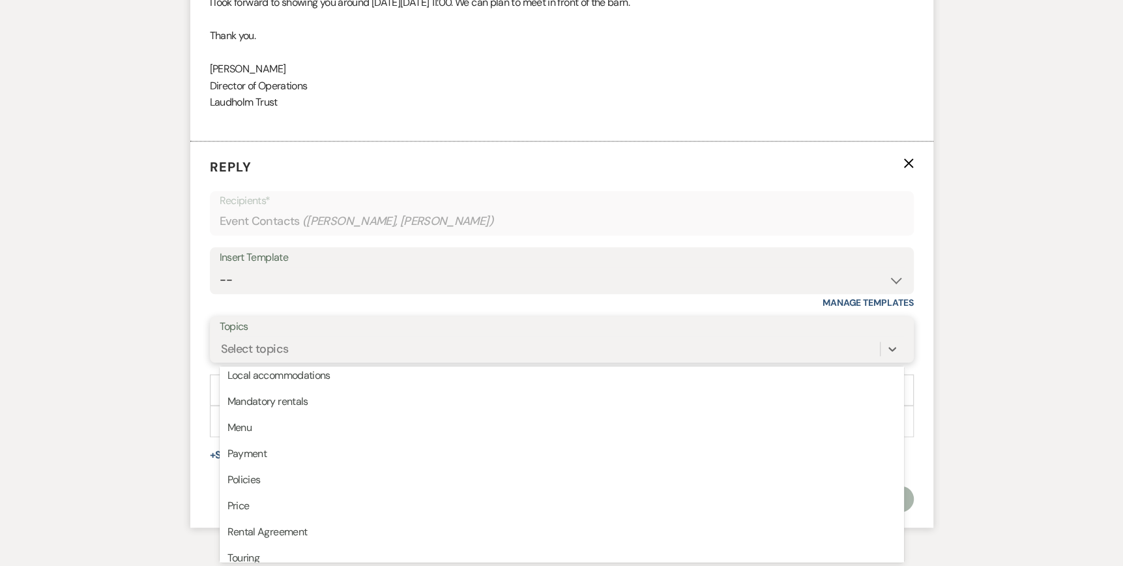
scroll to position [326, 0]
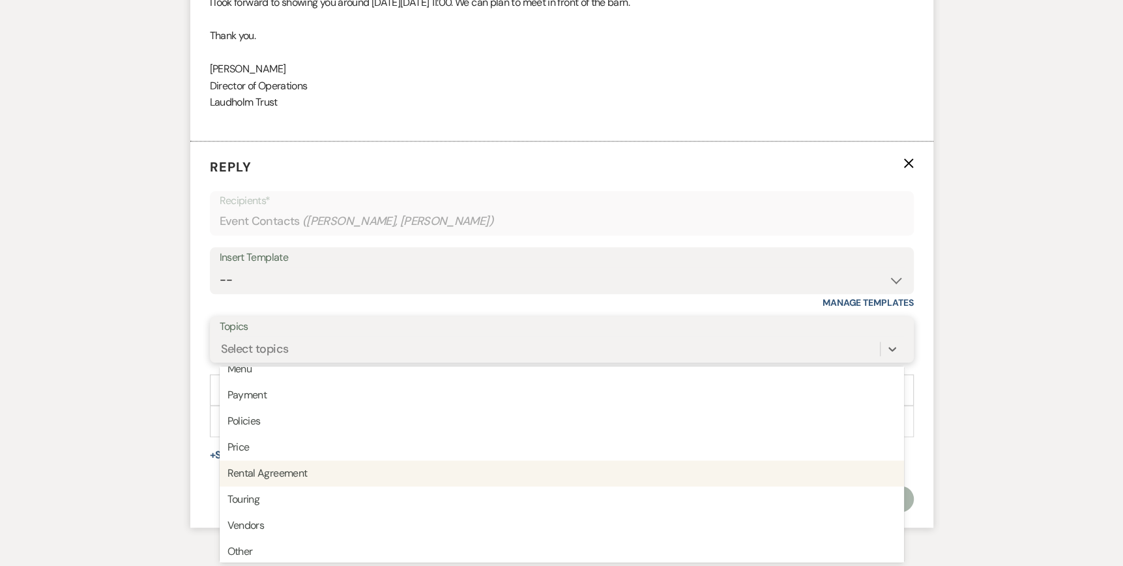
click at [436, 476] on div "Rental Agreement" at bounding box center [562, 473] width 684 height 26
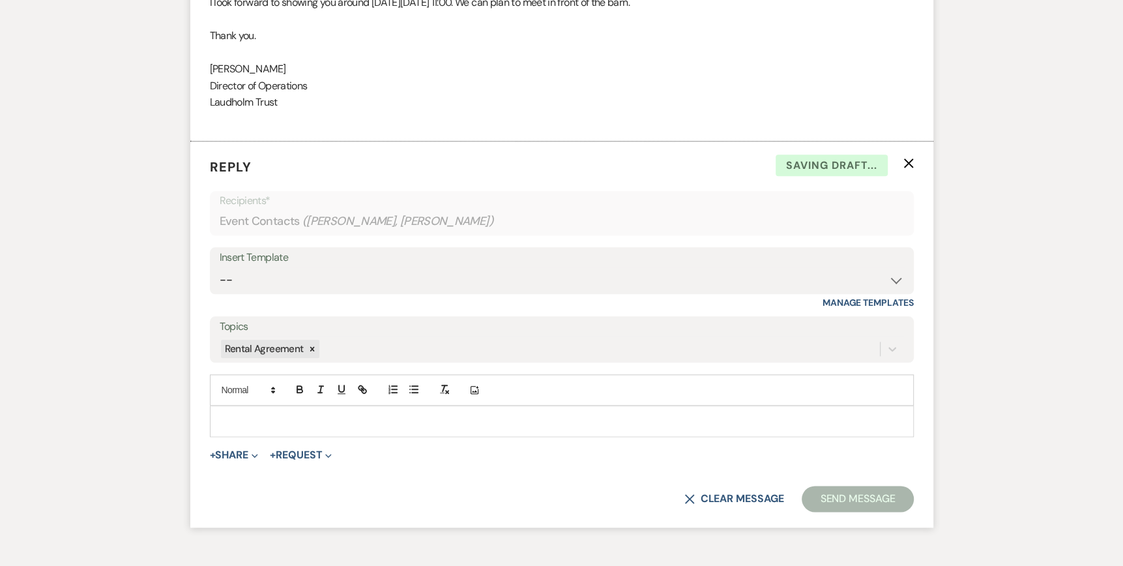
click at [226, 416] on p at bounding box center [561, 421] width 683 height 14
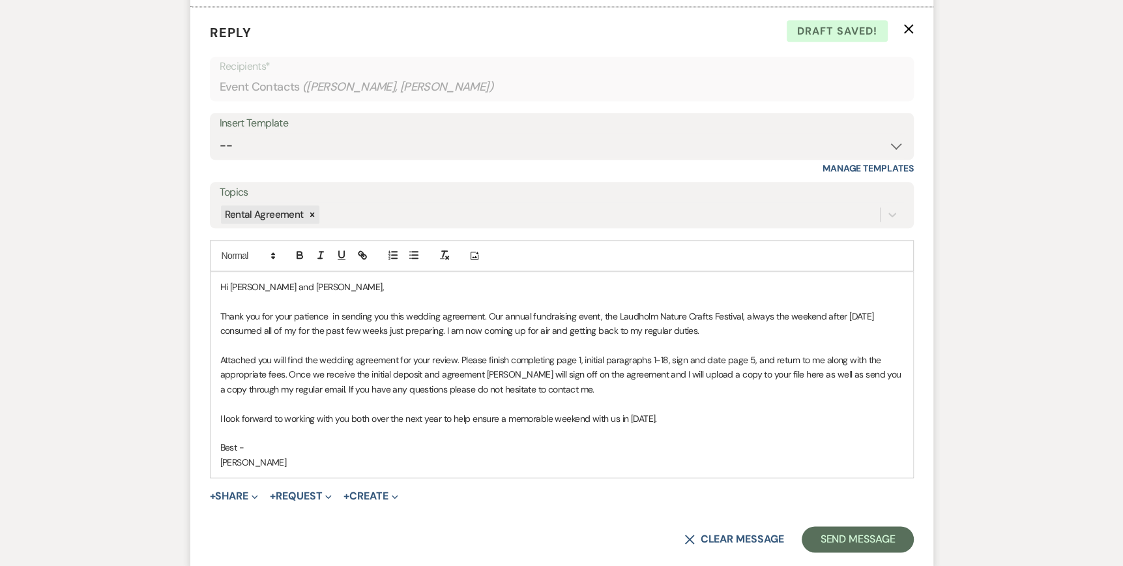
scroll to position [1315, 0]
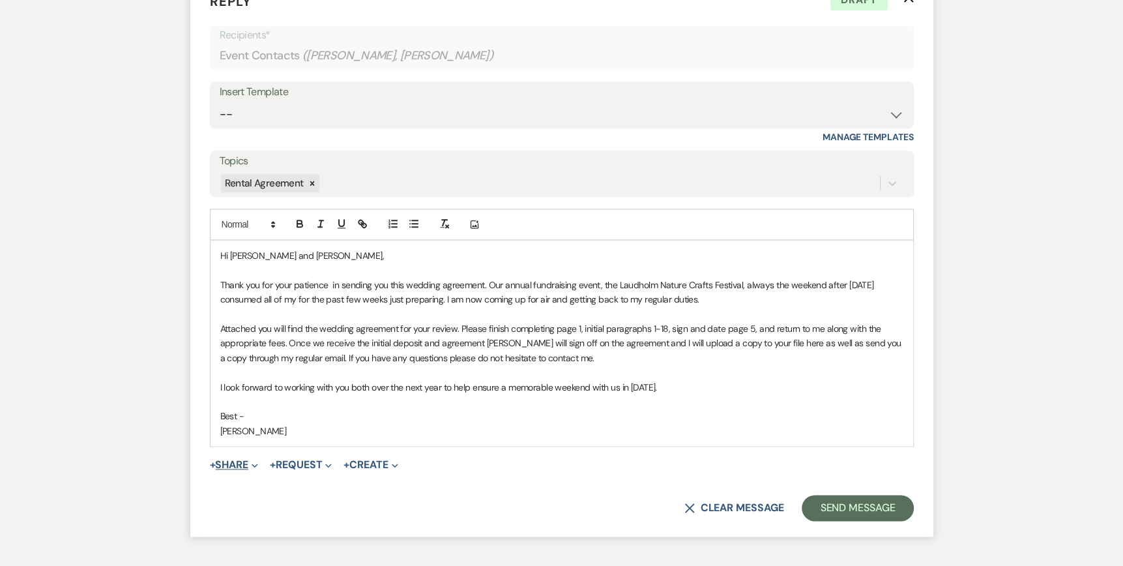
click at [253, 463] on span "Expand" at bounding box center [253, 464] width 10 height 14
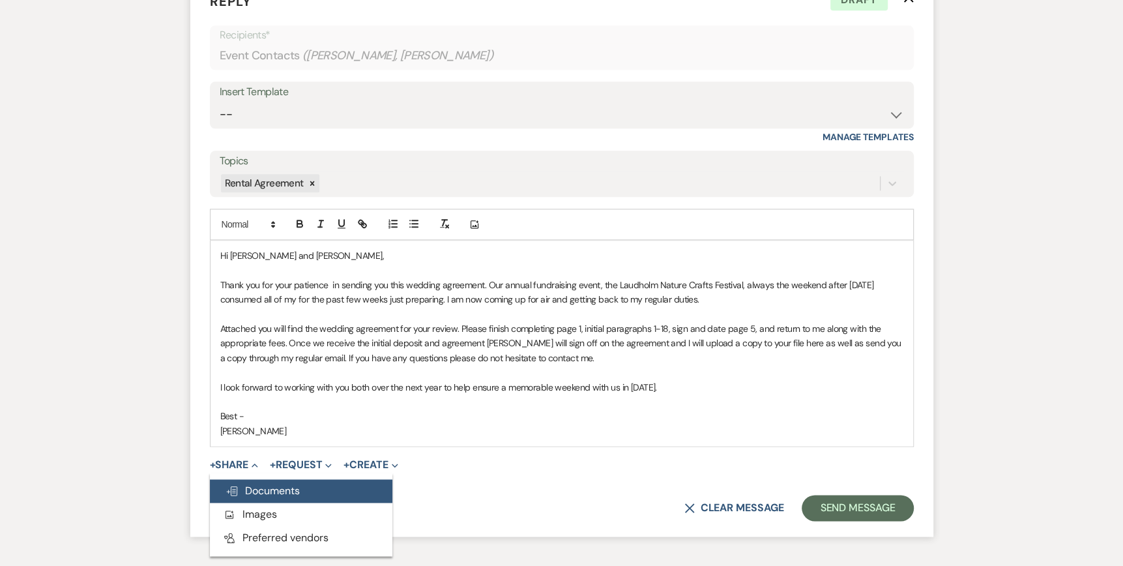
click at [255, 489] on span "Doc Upload Documents" at bounding box center [262, 490] width 74 height 14
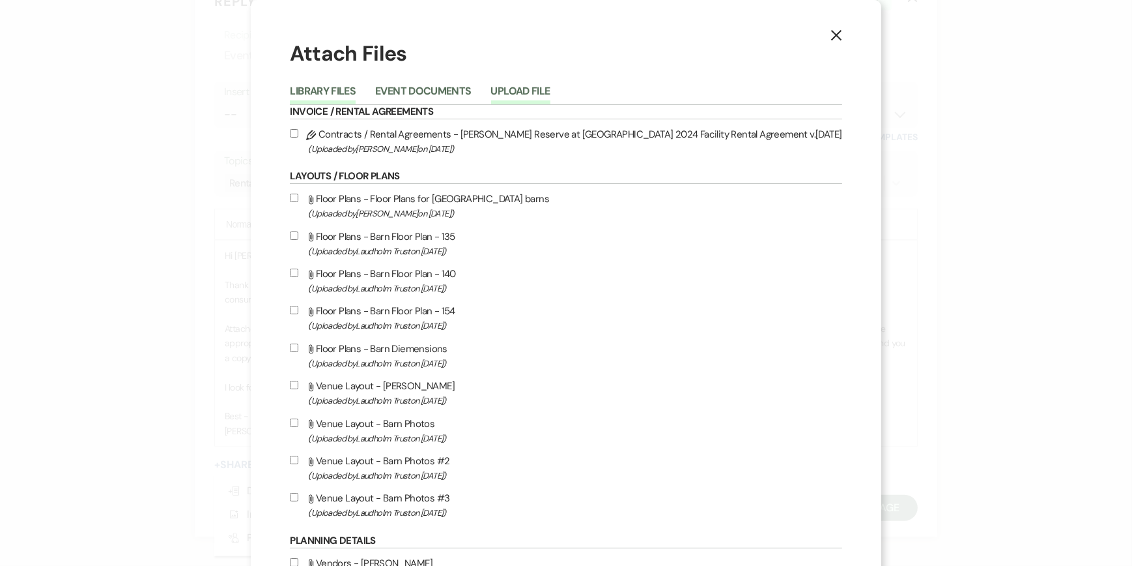
click at [551, 88] on button "Upload File" at bounding box center [520, 95] width 59 height 18
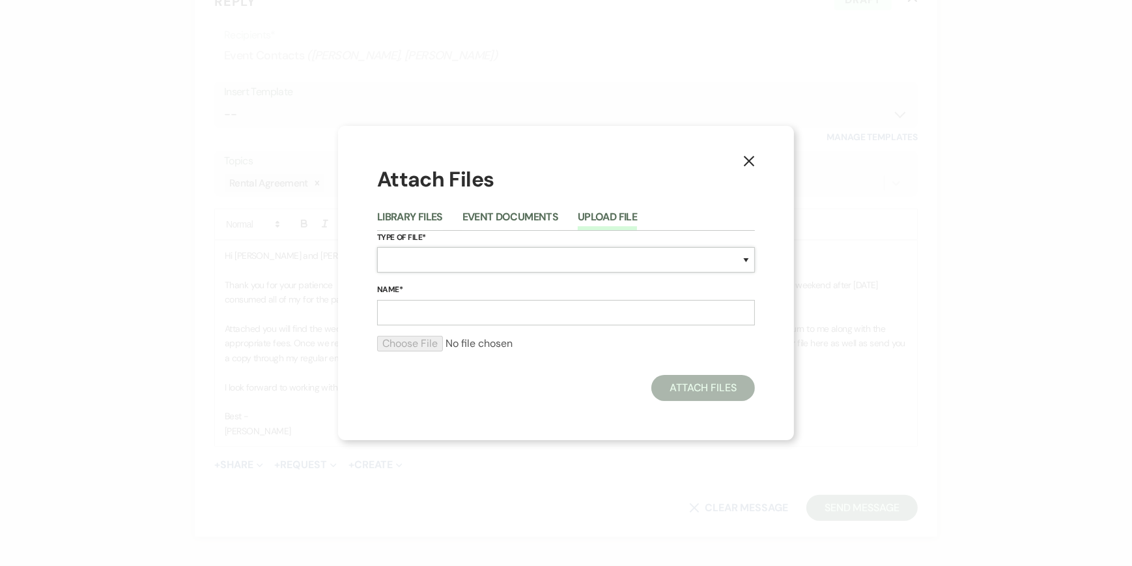
click at [401, 261] on select "Special Event Insurance Vendor Certificate of Insurance Contracts / Rental Agre…" at bounding box center [566, 259] width 378 height 25
select select "10"
click at [377, 247] on select "Special Event Insurance Vendor Certificate of Insurance Contracts / Rental Agre…" at bounding box center [566, 259] width 378 height 25
click at [418, 310] on input "Name*" at bounding box center [566, 312] width 378 height 25
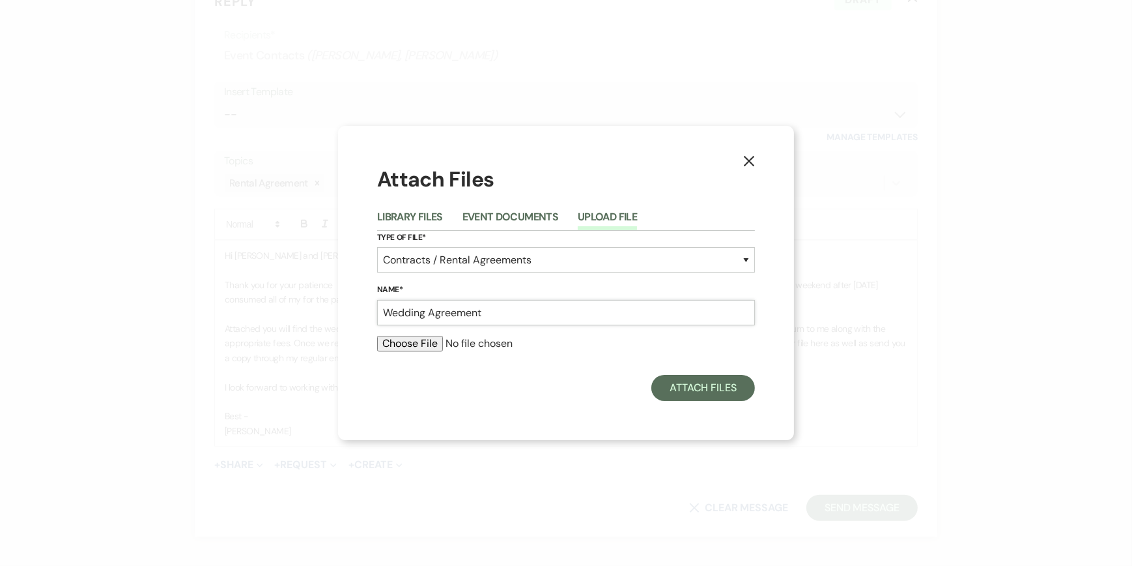
type input "Wedding Agreement"
click at [392, 342] on input "file" at bounding box center [566, 344] width 378 height 16
type input "C:\fakepath\2026 Riley [DOMAIN_NAME] Agreement.pdf"
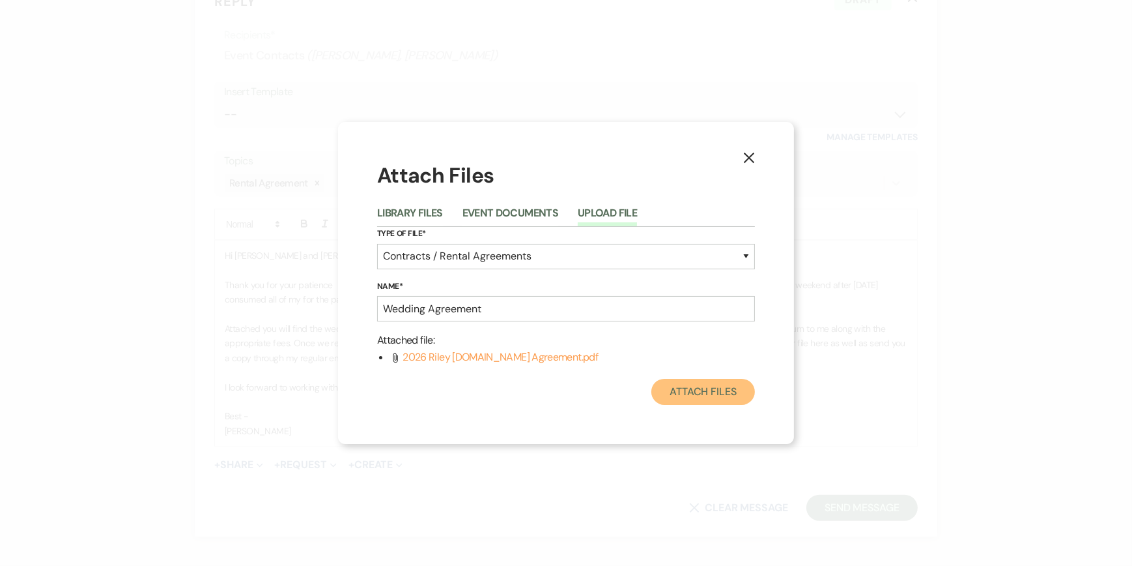
click at [691, 394] on button "Attach Files" at bounding box center [704, 392] width 104 height 26
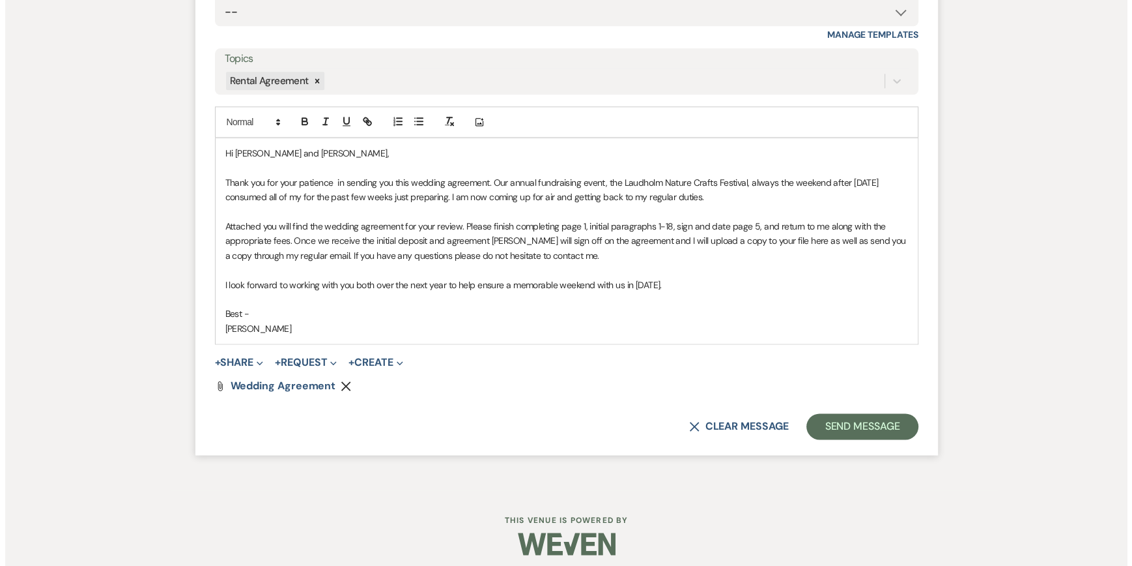
scroll to position [1424, 0]
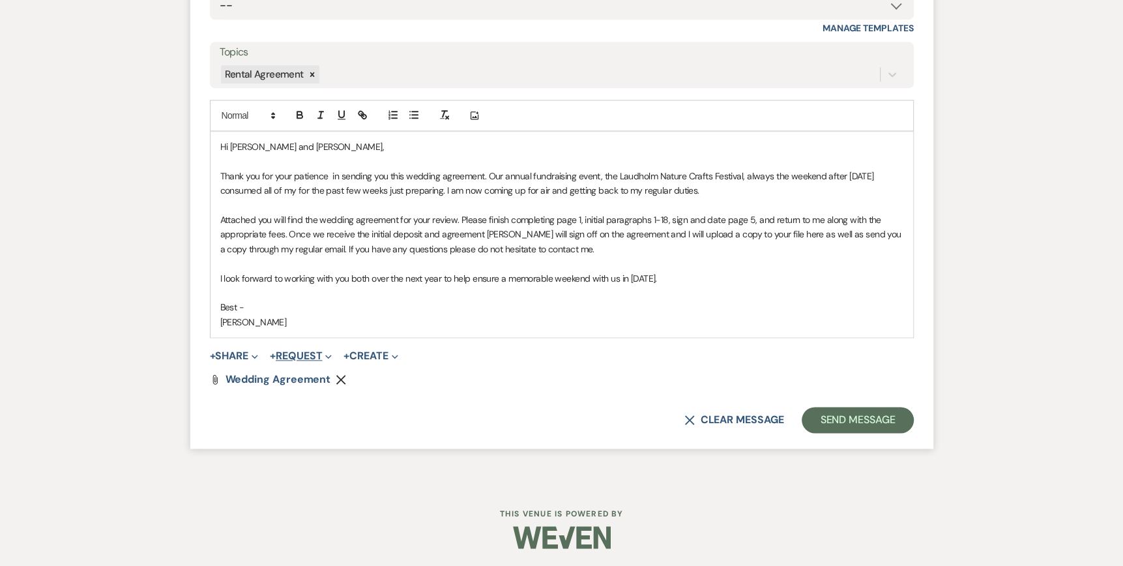
click at [331, 356] on use "button" at bounding box center [328, 356] width 6 height 4
click at [337, 377] on button "Generate Payment Payment" at bounding box center [361, 381] width 182 height 23
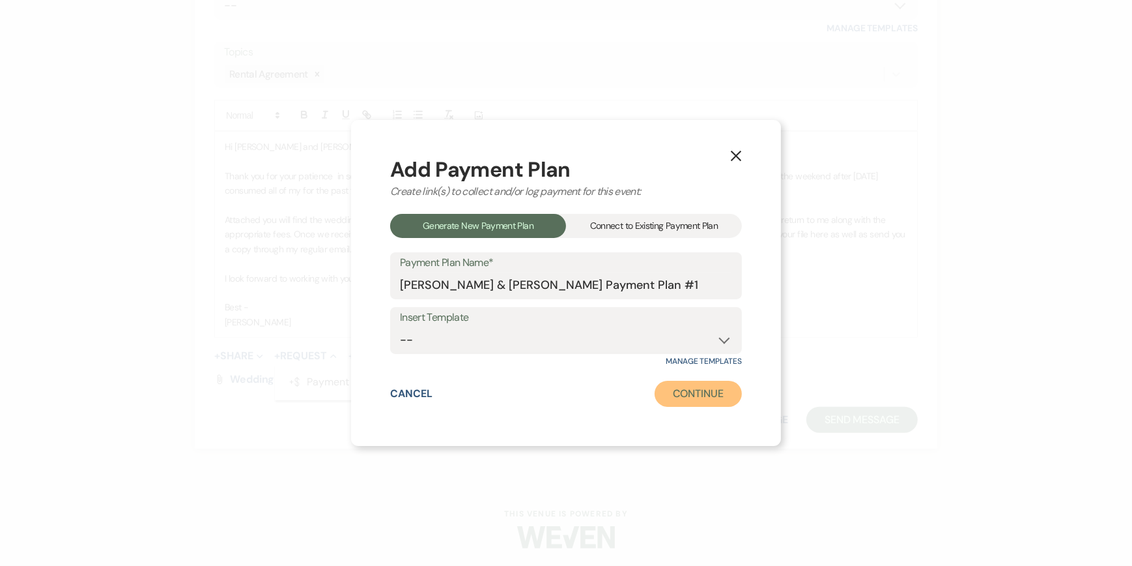
click at [691, 395] on button "Continue" at bounding box center [698, 394] width 87 height 26
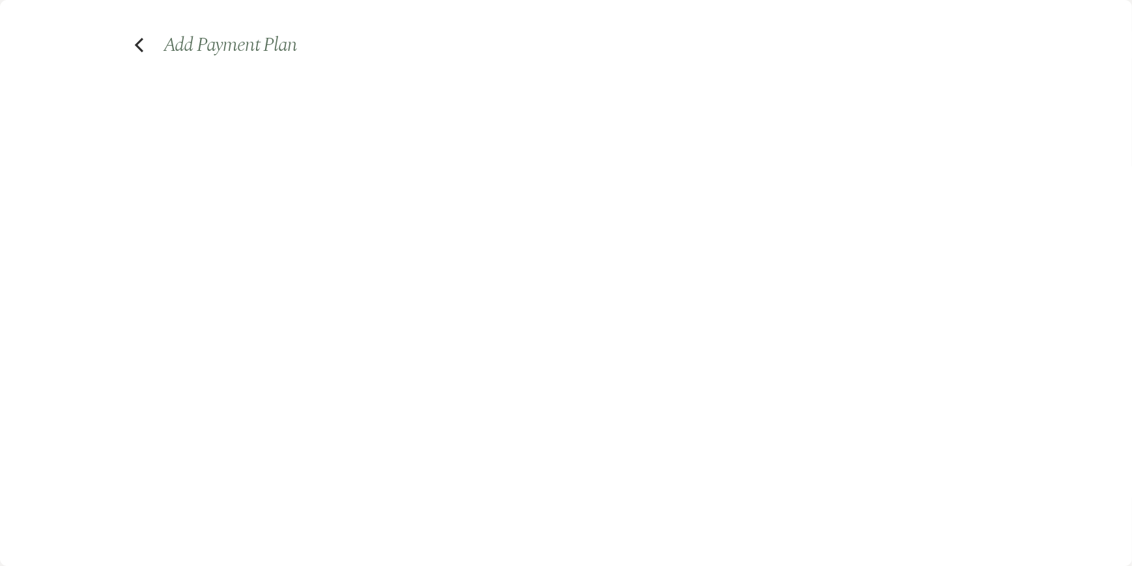
select select "2"
select select "percentage"
select select "false"
select select "client"
select select "weeks"
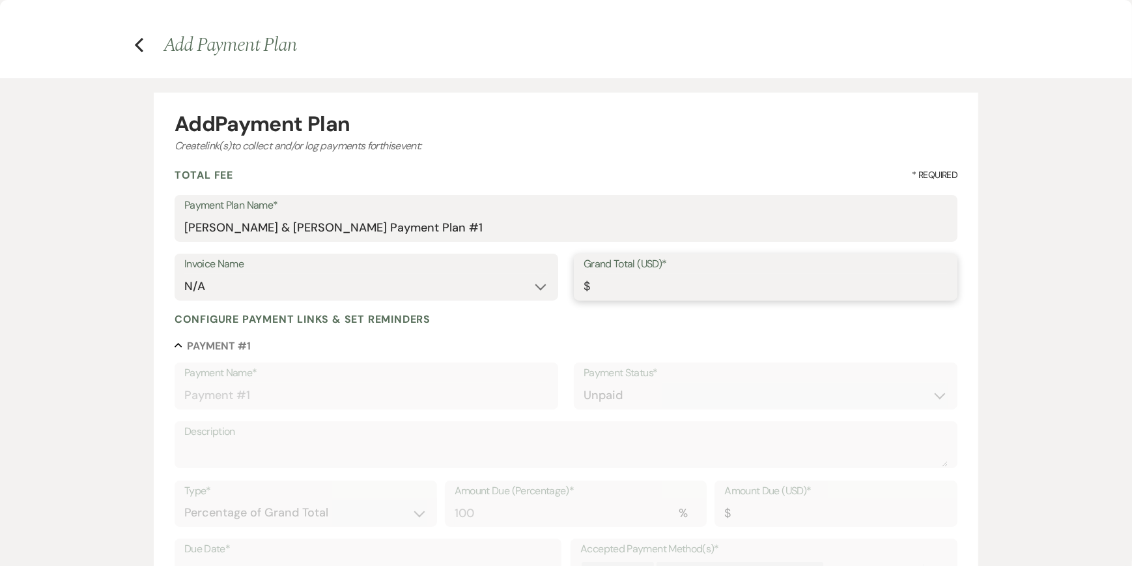
click at [608, 283] on input "Grand Total (USD)*" at bounding box center [766, 286] width 364 height 25
type input "4"
type input "4.00"
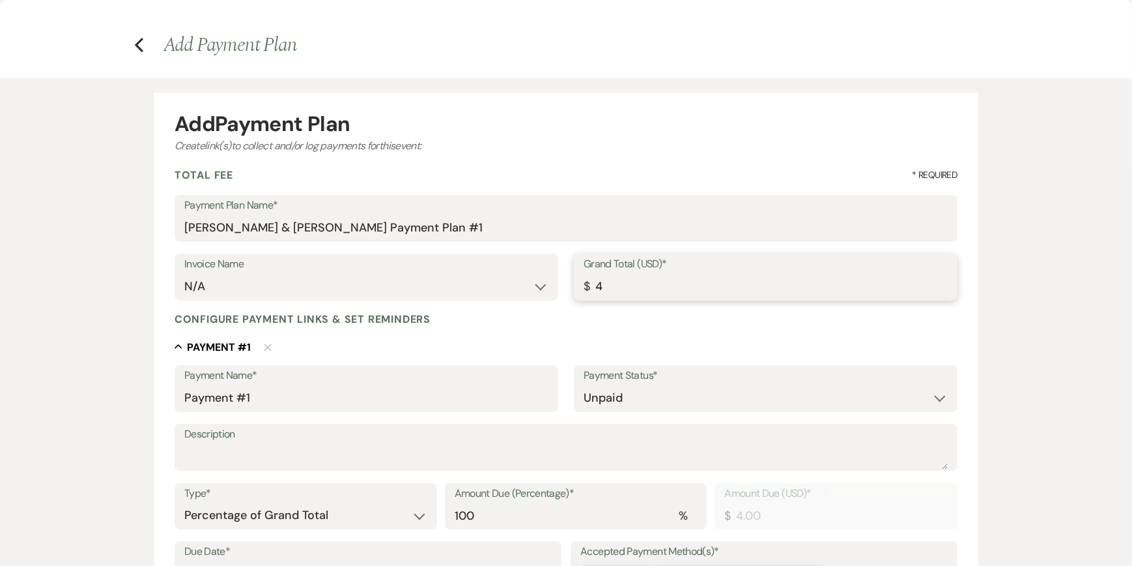
type input "45"
type input "45.00"
type input "450"
type input "450.00"
type input "4500"
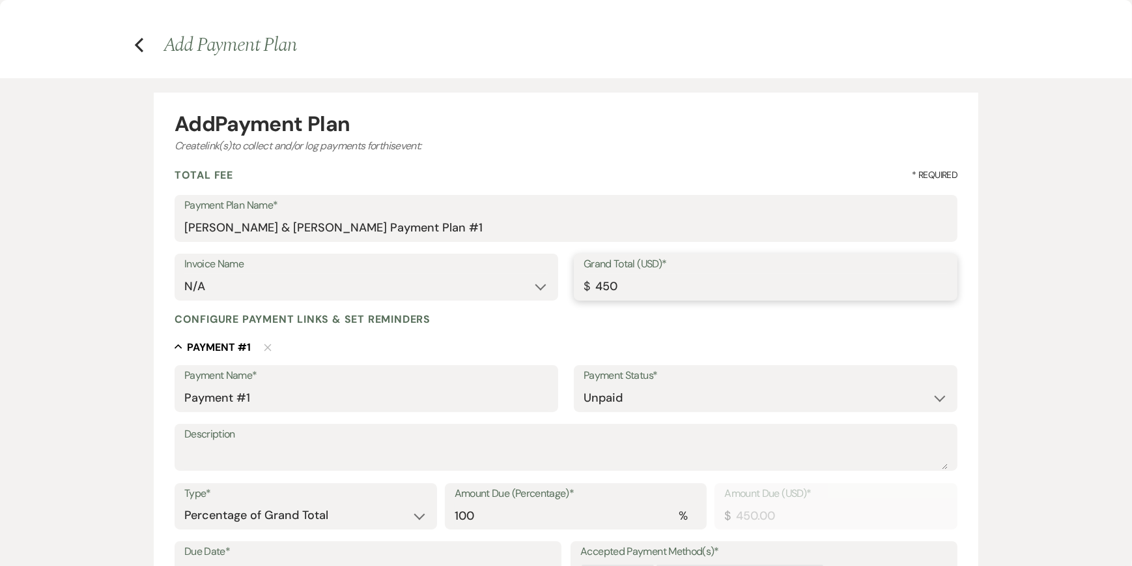
type input "4500.00"
click at [231, 450] on textarea "Description" at bounding box center [566, 456] width 764 height 26
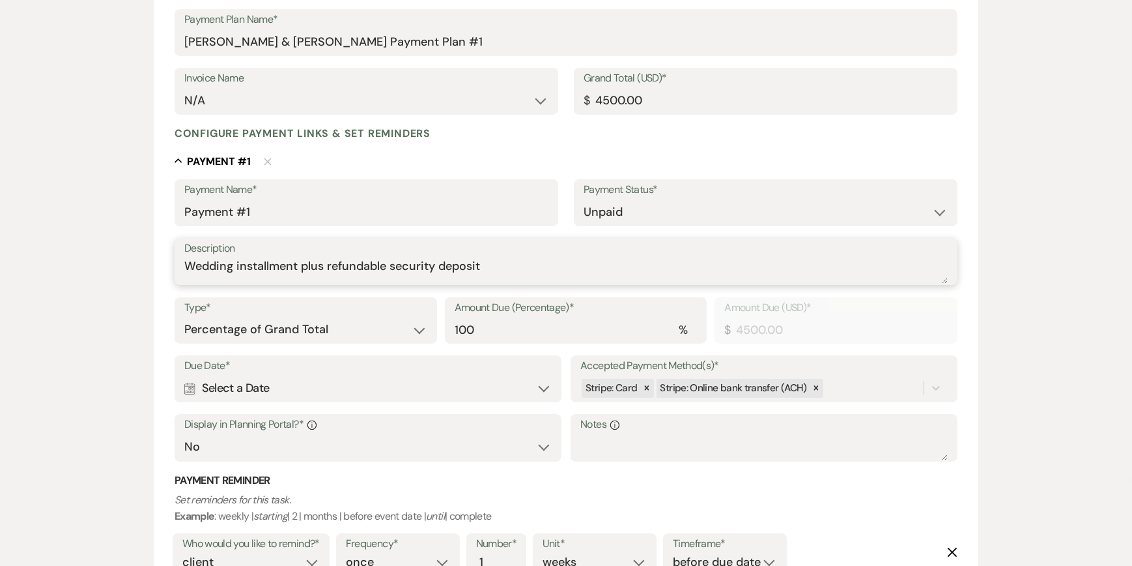
scroll to position [195, 0]
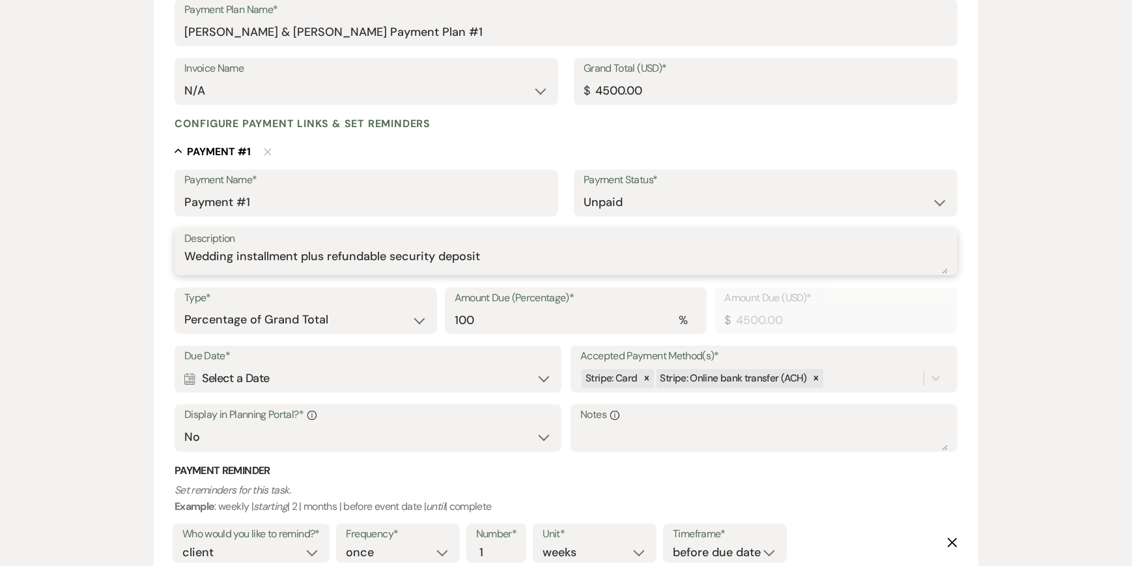
type textarea "Wedding installment plus refundable security deposit"
click at [195, 381] on icon "Calendar" at bounding box center [189, 379] width 11 height 12
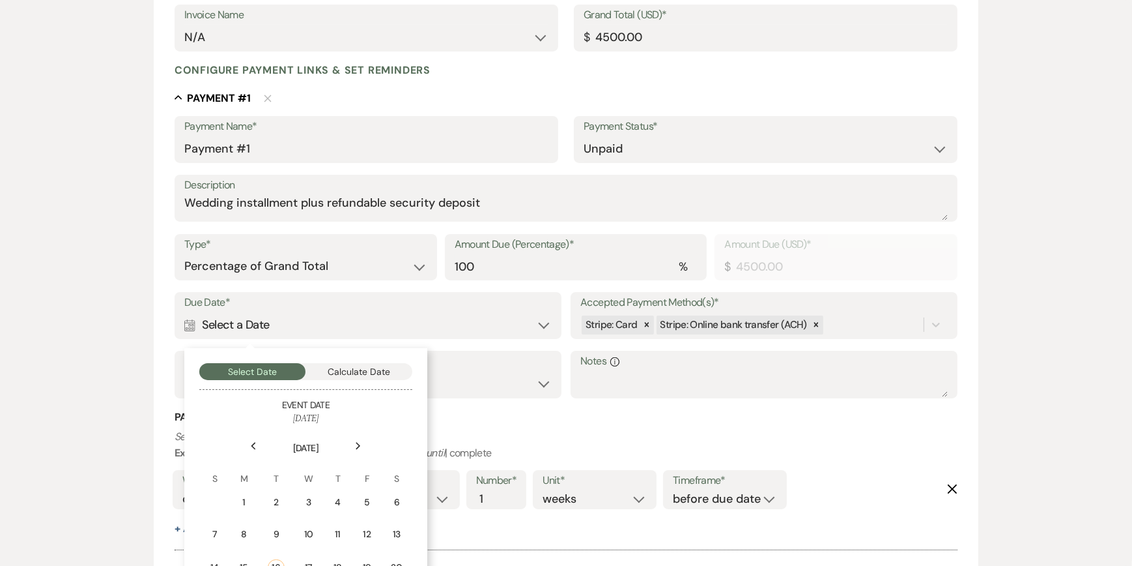
scroll to position [326, 0]
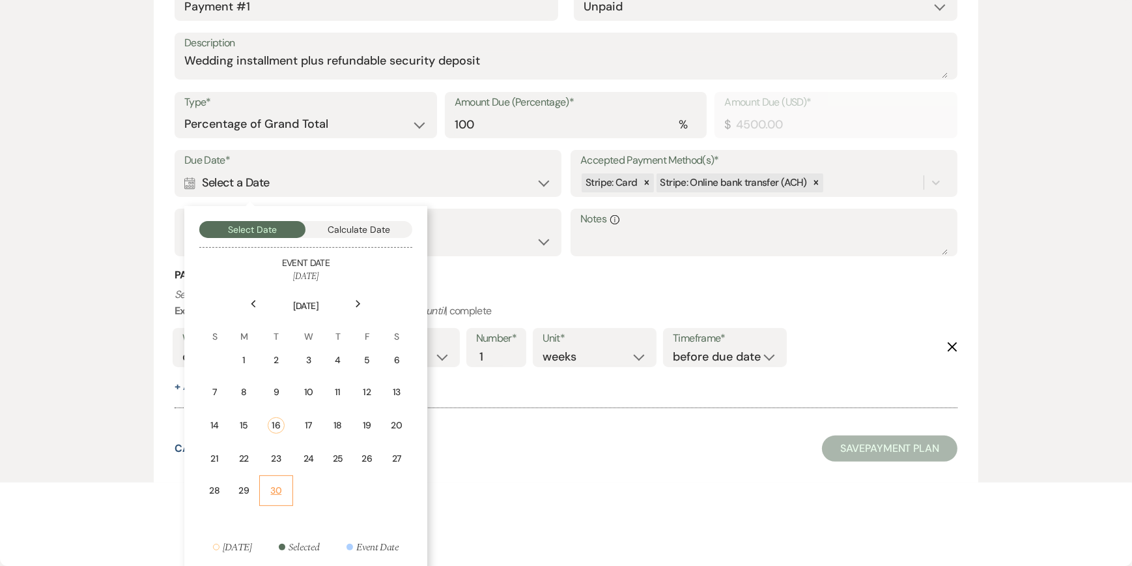
click at [276, 490] on div "30" at bounding box center [276, 490] width 17 height 14
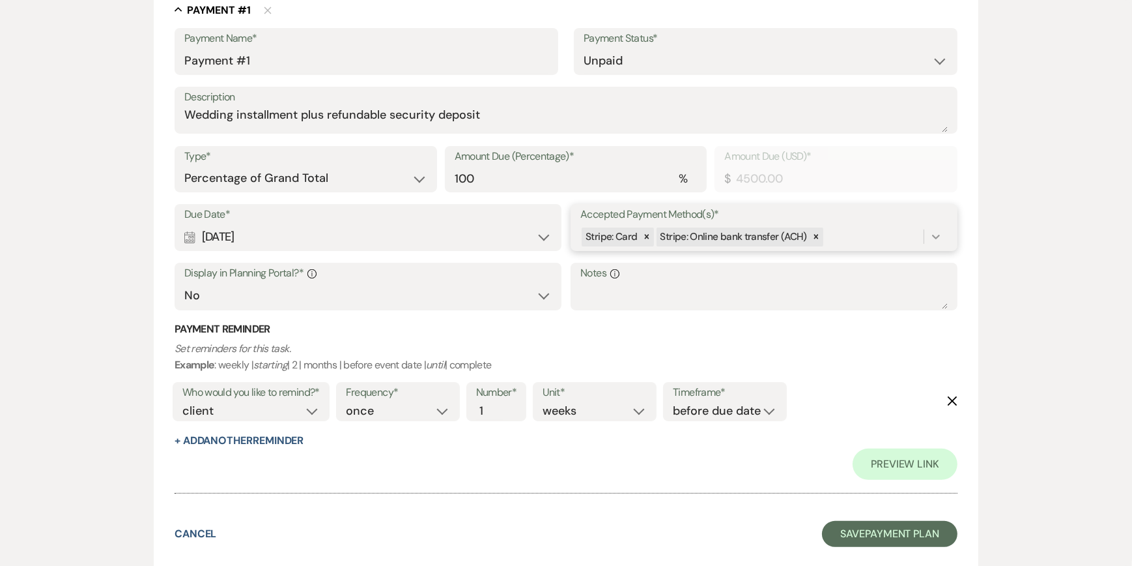
click at [942, 237] on icon at bounding box center [936, 236] width 13 height 13
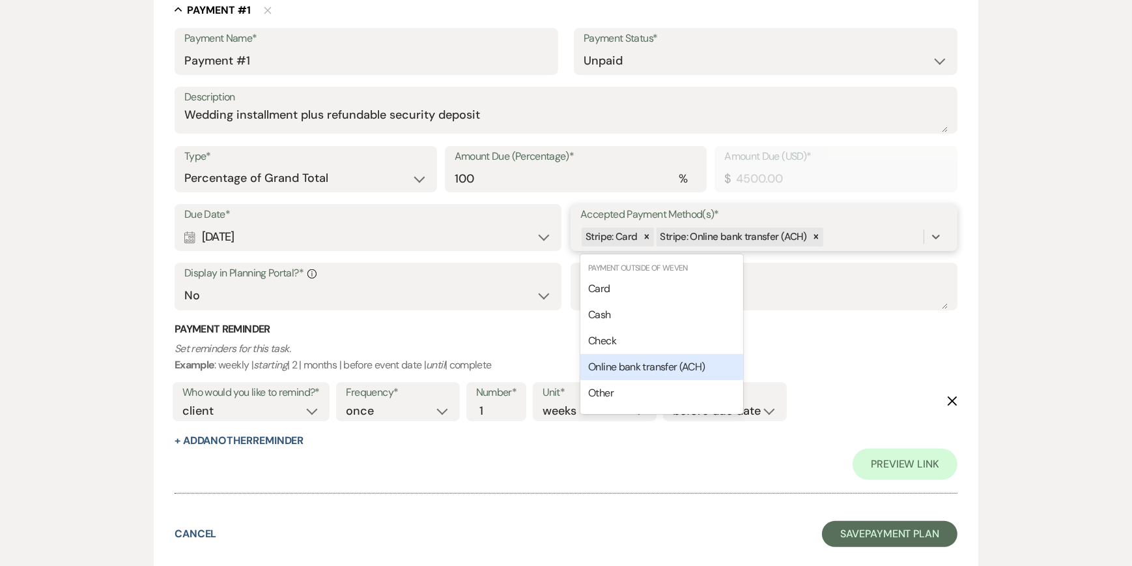
click at [668, 366] on span "Online bank transfer (ACH)" at bounding box center [646, 367] width 117 height 14
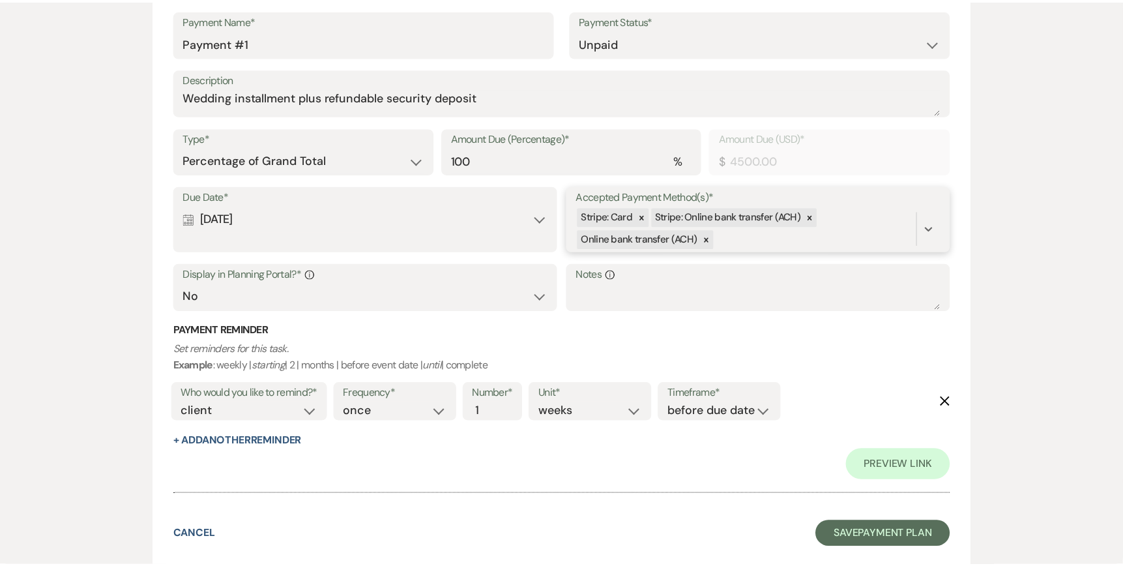
scroll to position [356, 0]
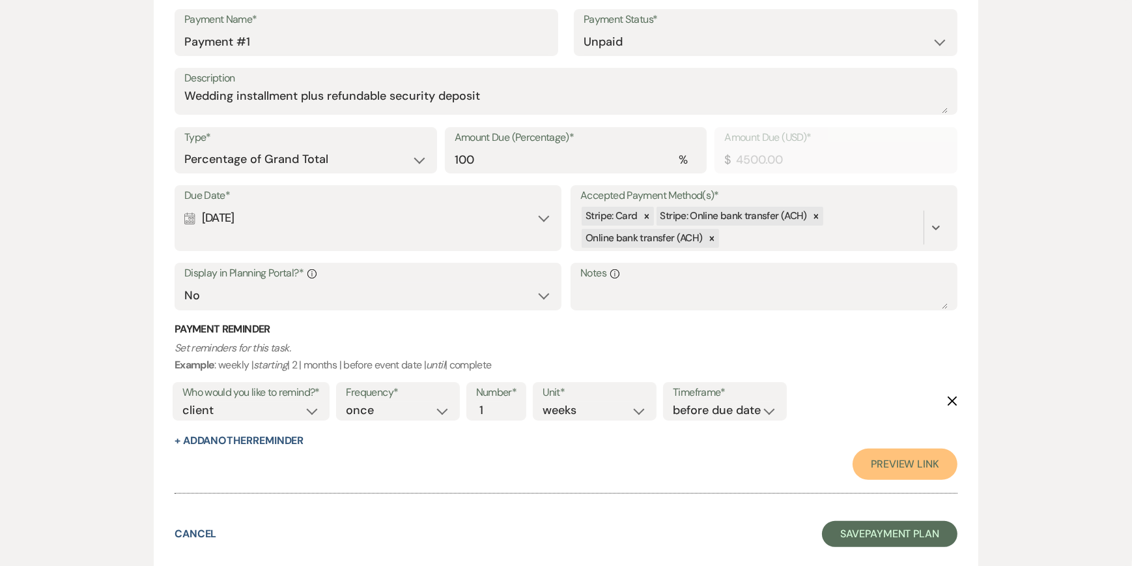
click at [897, 467] on link "Preview Link" at bounding box center [905, 463] width 105 height 31
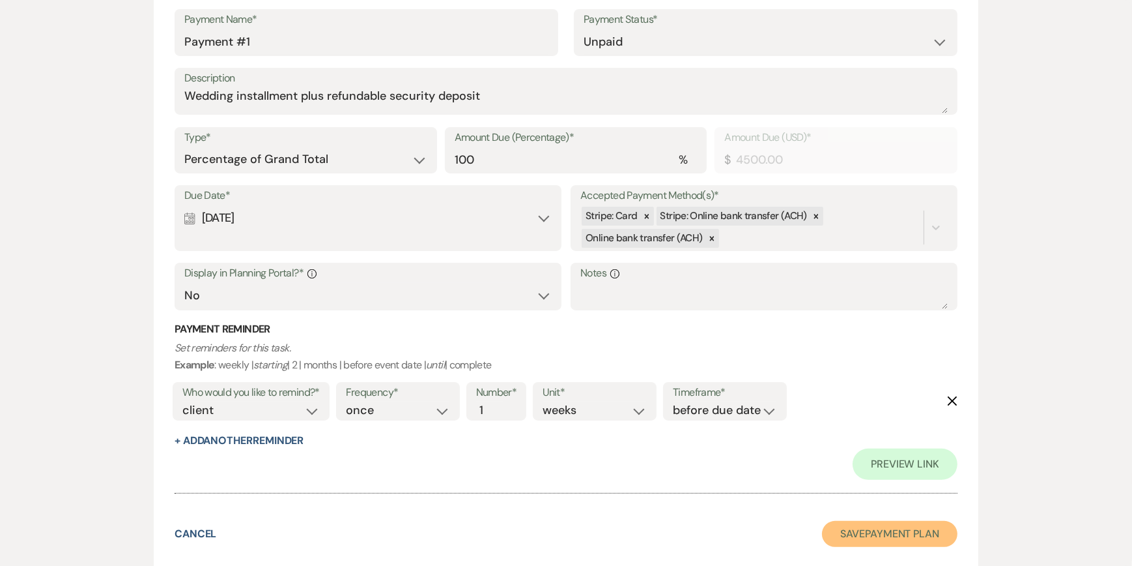
click at [891, 536] on button "Save Payment Plan" at bounding box center [890, 534] width 136 height 26
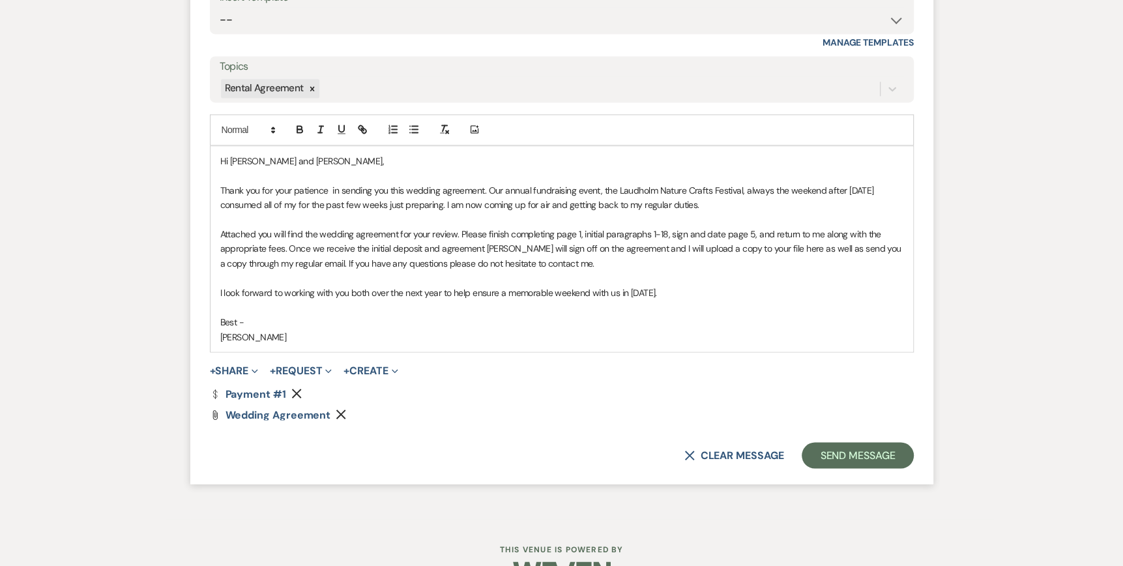
scroll to position [1798, 0]
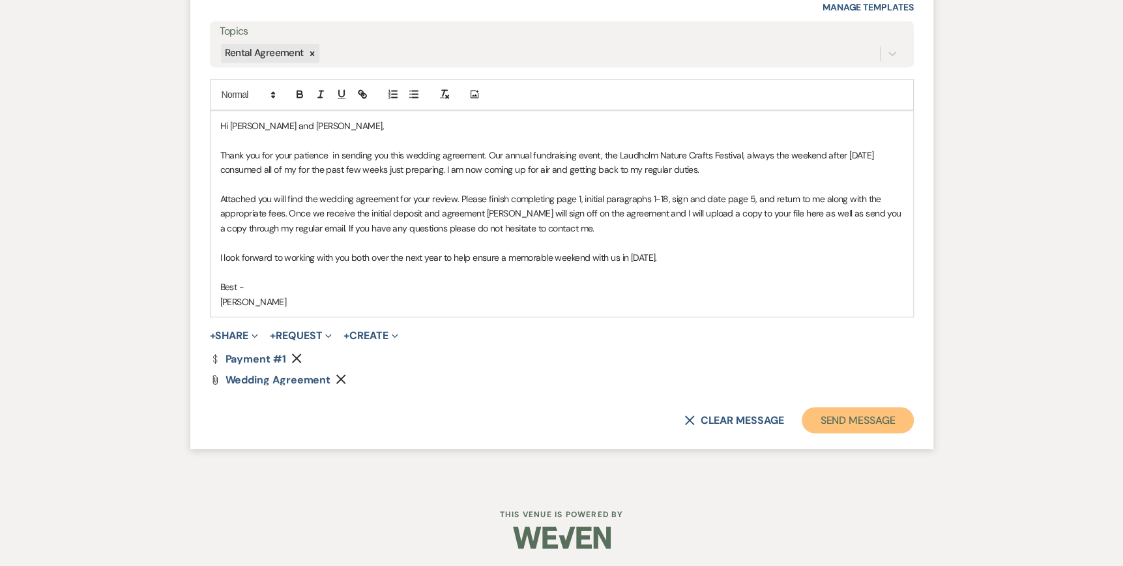
click at [837, 416] on button "Send Message" at bounding box center [856, 420] width 111 height 26
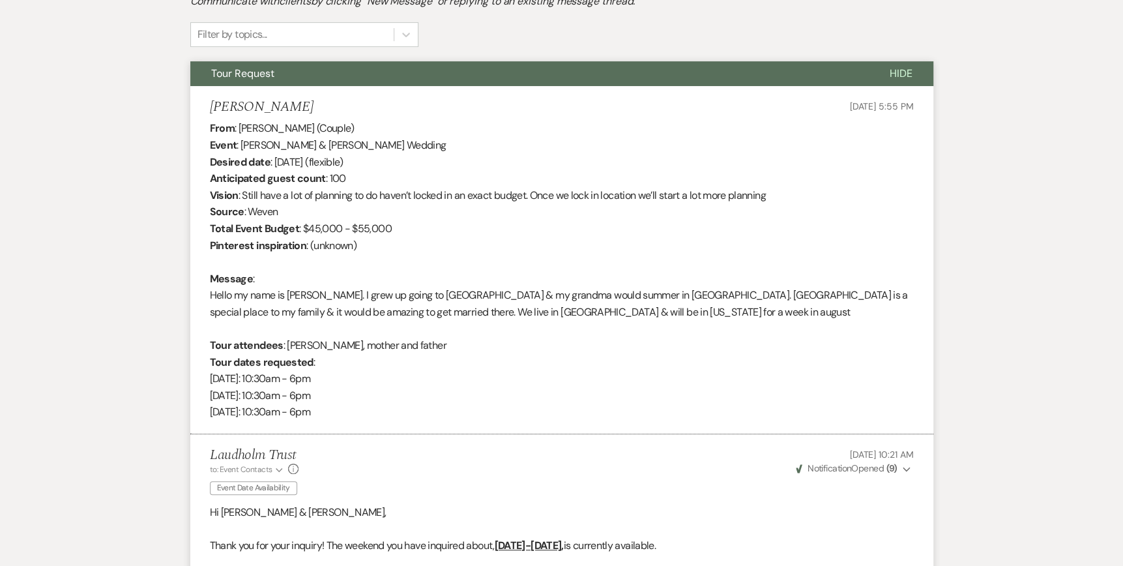
scroll to position [0, 0]
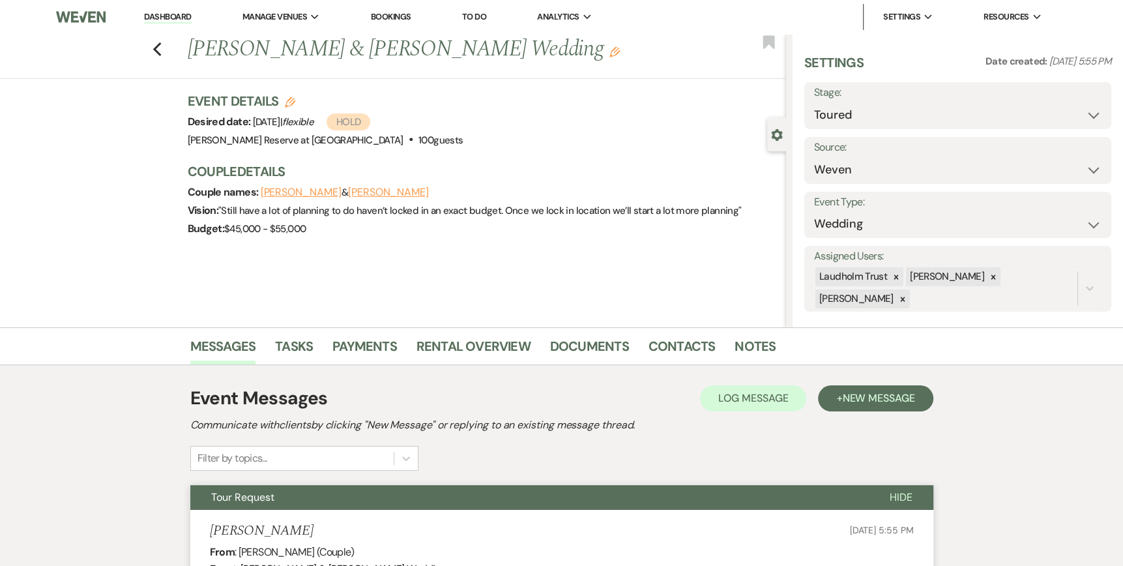
click at [152, 13] on link "Dashboard" at bounding box center [167, 17] width 47 height 12
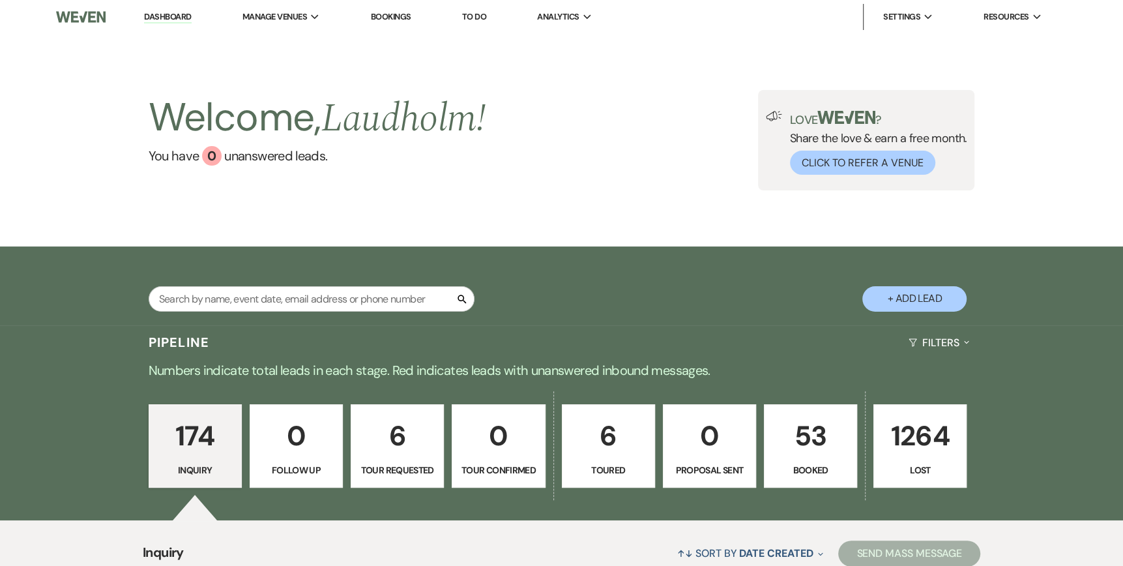
click at [614, 460] on link "6 Toured" at bounding box center [608, 445] width 93 height 83
select select "5"
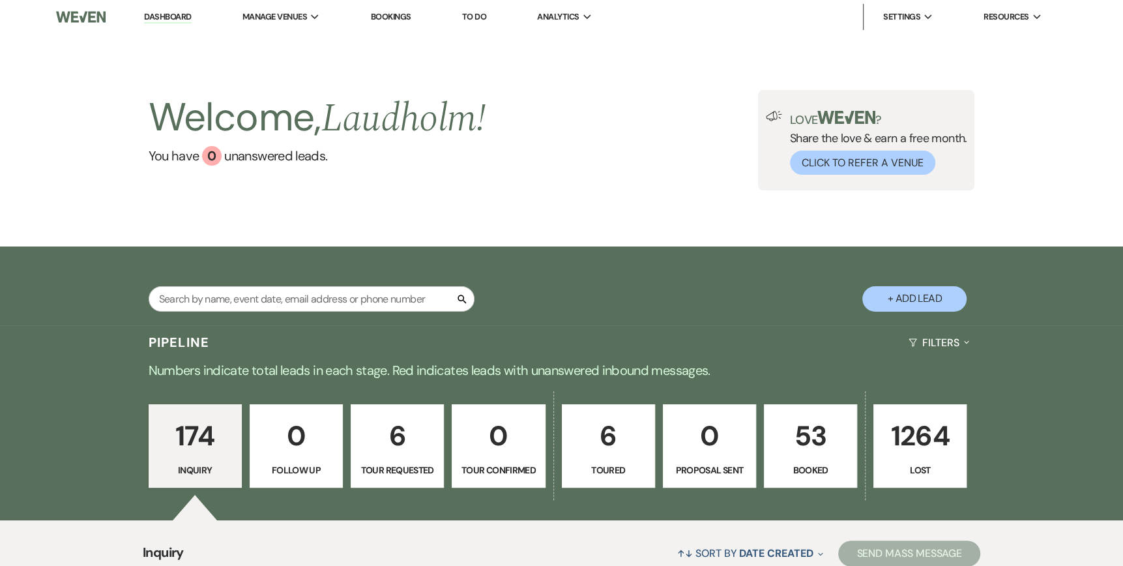
select select "5"
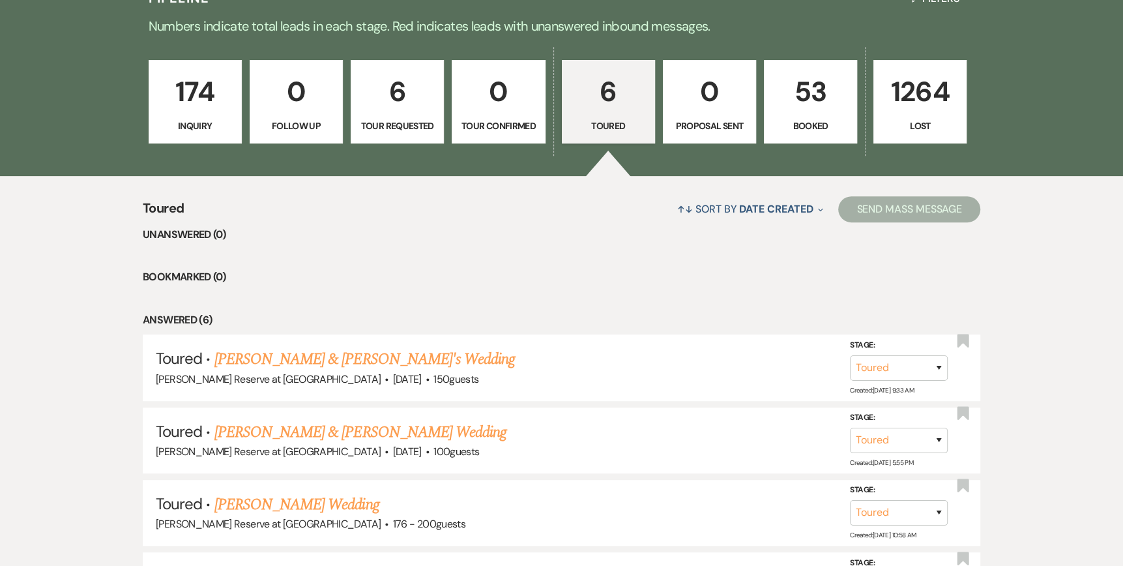
scroll to position [391, 0]
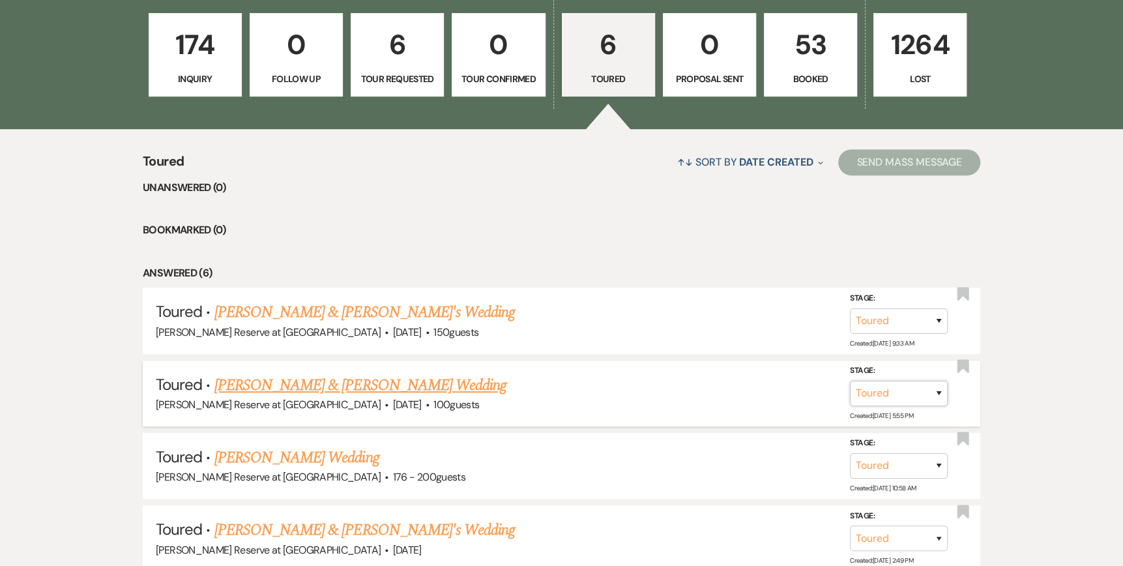
click at [945, 393] on select "Inquiry Follow Up Tour Requested Tour Confirmed Toured Proposal Sent Booked Lost" at bounding box center [899, 393] width 98 height 25
select select "6"
click at [850, 381] on select "Inquiry Follow Up Tour Requested Tour Confirmed Toured Proposal Sent Booked Lost" at bounding box center [899, 393] width 98 height 25
click at [922, 395] on button "Save" at bounding box center [921, 393] width 65 height 26
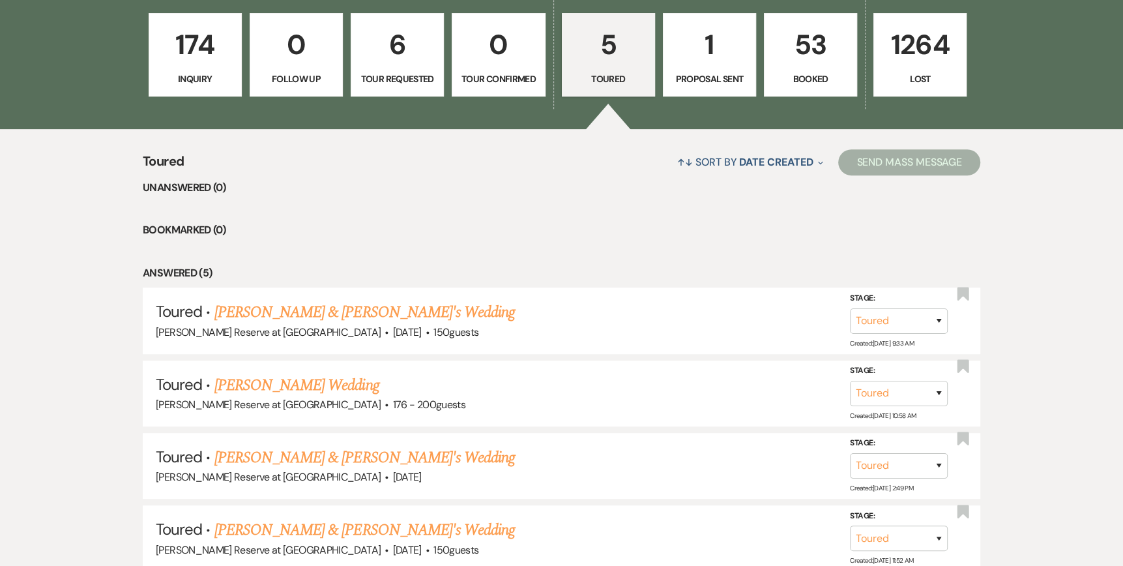
click at [390, 63] on p "6" at bounding box center [397, 45] width 76 height 44
select select "2"
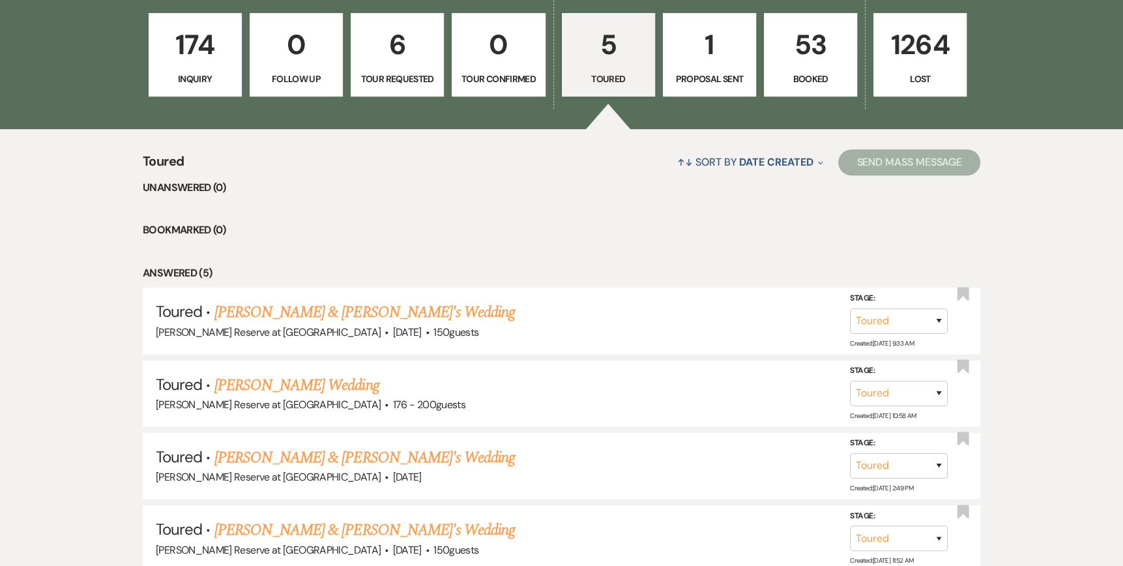
select select "2"
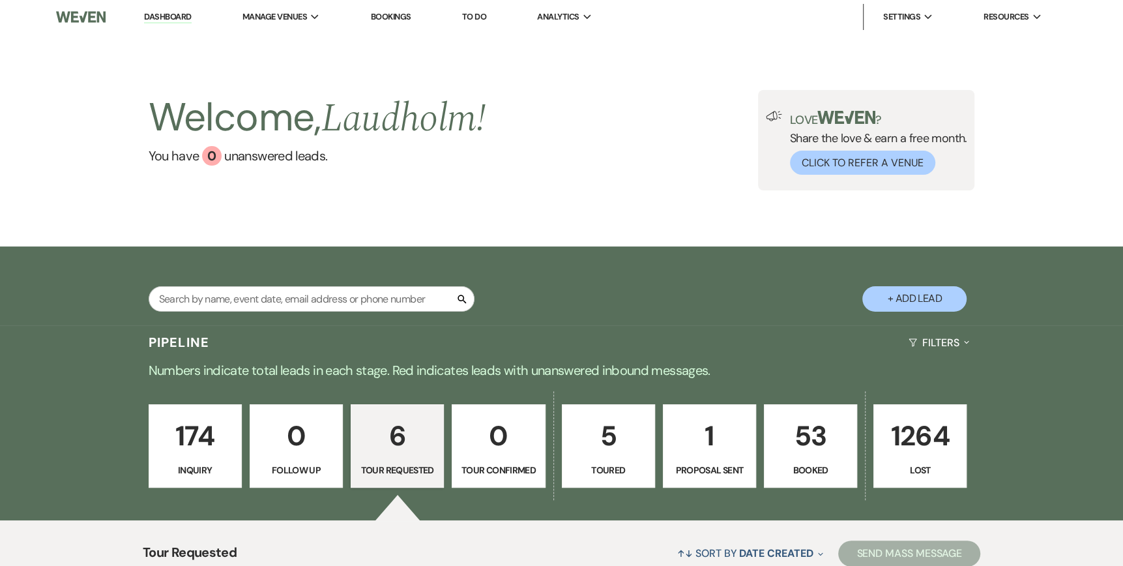
click at [167, 17] on link "Dashboard" at bounding box center [167, 17] width 47 height 12
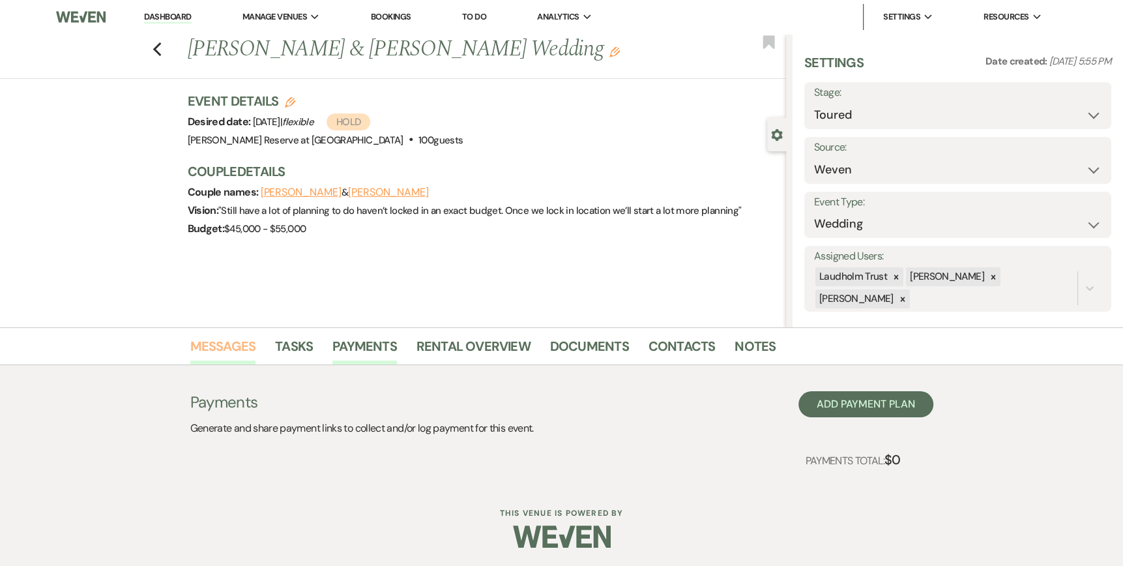
click at [206, 347] on link "Messages" at bounding box center [223, 350] width 66 height 29
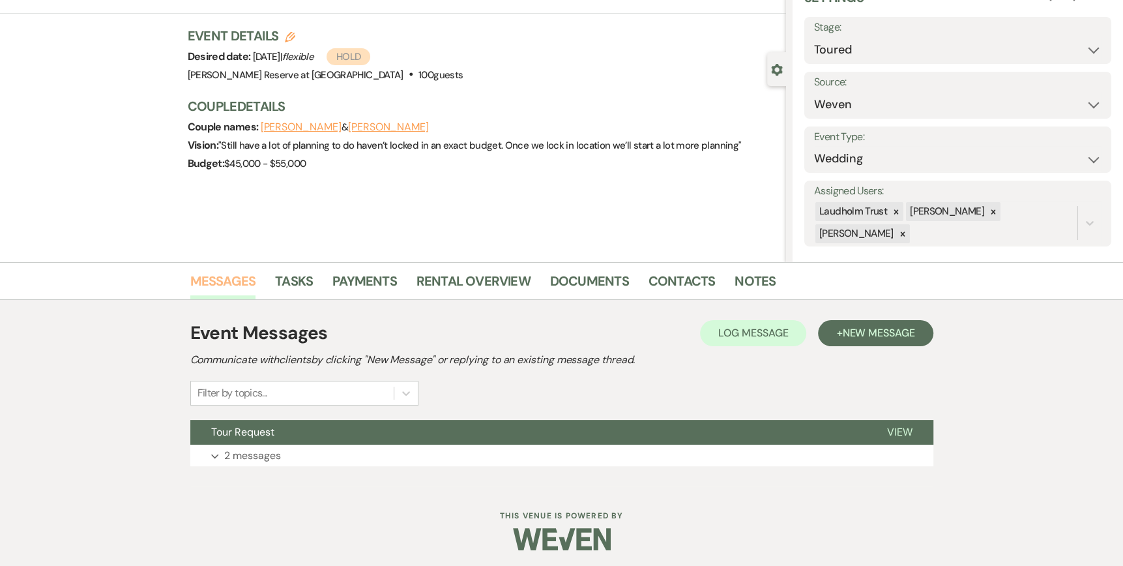
scroll to position [68, 0]
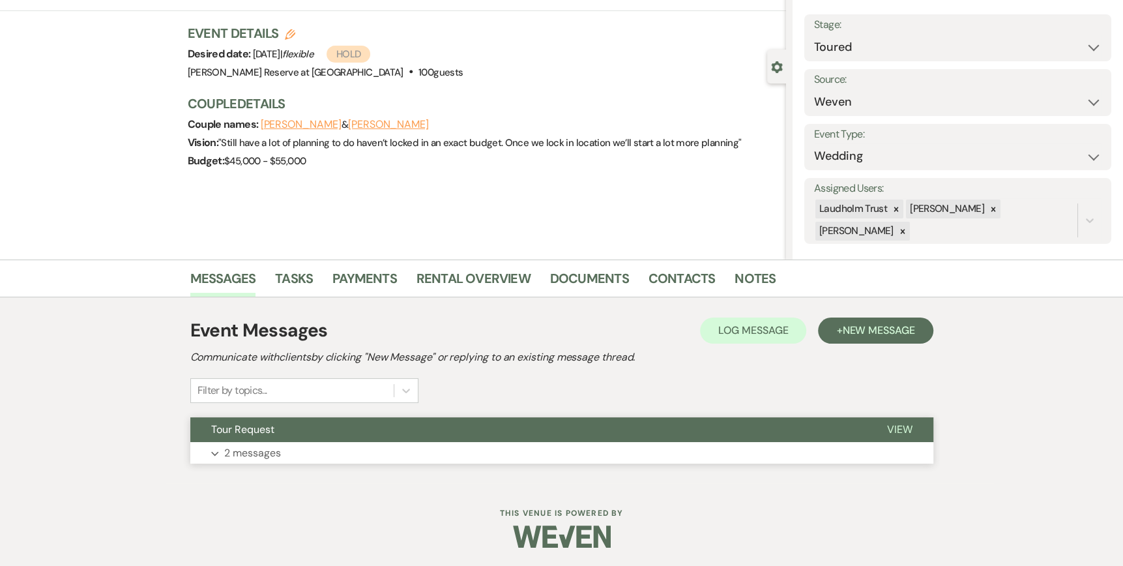
click at [898, 427] on span "View" at bounding box center [899, 429] width 25 height 14
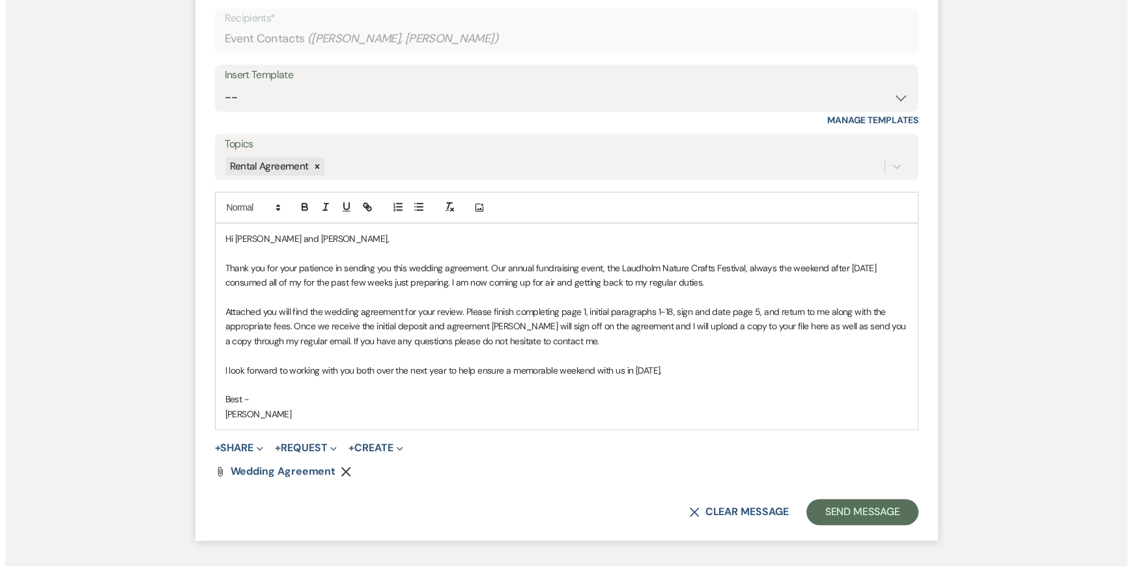
scroll to position [1394, 0]
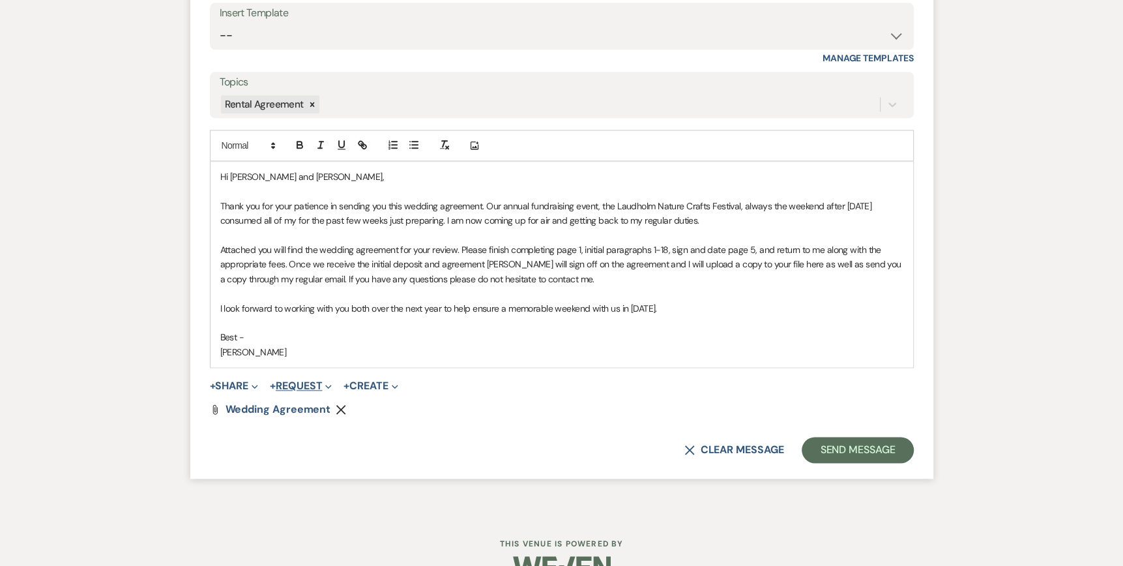
click at [329, 385] on span "Expand" at bounding box center [327, 386] width 10 height 14
click at [331, 407] on button "Generate Payment Payment" at bounding box center [361, 411] width 182 height 23
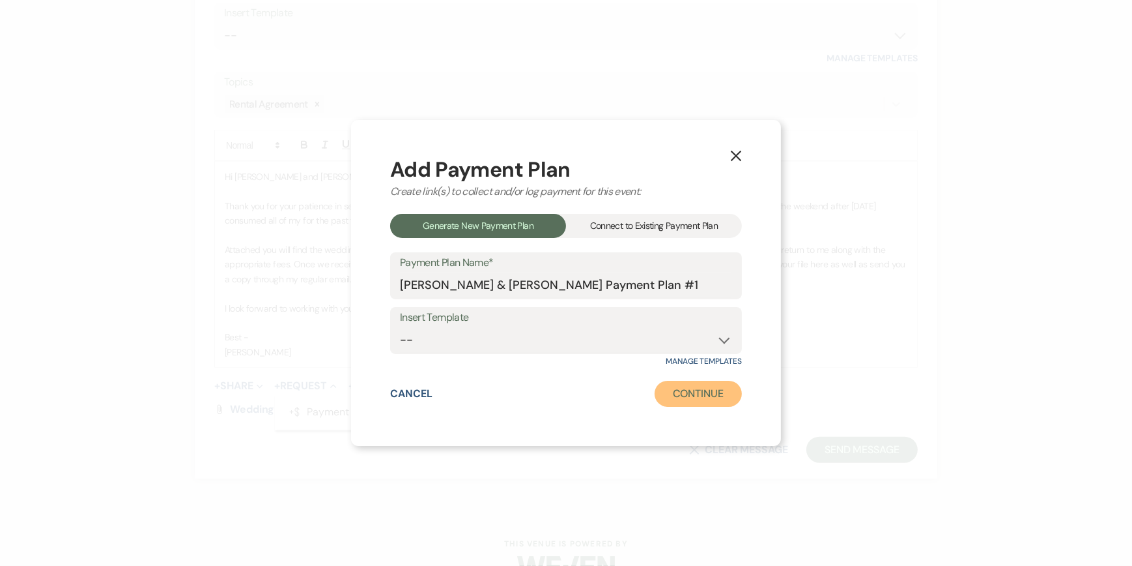
click at [696, 394] on button "Continue" at bounding box center [698, 394] width 87 height 26
select select "2"
select select "percentage"
select select "false"
select select "client"
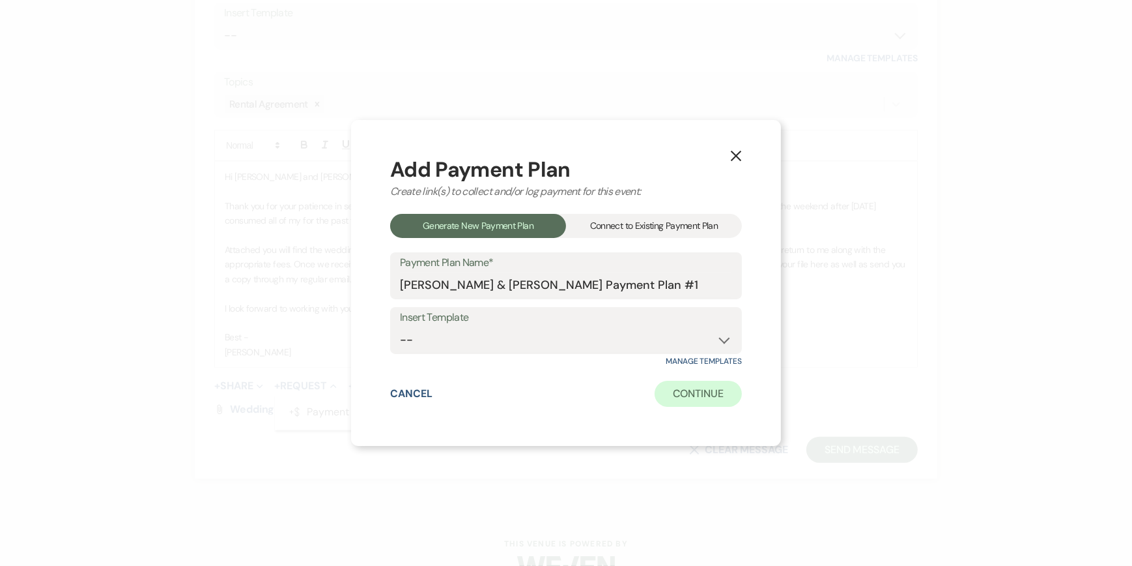
select select "weeks"
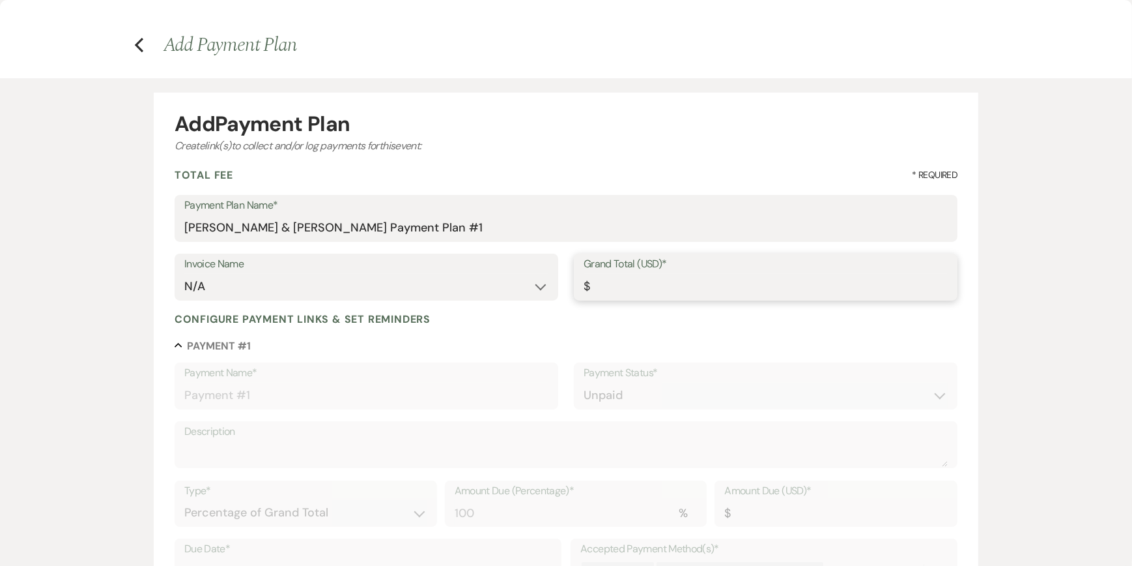
click at [606, 283] on input "Grand Total (USD)*" at bounding box center [766, 286] width 364 height 25
type input "4"
type input "4.00"
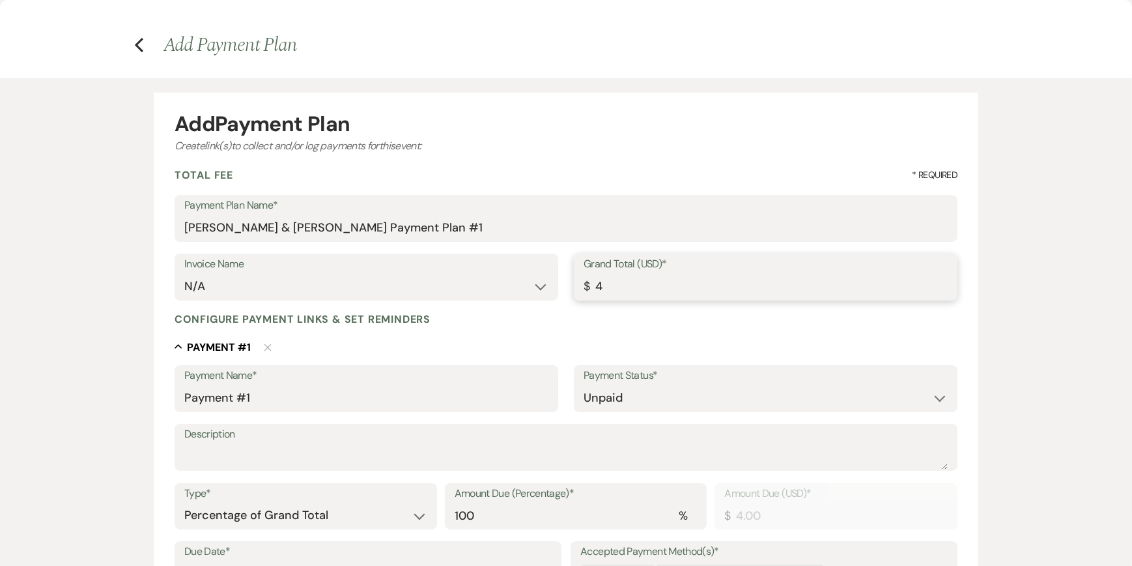
type input "45"
type input "45.00"
type input "450"
type input "450.00"
type input "4500"
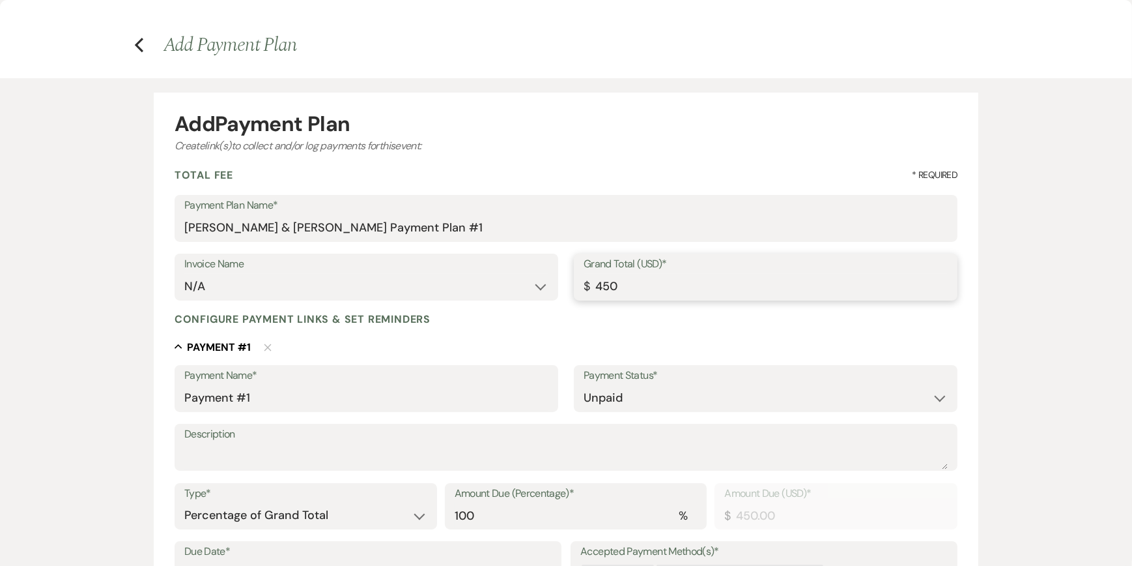
type input "4500.00"
click at [201, 445] on textarea "Description" at bounding box center [566, 456] width 764 height 26
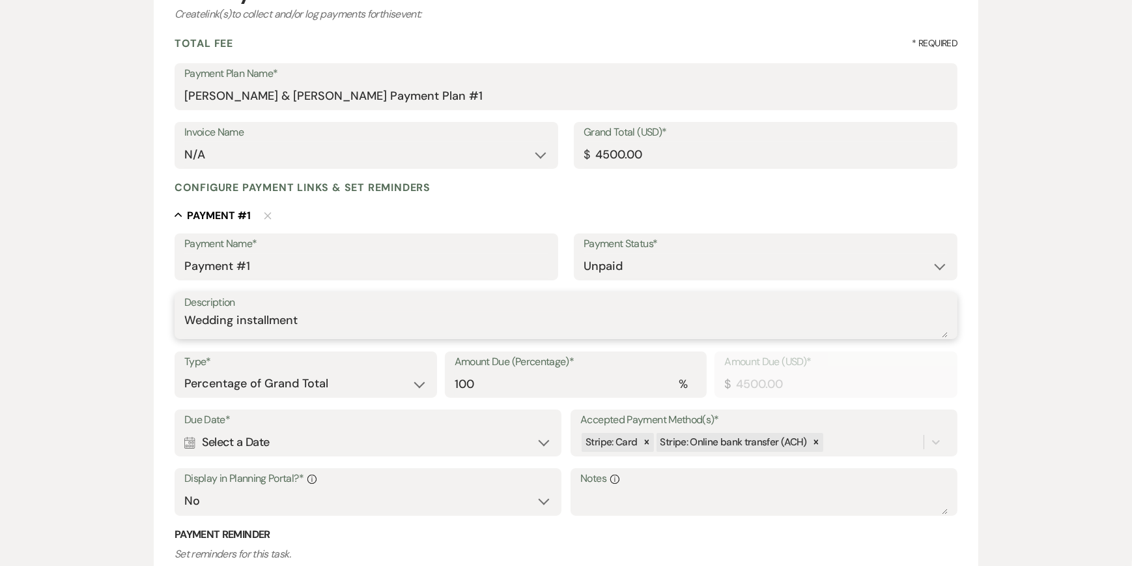
scroll to position [195, 0]
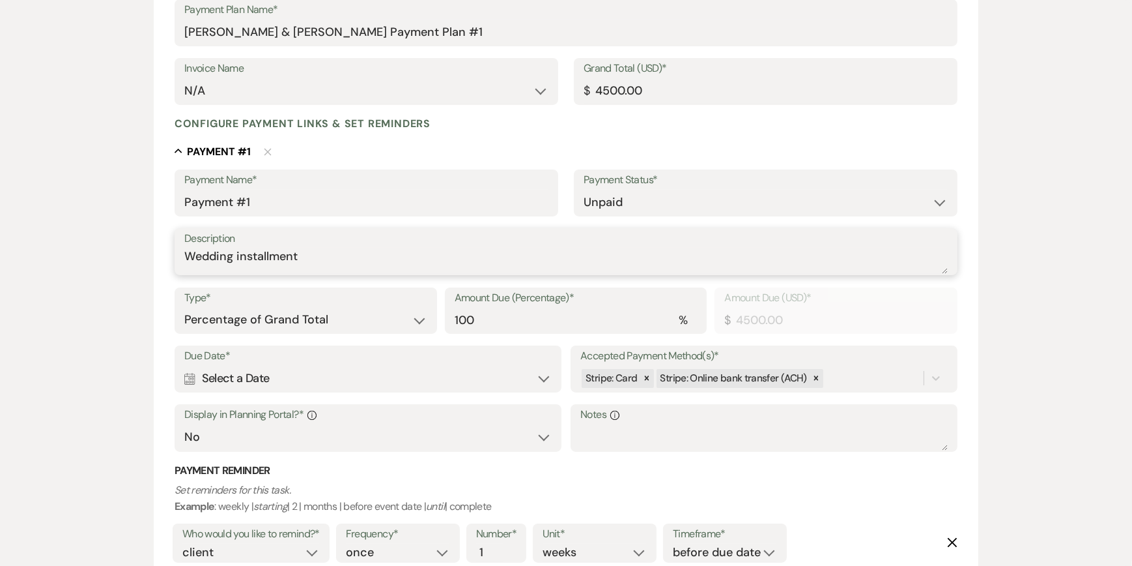
type textarea "Wedding installment"
click at [543, 374] on div "Calendar Select a Date Expand" at bounding box center [367, 378] width 367 height 25
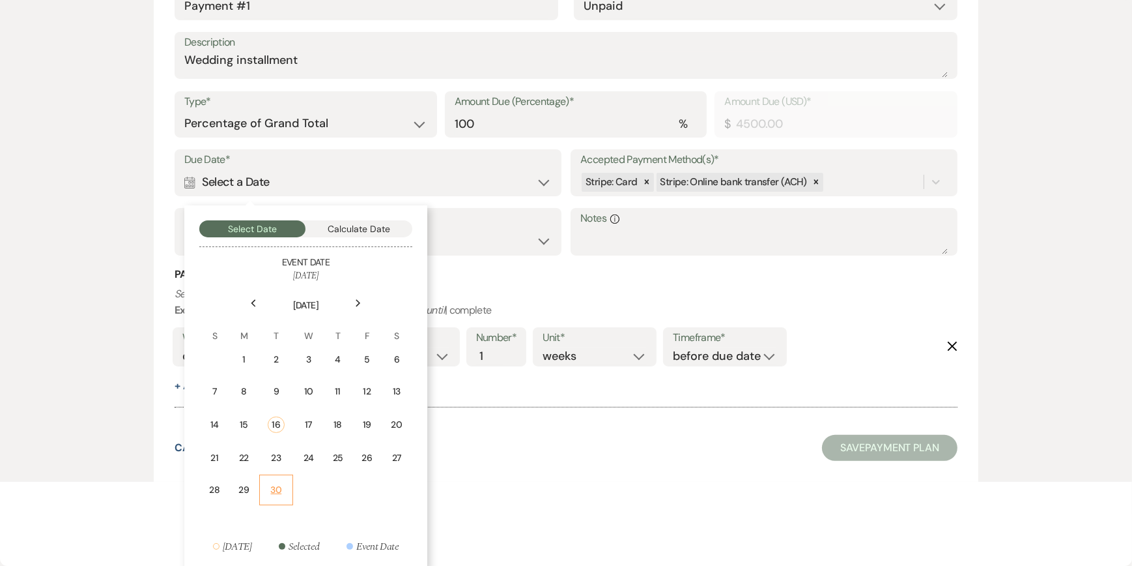
click at [274, 483] on div "30" at bounding box center [276, 490] width 17 height 14
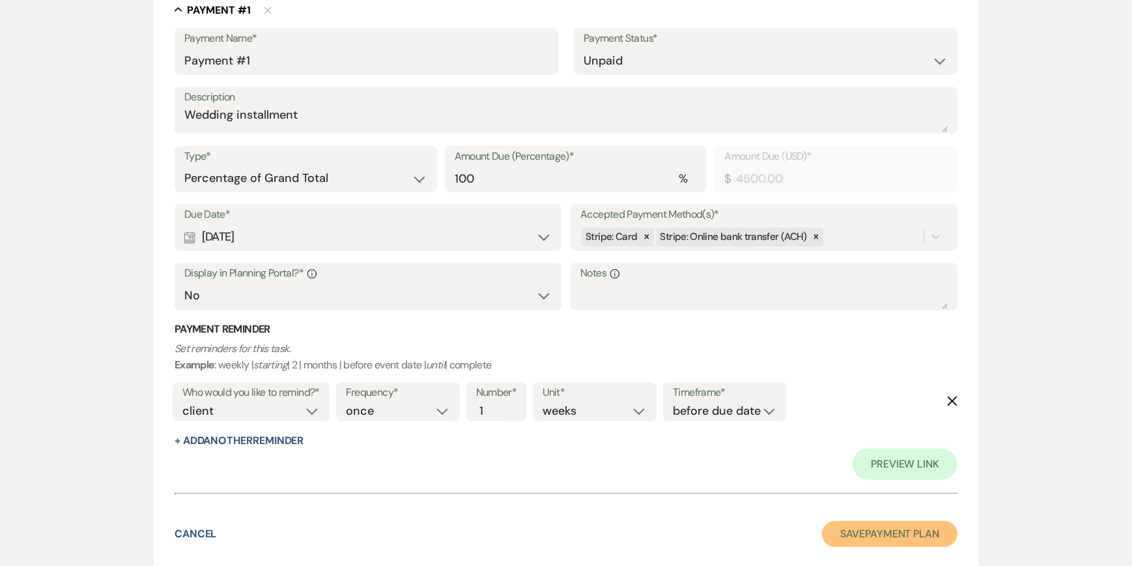
click at [872, 532] on button "Save Payment Plan" at bounding box center [890, 534] width 136 height 26
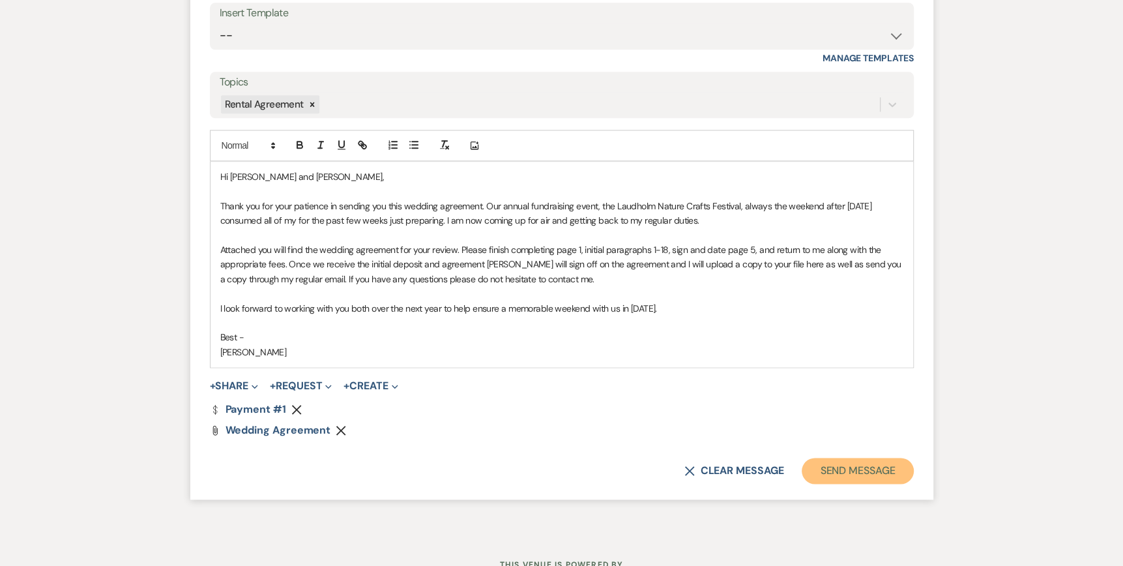
click at [841, 471] on button "Send Message" at bounding box center [856, 470] width 111 height 26
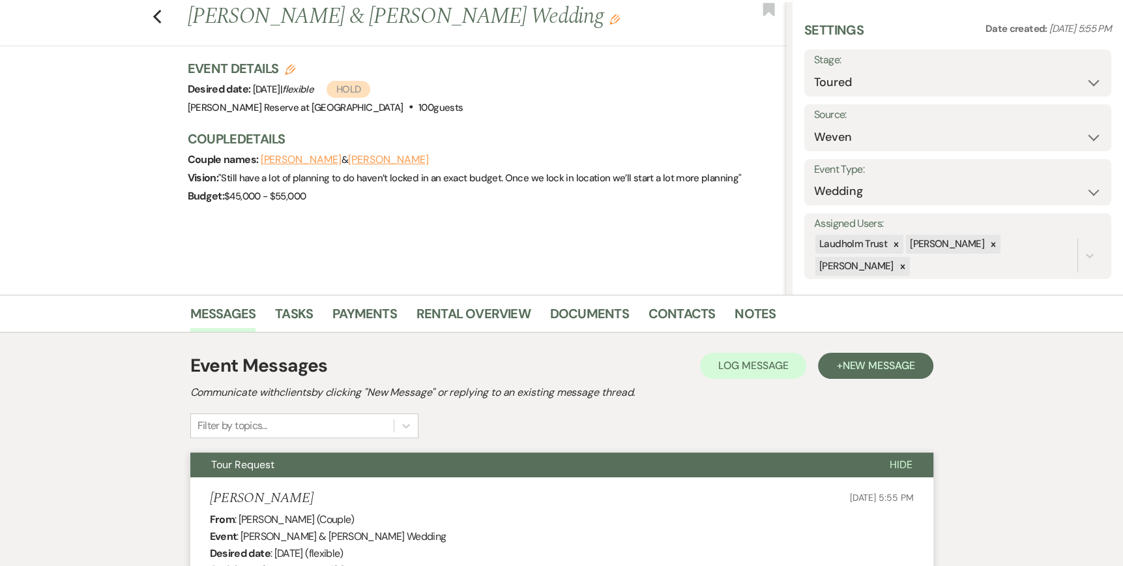
scroll to position [0, 0]
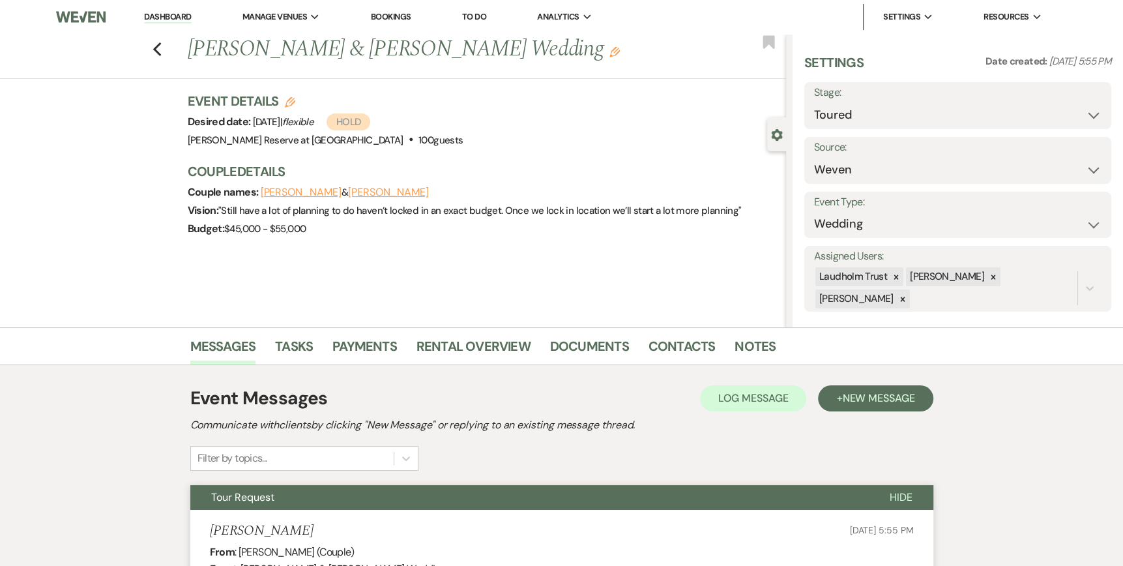
click at [176, 18] on link "Dashboard" at bounding box center [167, 17] width 47 height 12
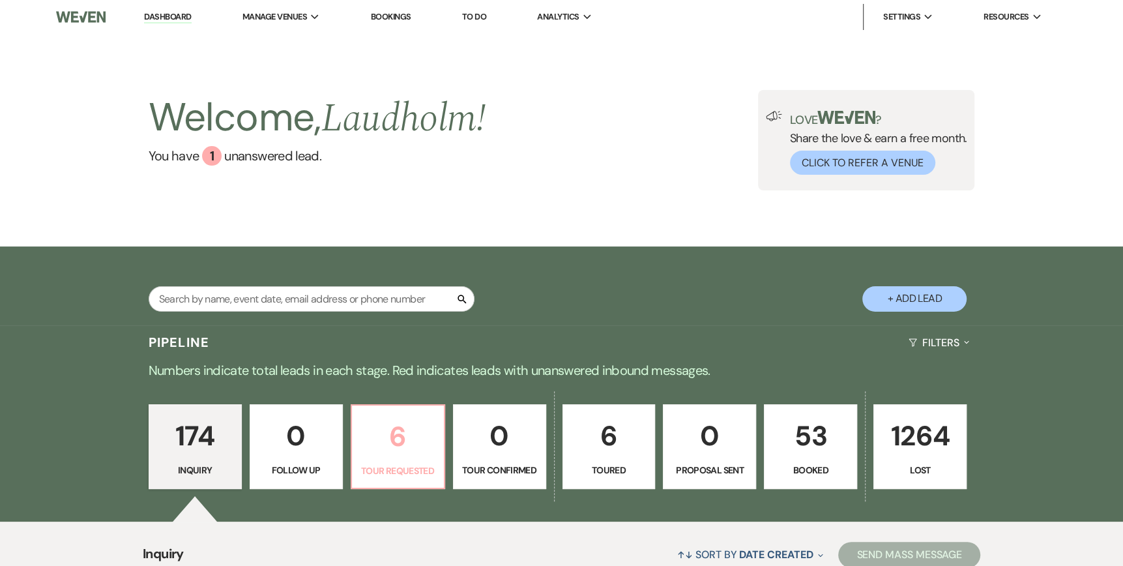
click at [410, 422] on p "6" at bounding box center [398, 436] width 76 height 44
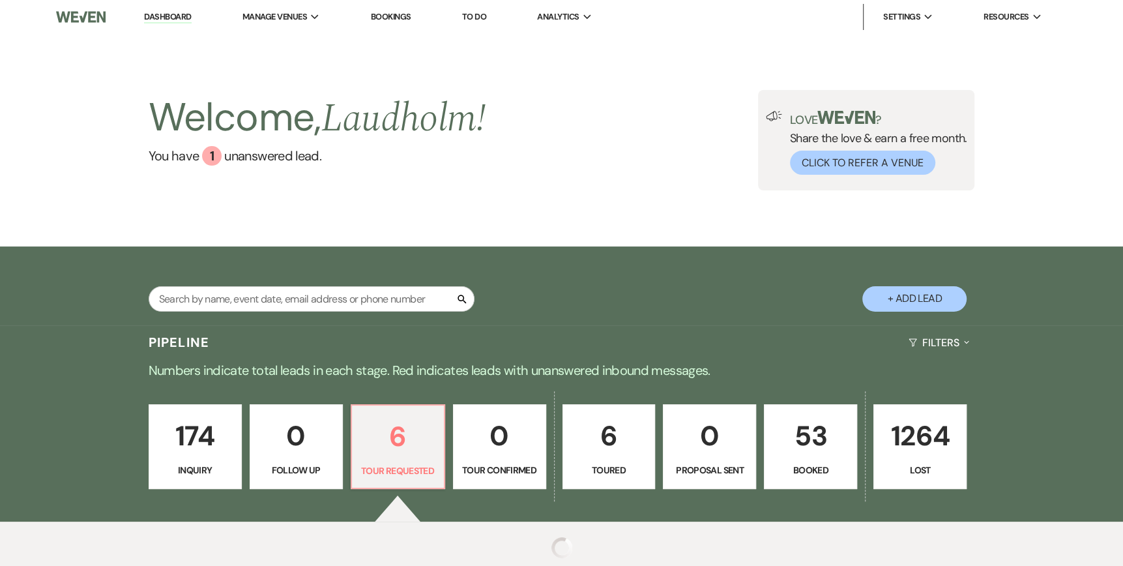
select select "2"
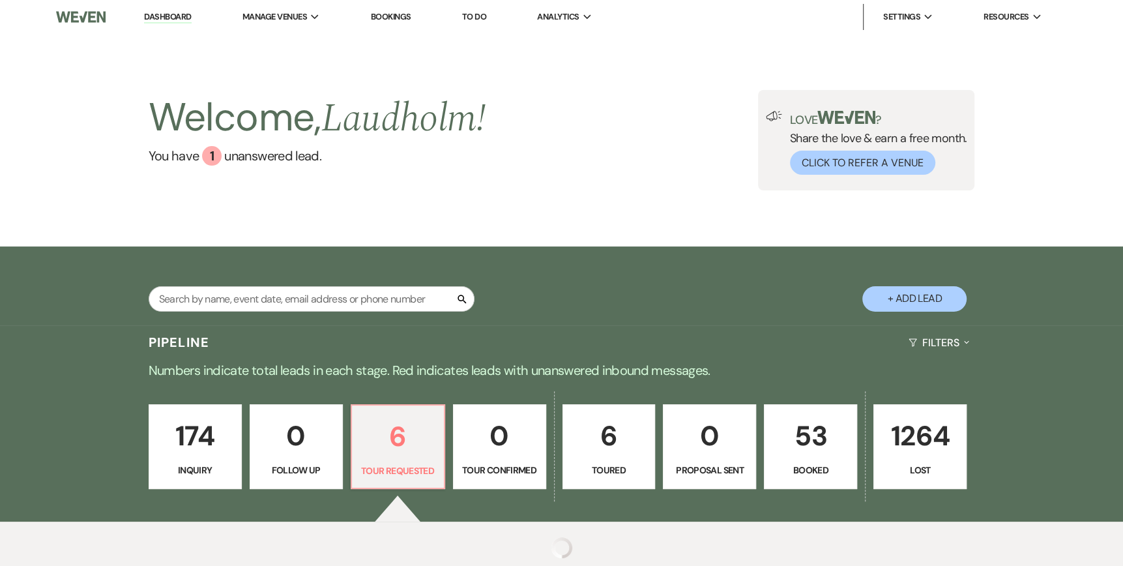
select select "2"
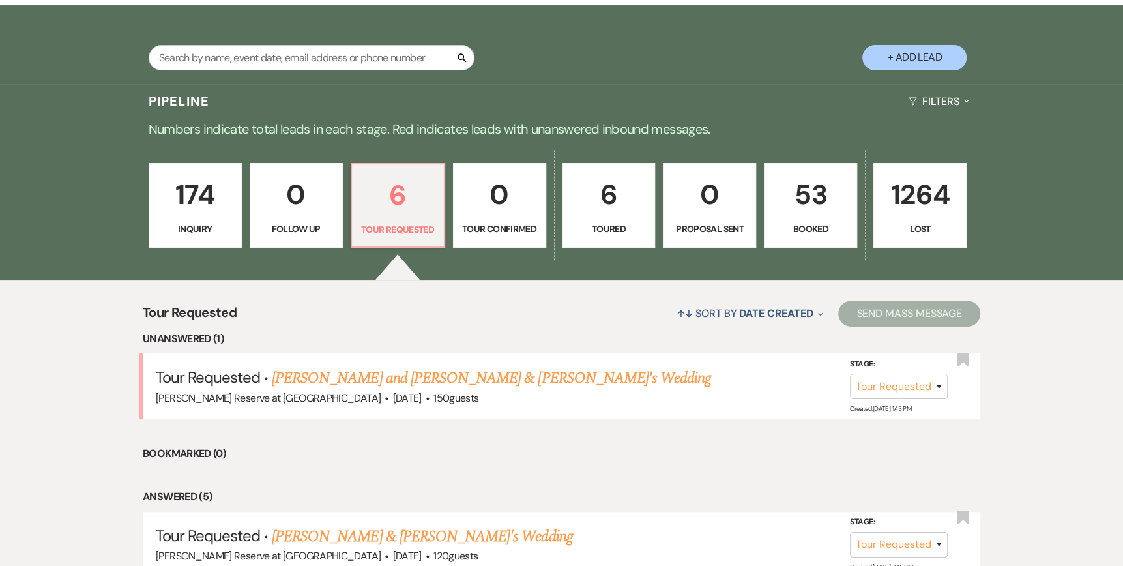
scroll to position [326, 0]
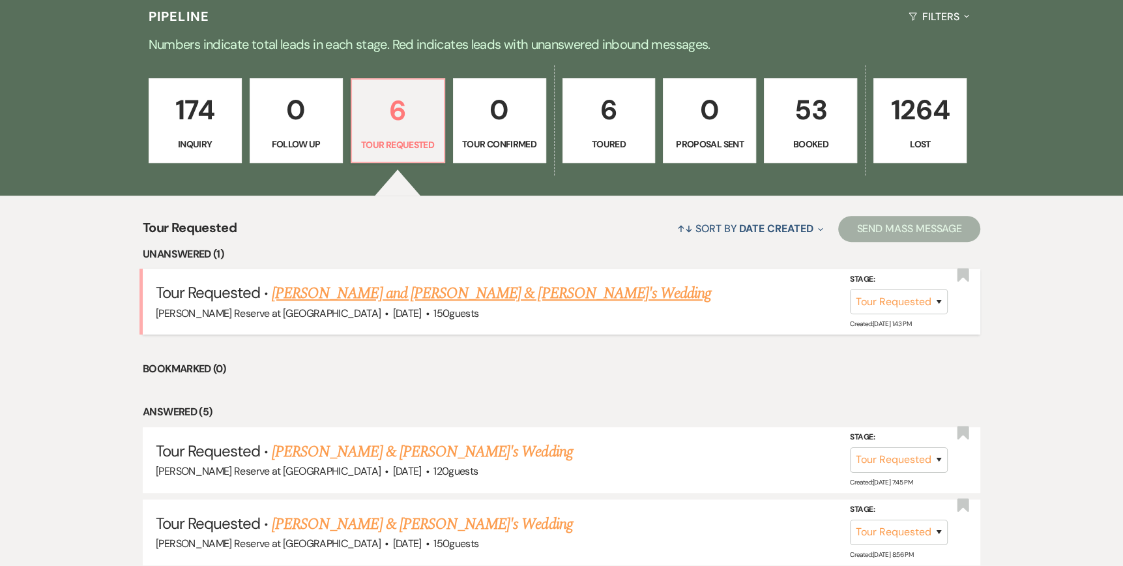
click at [416, 293] on link "[PERSON_NAME] and [PERSON_NAME] & [PERSON_NAME]'s Wedding" at bounding box center [491, 292] width 439 height 23
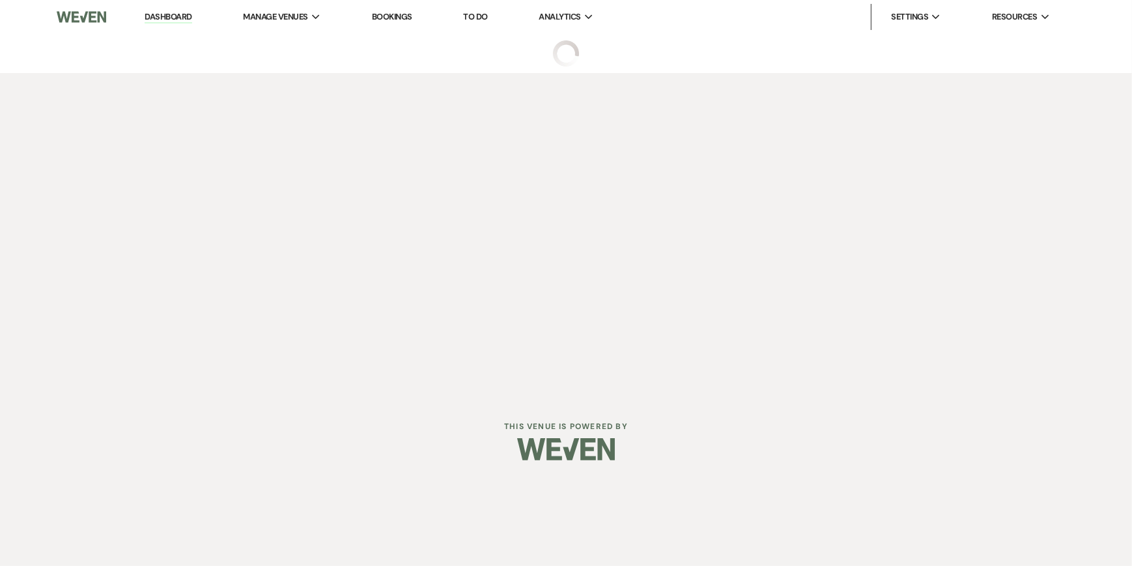
select select "2"
select select "5"
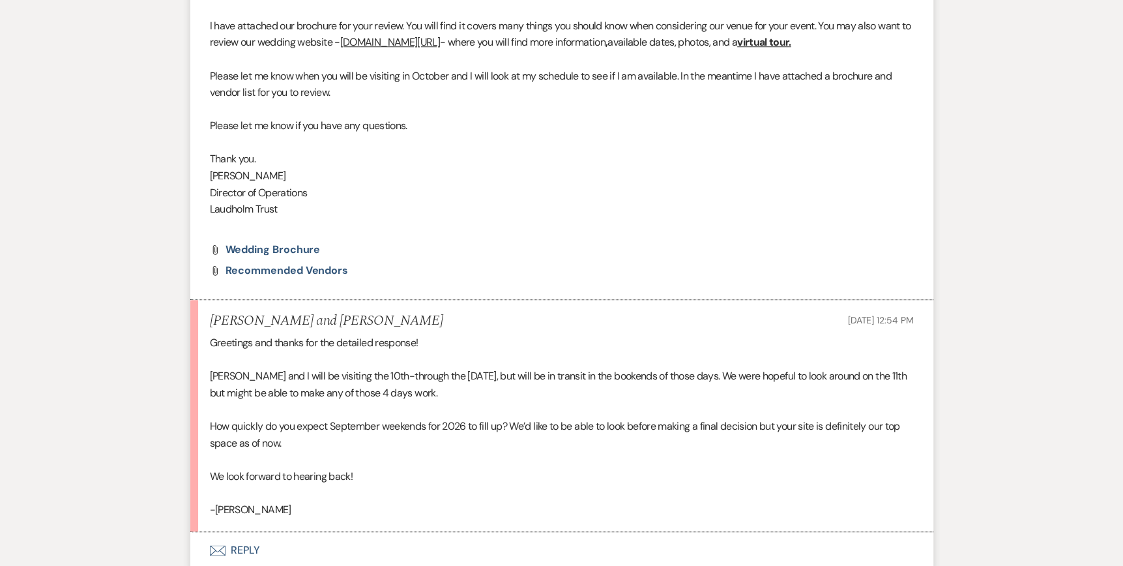
scroll to position [1068, 0]
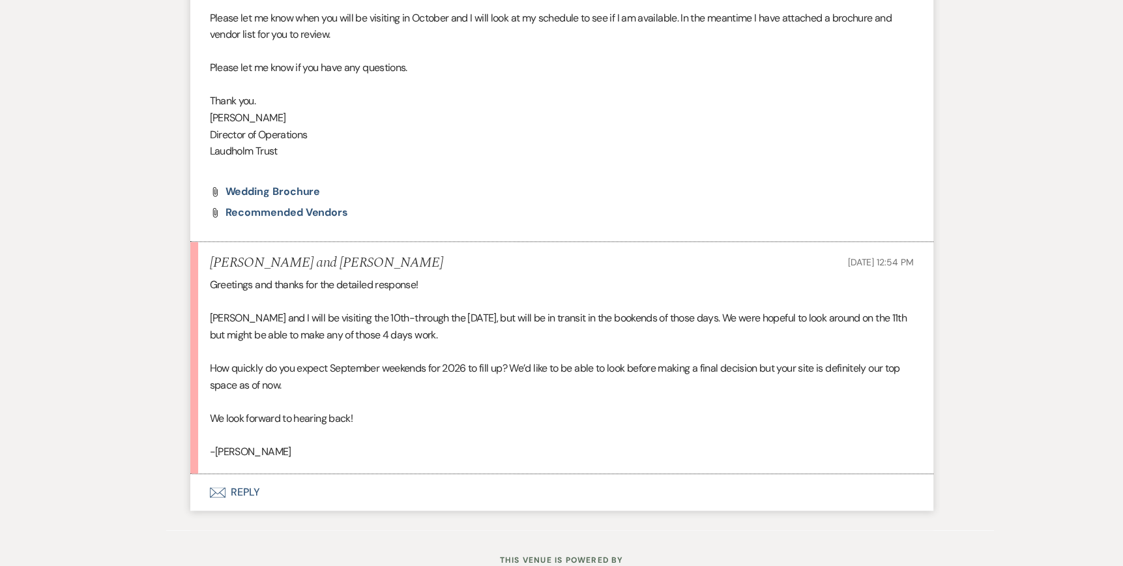
click at [220, 491] on icon "Envelope" at bounding box center [218, 492] width 16 height 10
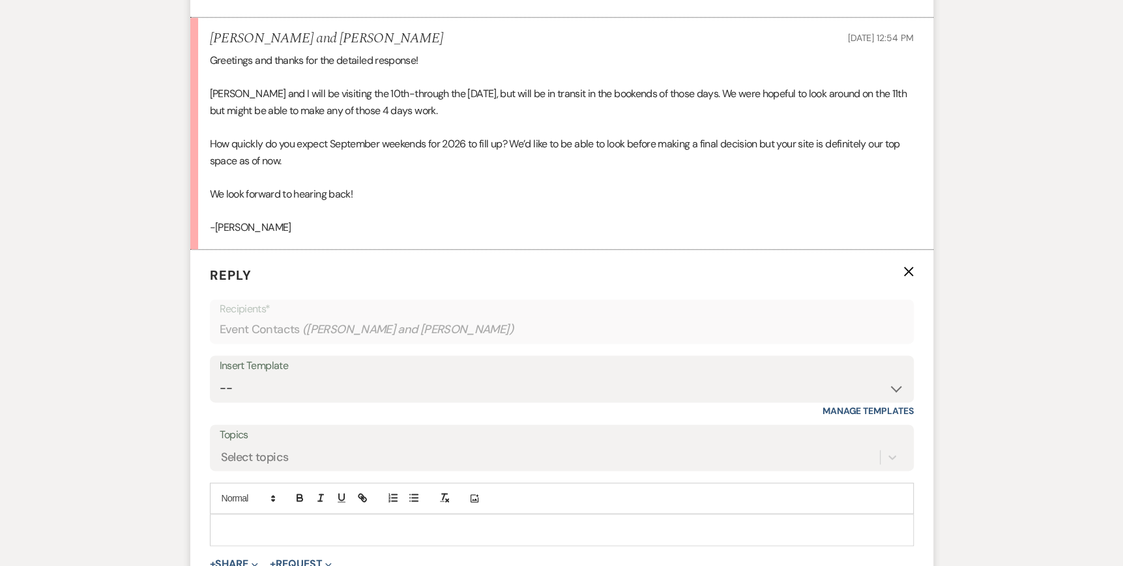
scroll to position [1450, 0]
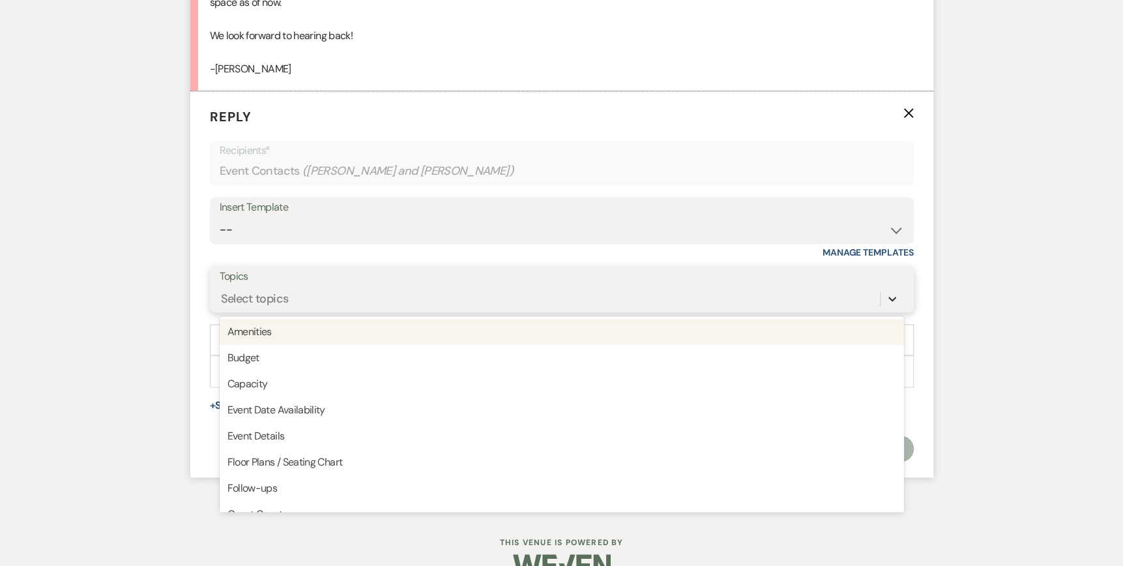
click at [889, 295] on icon at bounding box center [891, 298] width 13 height 13
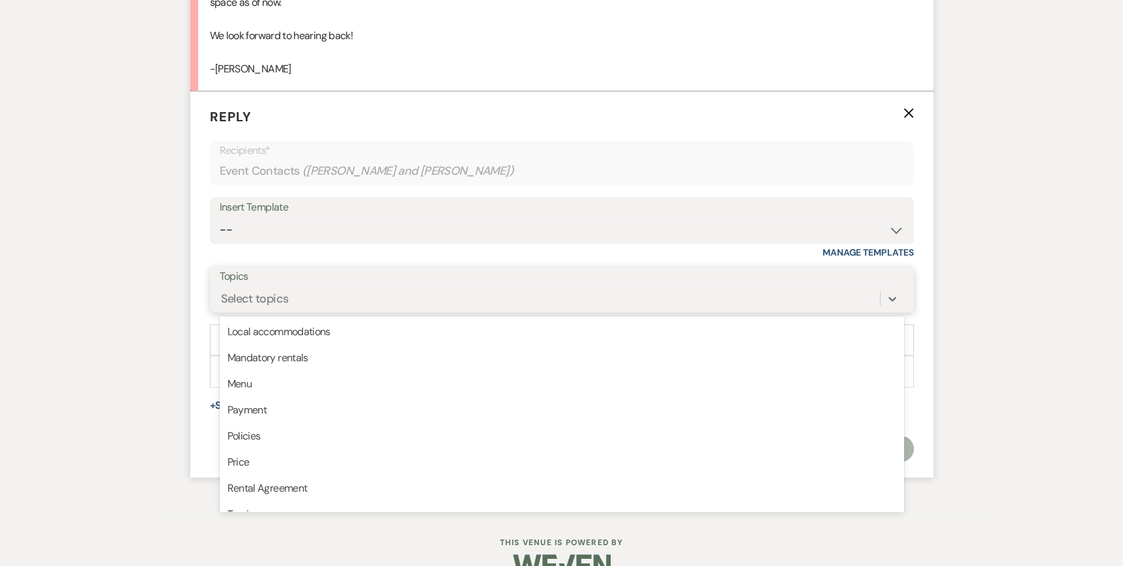
scroll to position [330, 0]
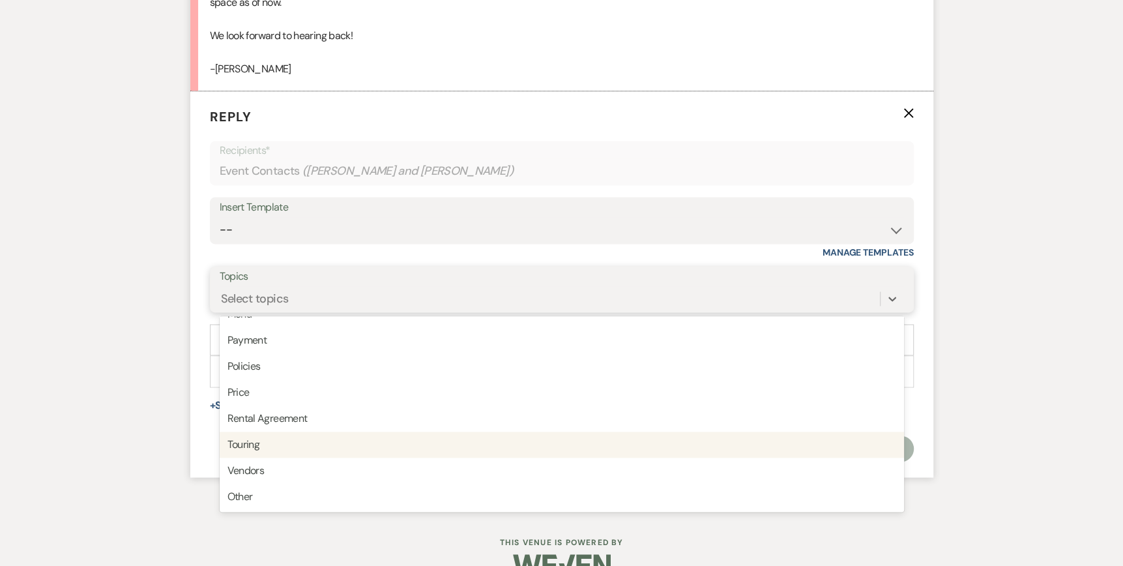
click at [342, 436] on div "Touring" at bounding box center [562, 444] width 684 height 26
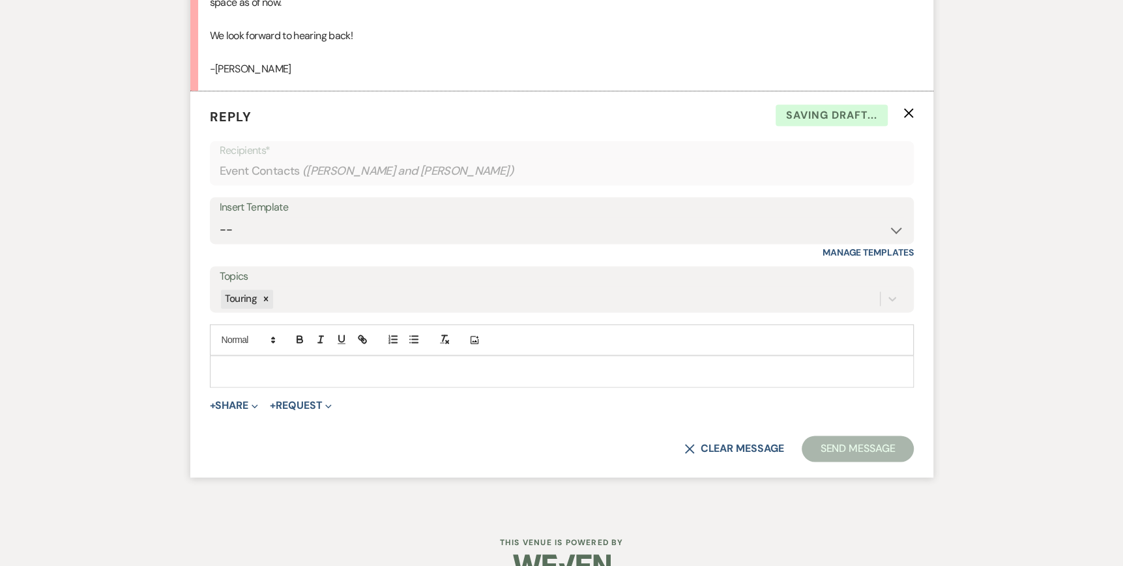
click at [231, 366] on p at bounding box center [561, 371] width 683 height 14
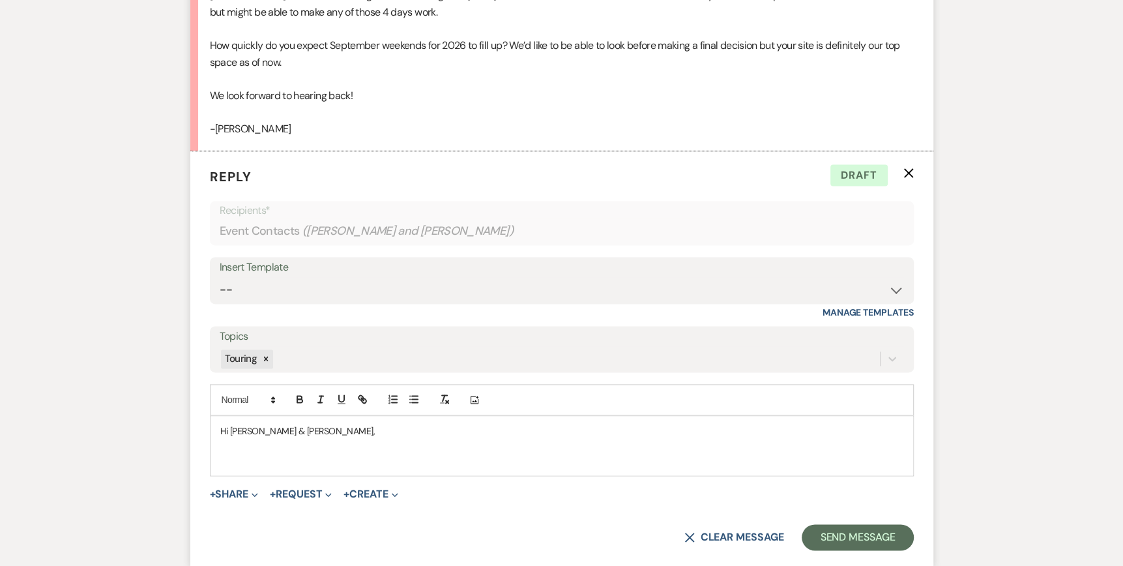
scroll to position [1508, 0]
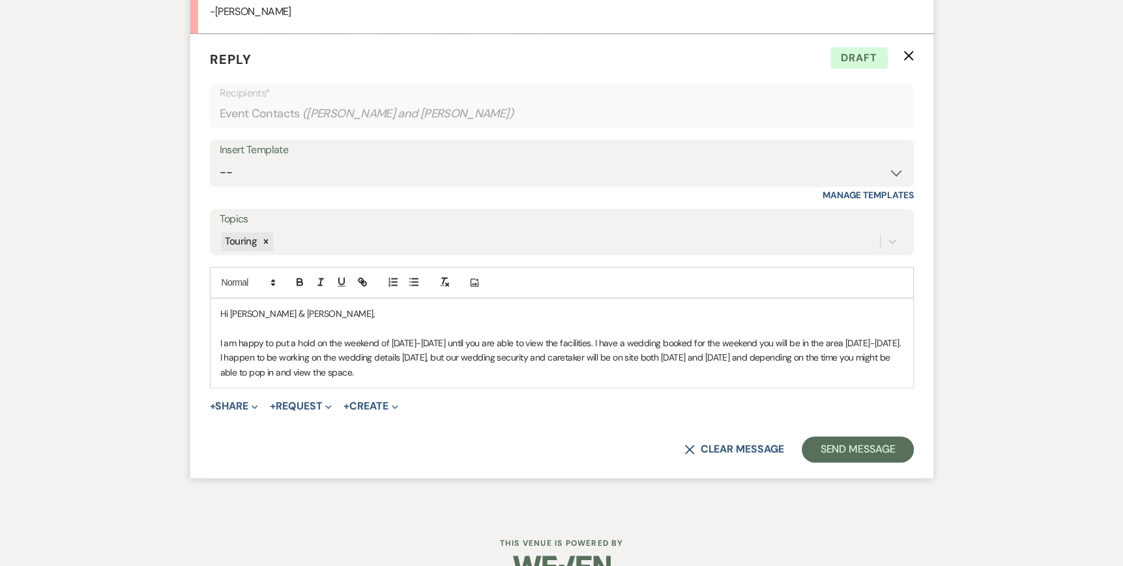
drag, startPoint x: 500, startPoint y: 354, endPoint x: 609, endPoint y: 386, distance: 113.4
click at [500, 354] on p "I am happy to put a hold on the weekend of September 4-6, 2026 until you are ab…" at bounding box center [561, 358] width 683 height 44
drag, startPoint x: 708, startPoint y: 358, endPoint x: 676, endPoint y: 360, distance: 32.0
click at [676, 360] on p "I am happy to put a hold on the weekend of September 4-6, 2026 until you are ab…" at bounding box center [561, 358] width 683 height 44
click at [607, 369] on p "I am happy to put a hold on the weekend of September 4-6, 2026 until you are ab…" at bounding box center [561, 358] width 683 height 44
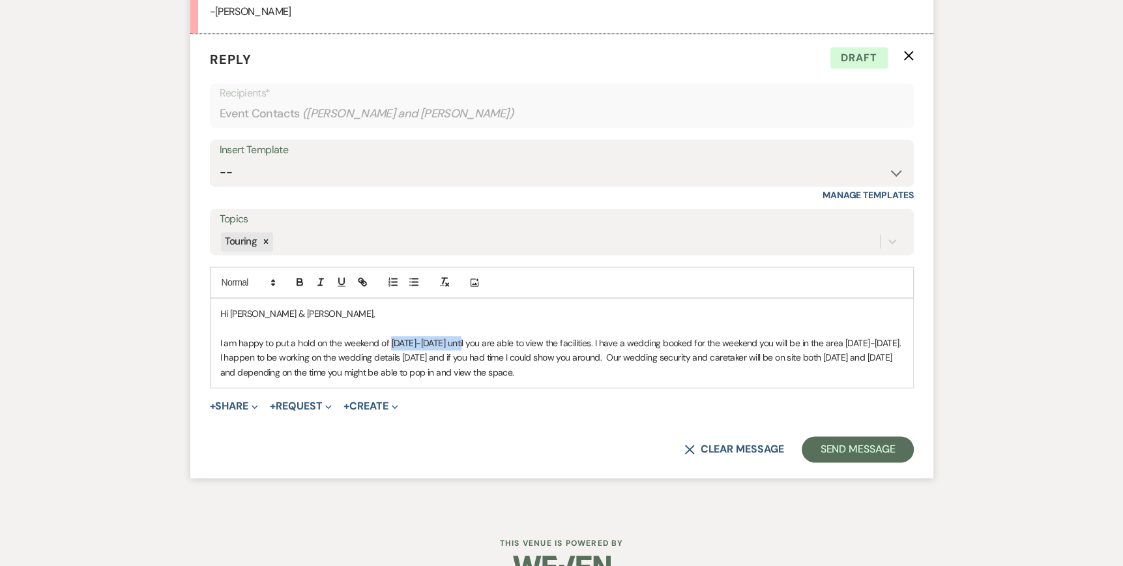
drag, startPoint x: 390, startPoint y: 340, endPoint x: 472, endPoint y: 342, distance: 82.8
click at [472, 342] on p "I am happy to put a hold on the weekend of September 4-6, 2026 until you are ab…" at bounding box center [561, 358] width 683 height 44
click at [294, 283] on icon "button" at bounding box center [300, 282] width 12 height 12
click at [339, 280] on icon "button" at bounding box center [342, 282] width 12 height 12
click at [640, 379] on div "Hi Joshua & Shannon, I am happy to put a hold on the weekend of September 4-6, …" at bounding box center [561, 342] width 702 height 89
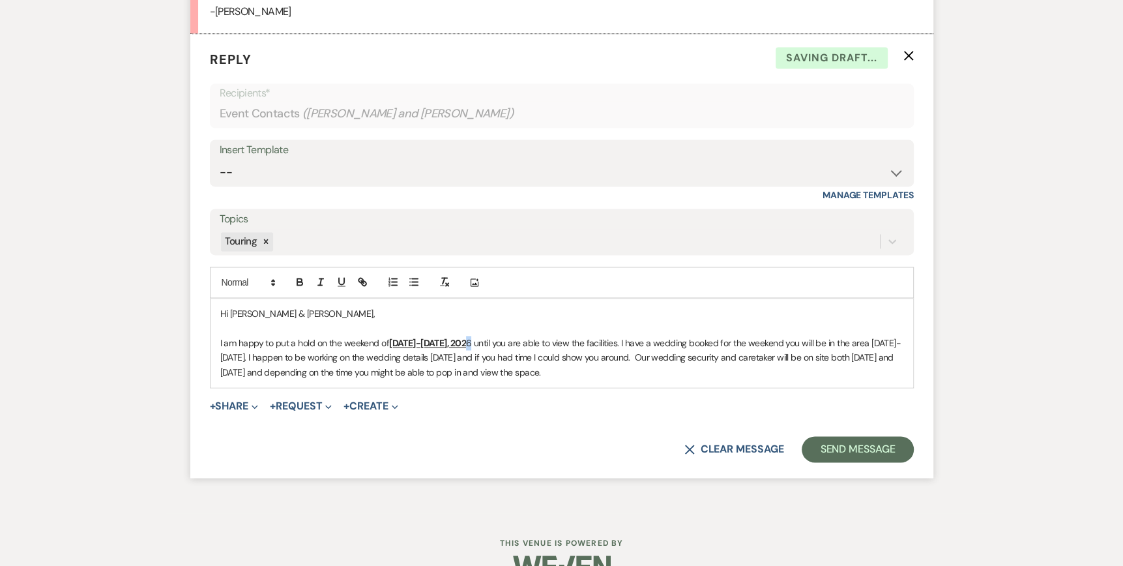
click at [473, 341] on p "I am happy to put a hold on the weekend of September 4-6, 202 6 until you are a…" at bounding box center [561, 358] width 683 height 44
click at [297, 281] on icon "button" at bounding box center [299, 282] width 5 height 3
click at [344, 281] on icon "button" at bounding box center [342, 282] width 12 height 12
click at [610, 375] on p "I am happy to put a hold on the weekend of September 4-6, 2026 until you are ab…" at bounding box center [561, 358] width 683 height 44
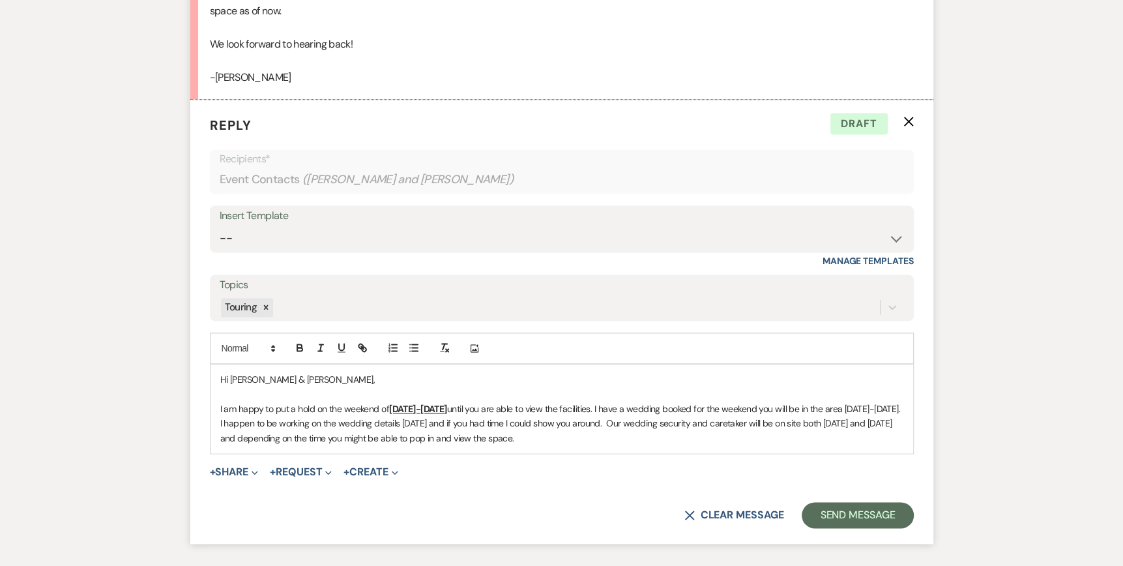
scroll to position [1443, 0]
drag, startPoint x: 466, startPoint y: 418, endPoint x: 375, endPoint y: 422, distance: 90.7
click at [375, 422] on p "I am happy to put a hold on the weekend of September 4-6, 2026 until you are ab…" at bounding box center [561, 423] width 683 height 44
click at [471, 418] on p "I am happy to put a hold on the weekend of September 4-6, 2026 until you are ab…" at bounding box center [561, 423] width 683 height 44
click at [689, 420] on p "I am happy to put a hold on the weekend of September 4-6, 2026 until you are ab…" at bounding box center [561, 423] width 683 height 44
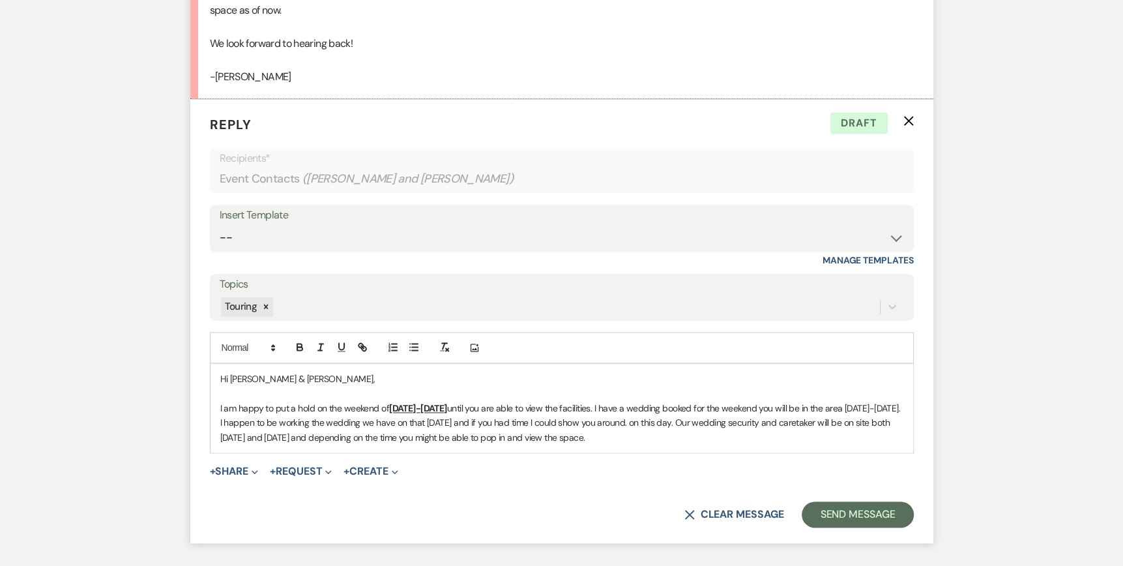
click at [656, 436] on p "I am happy to put a hold on the weekend of September 4-6, 2026 until you are ab…" at bounding box center [561, 423] width 683 height 44
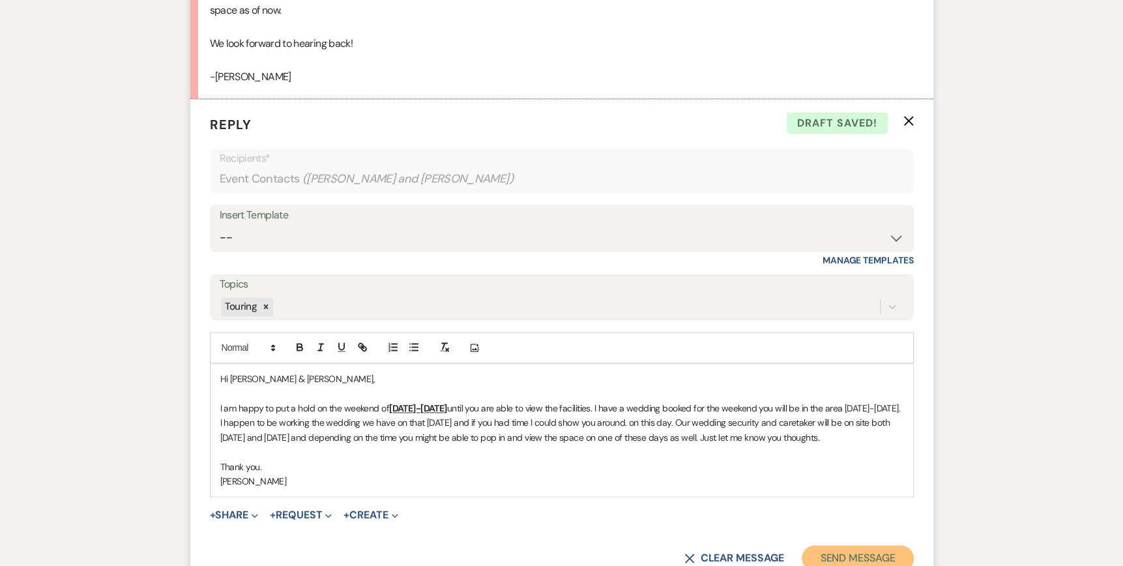
click at [854, 559] on button "Send Message" at bounding box center [856, 558] width 111 height 26
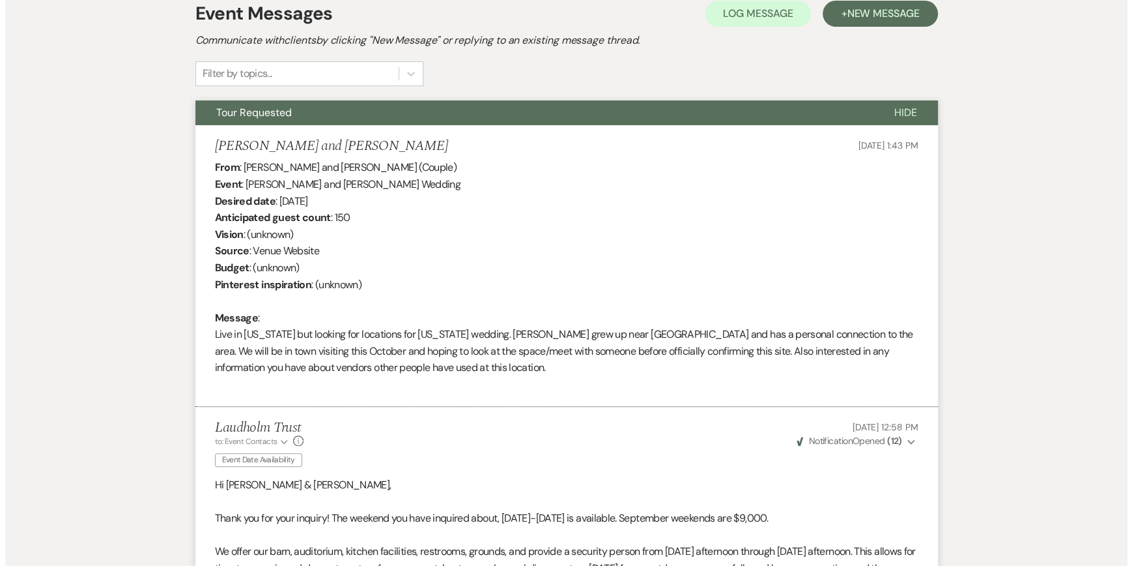
scroll to position [0, 0]
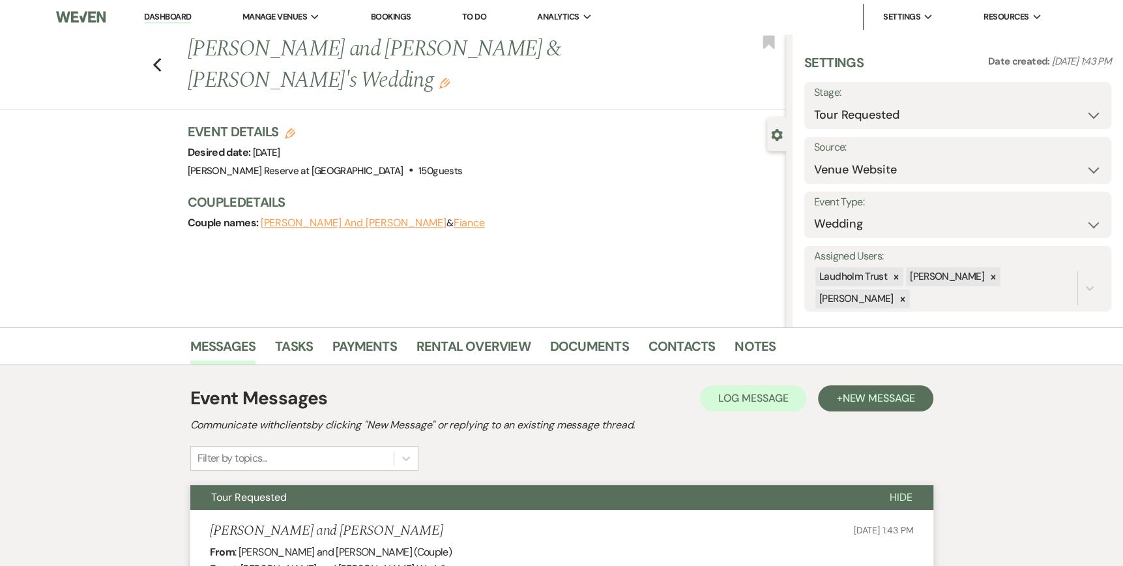
click at [400, 15] on link "Bookings" at bounding box center [391, 16] width 40 height 11
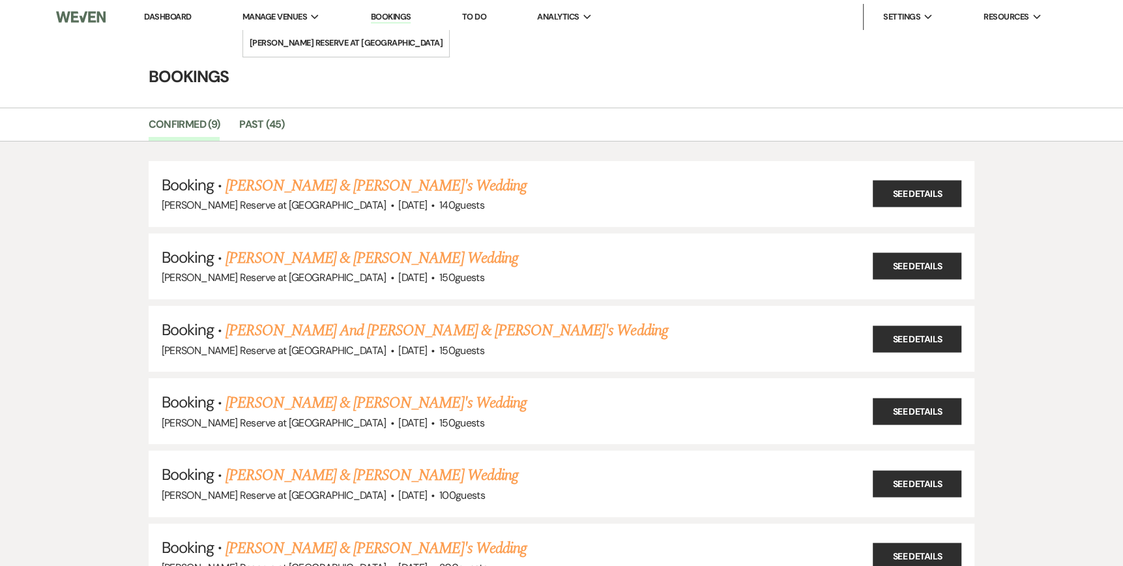
click at [251, 16] on span "Manage Venues" at bounding box center [274, 16] width 65 height 13
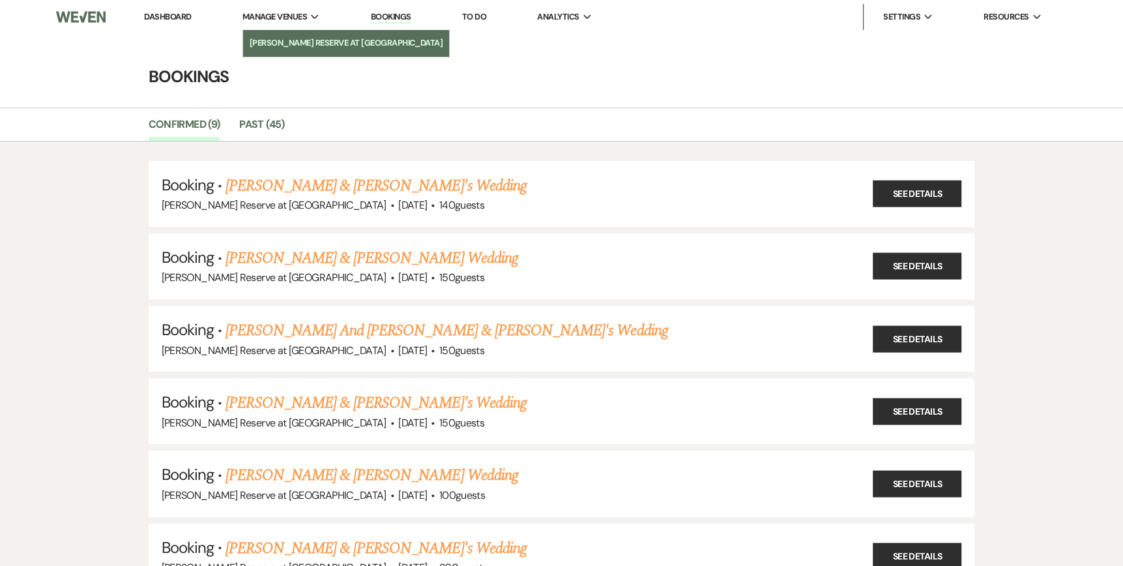
click at [271, 44] on li "[PERSON_NAME] Reserve at [GEOGRAPHIC_DATA]" at bounding box center [347, 42] width 194 height 13
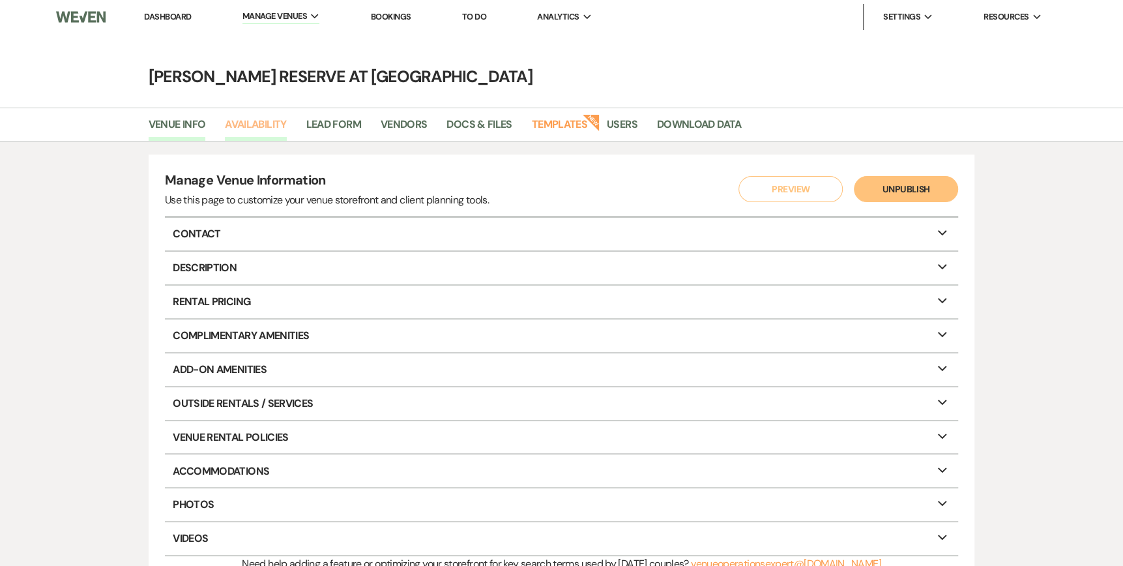
click at [246, 125] on link "Availability" at bounding box center [255, 128] width 61 height 25
select select "2"
select select "2026"
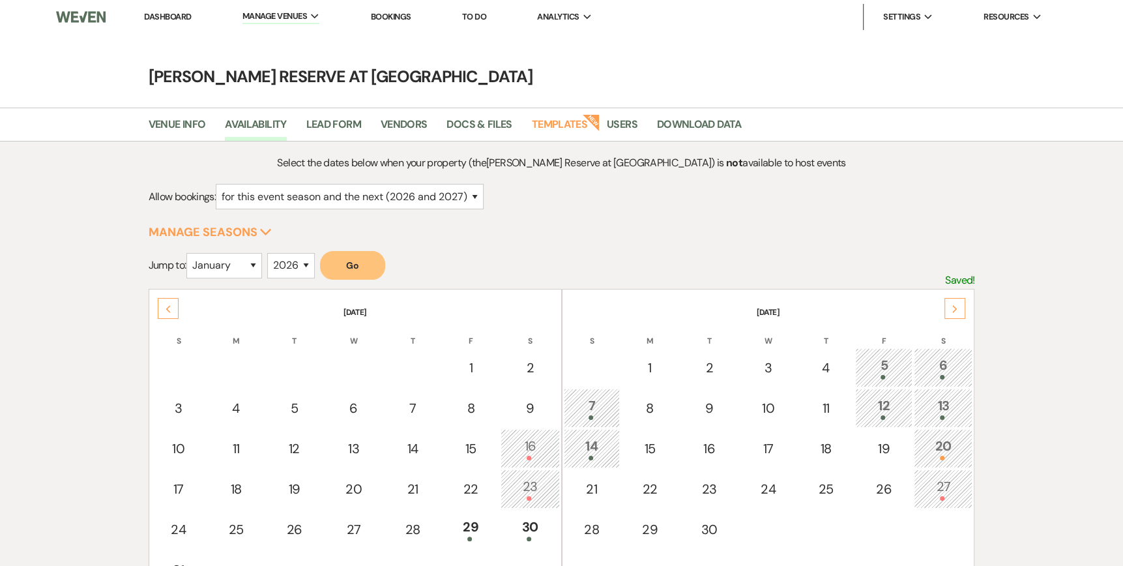
click at [950, 299] on div "Next" at bounding box center [954, 308] width 21 height 21
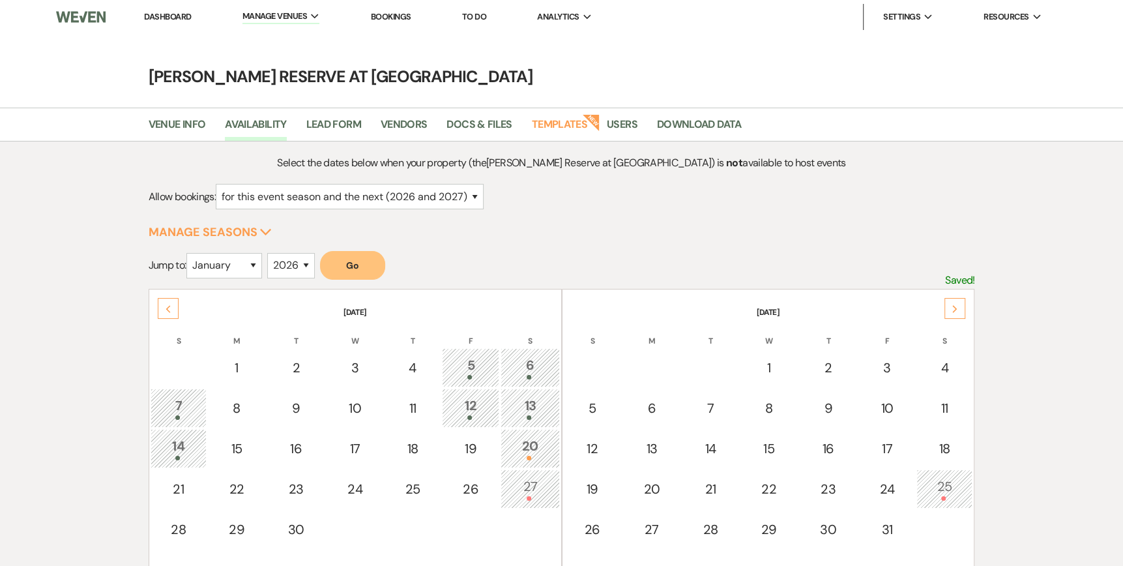
click at [950, 299] on div "Next" at bounding box center [954, 308] width 21 height 21
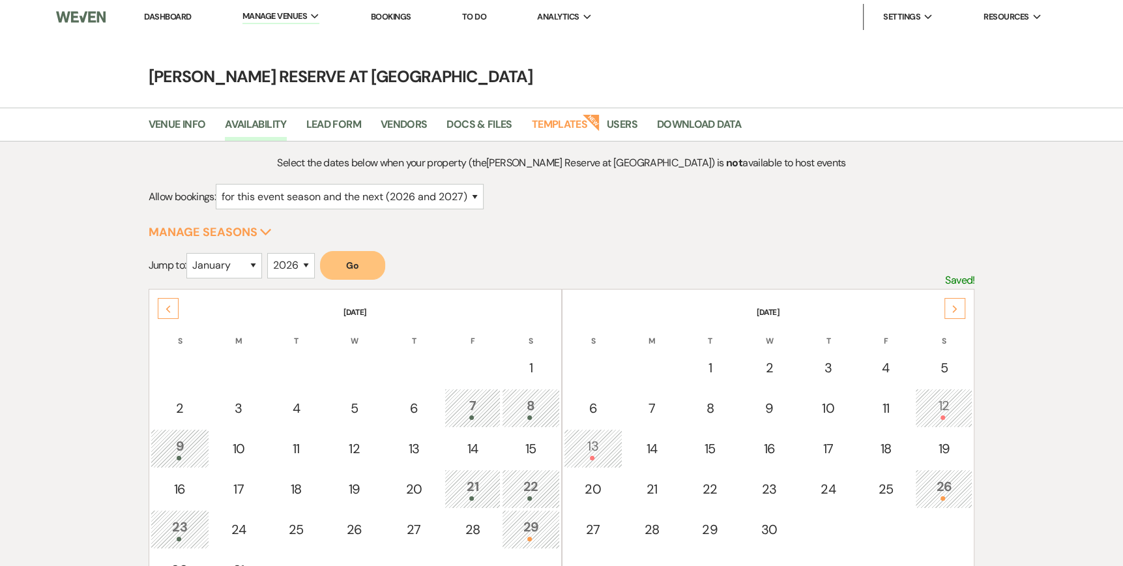
click at [950, 299] on div "Next" at bounding box center [954, 308] width 21 height 21
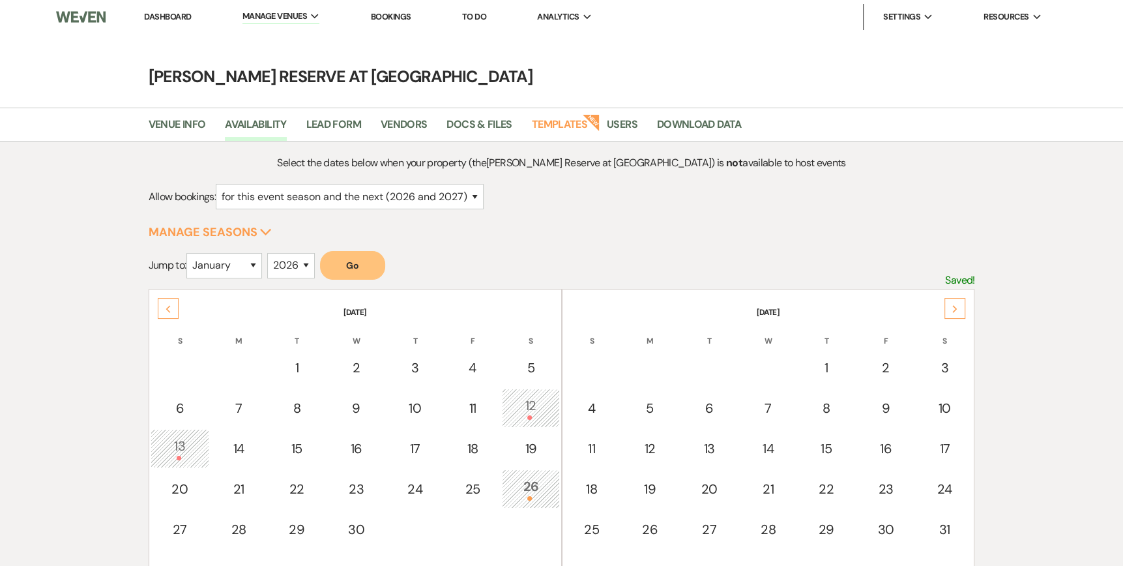
click at [165, 309] on icon "Previous" at bounding box center [168, 309] width 7 height 8
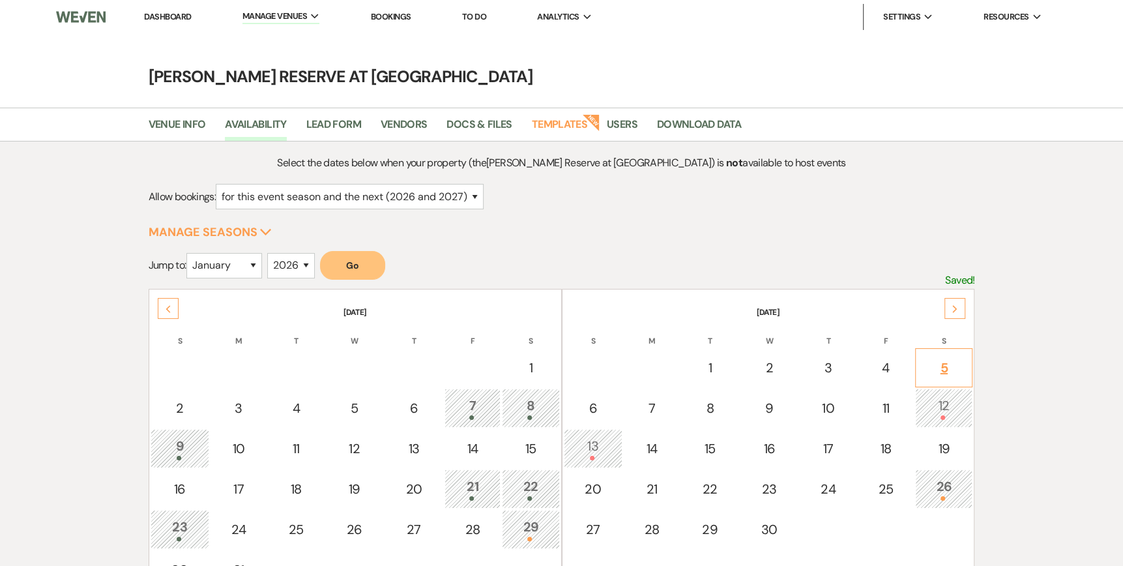
click at [943, 363] on div "5" at bounding box center [943, 368] width 43 height 20
select select "other"
select select "false"
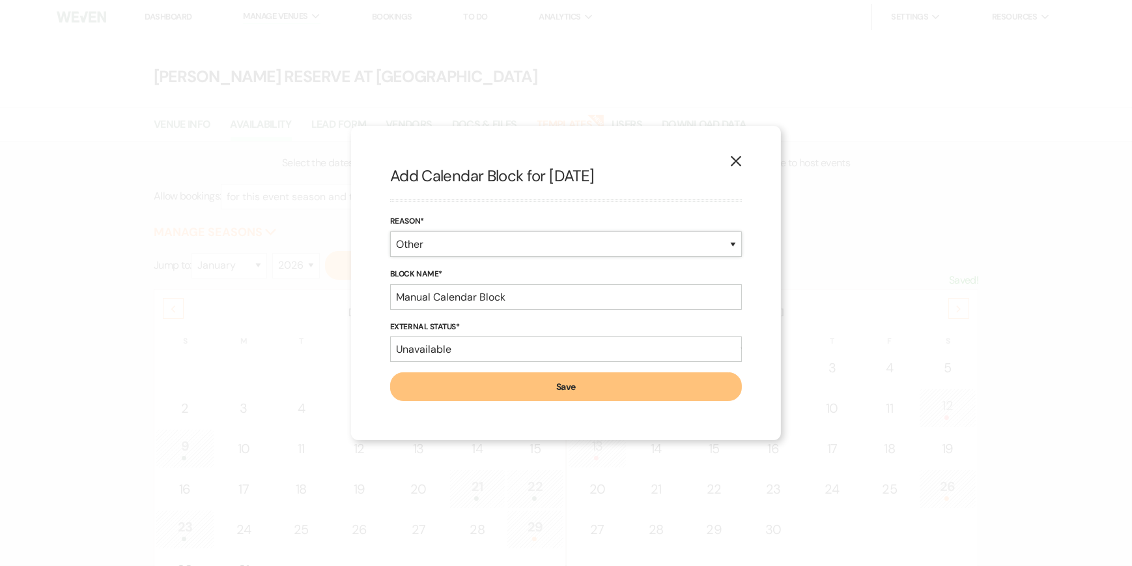
click at [443, 245] on select "Booked Event Hold Other" at bounding box center [566, 243] width 352 height 25
select select "hold"
click at [390, 257] on select "Booked Event Hold Other" at bounding box center [566, 243] width 352 height 25
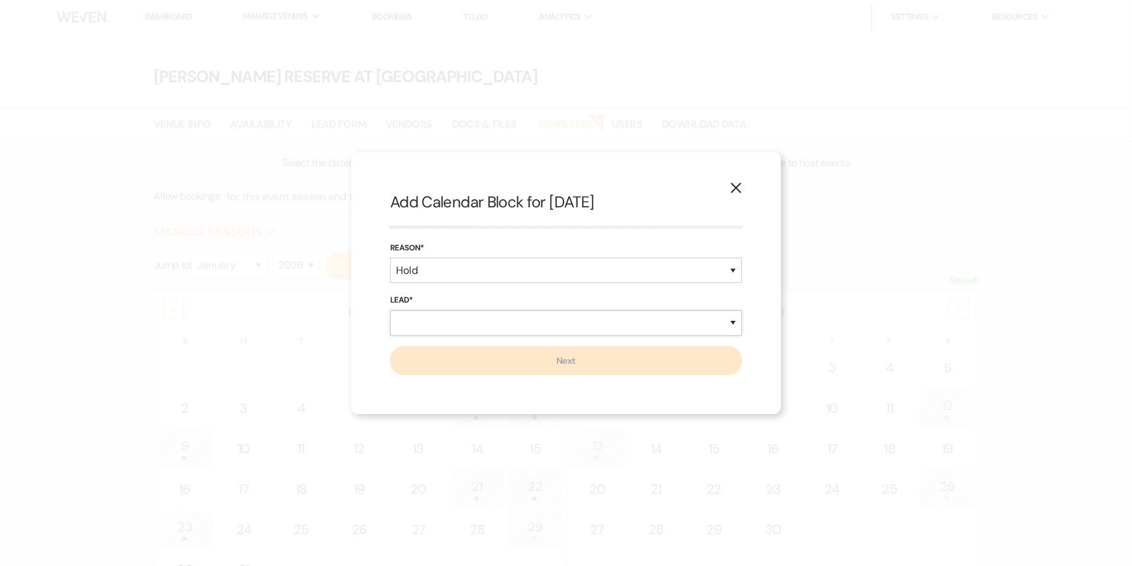
drag, startPoint x: 418, startPoint y: 318, endPoint x: 435, endPoint y: 317, distance: 17.6
click at [418, 318] on select "New Lead Existing Lead" at bounding box center [566, 322] width 352 height 25
select select "existingLead"
click at [390, 310] on select "New Lead Existing Lead" at bounding box center [566, 322] width 352 height 25
select select "false"
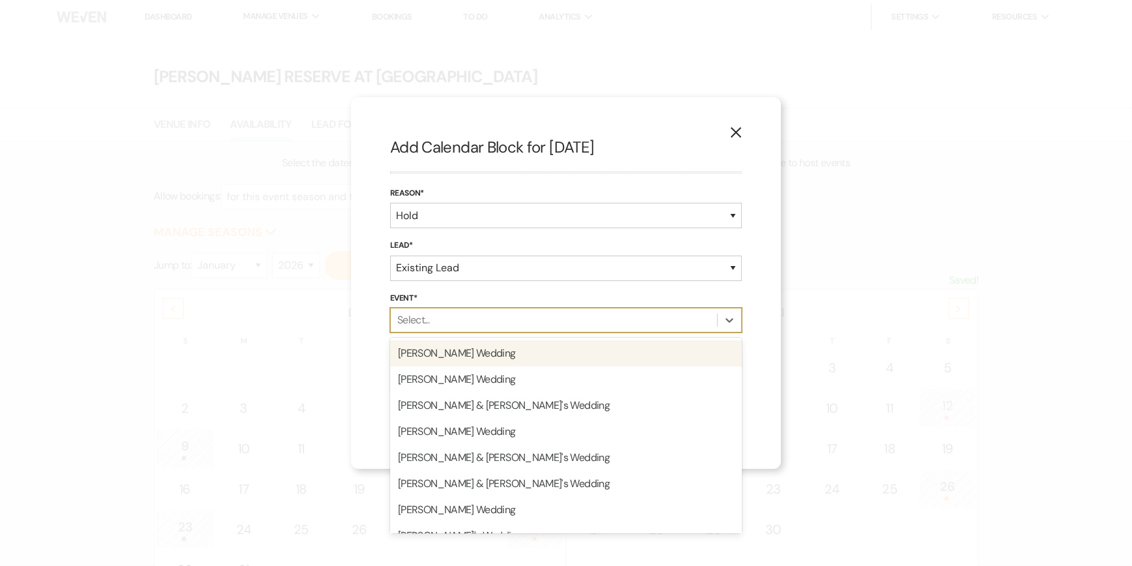
click at [434, 319] on div "Select..." at bounding box center [554, 319] width 326 height 23
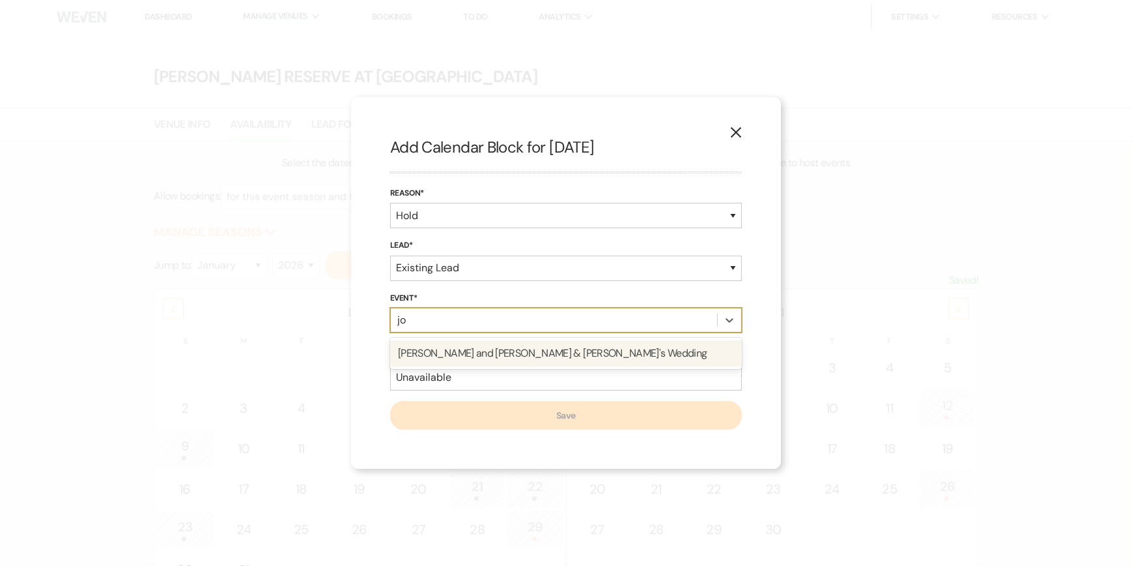
type input "jos"
click at [541, 353] on div "[PERSON_NAME] and [PERSON_NAME] & [PERSON_NAME]'s Wedding" at bounding box center [566, 353] width 352 height 26
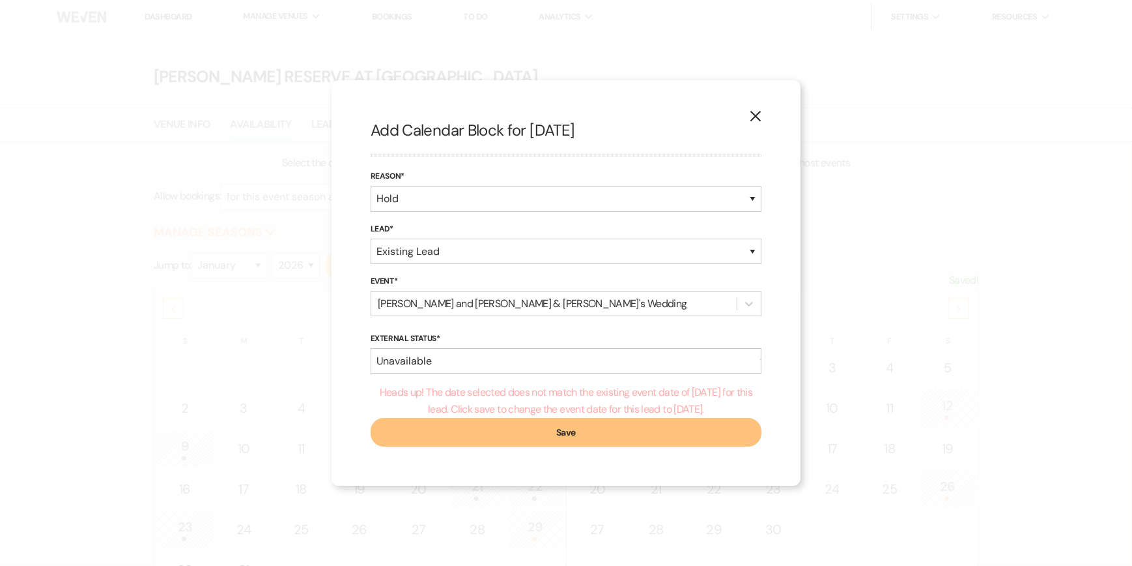
click at [556, 431] on button "Save" at bounding box center [566, 432] width 391 height 29
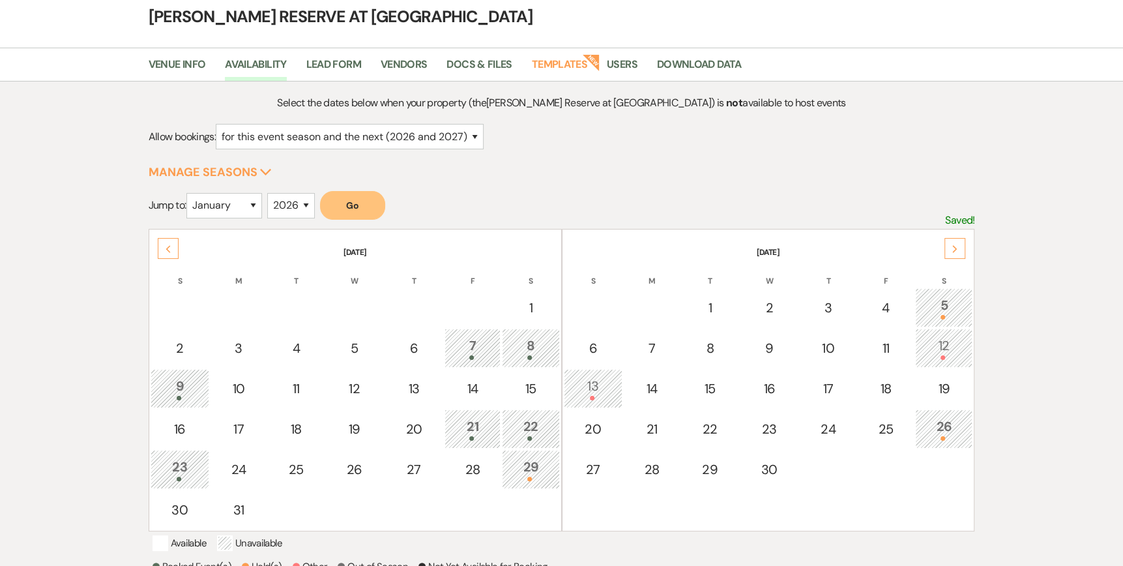
scroll to position [242, 0]
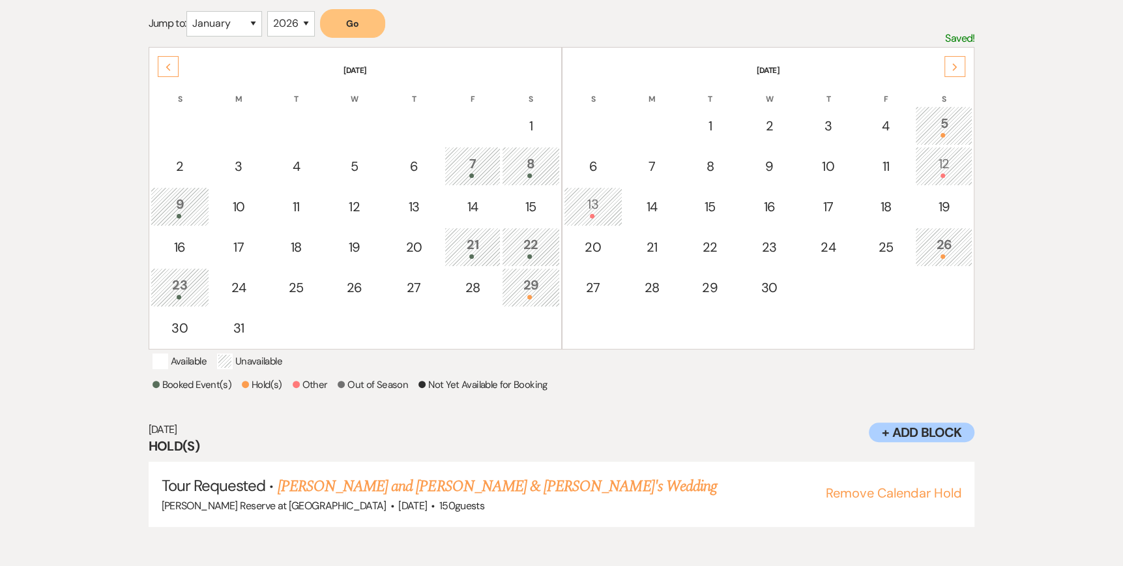
click at [528, 289] on div "29" at bounding box center [530, 287] width 43 height 24
click at [948, 254] on div at bounding box center [943, 256] width 43 height 5
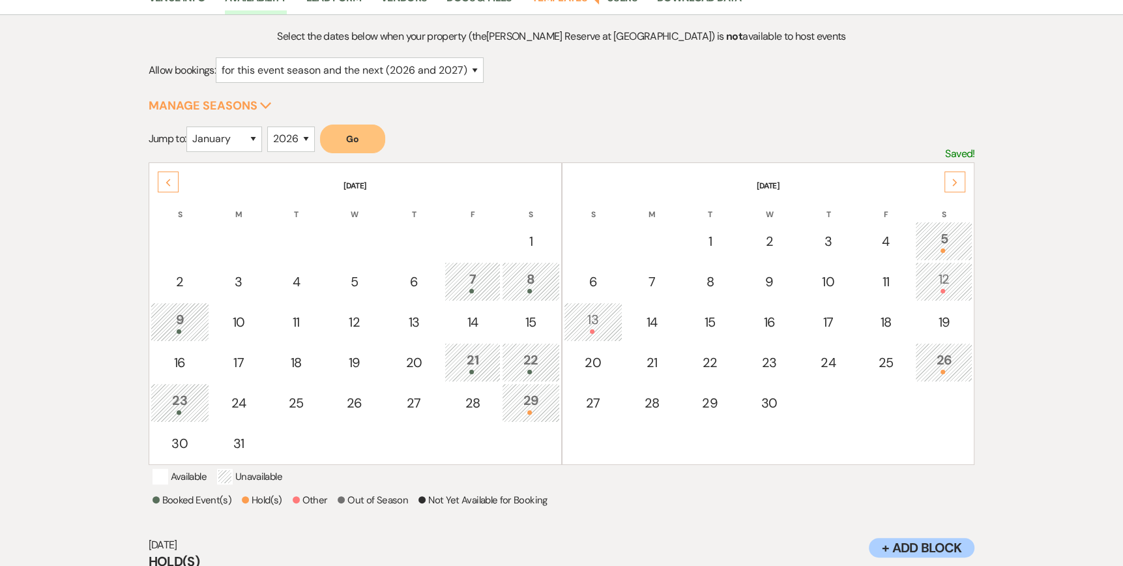
scroll to position [0, 0]
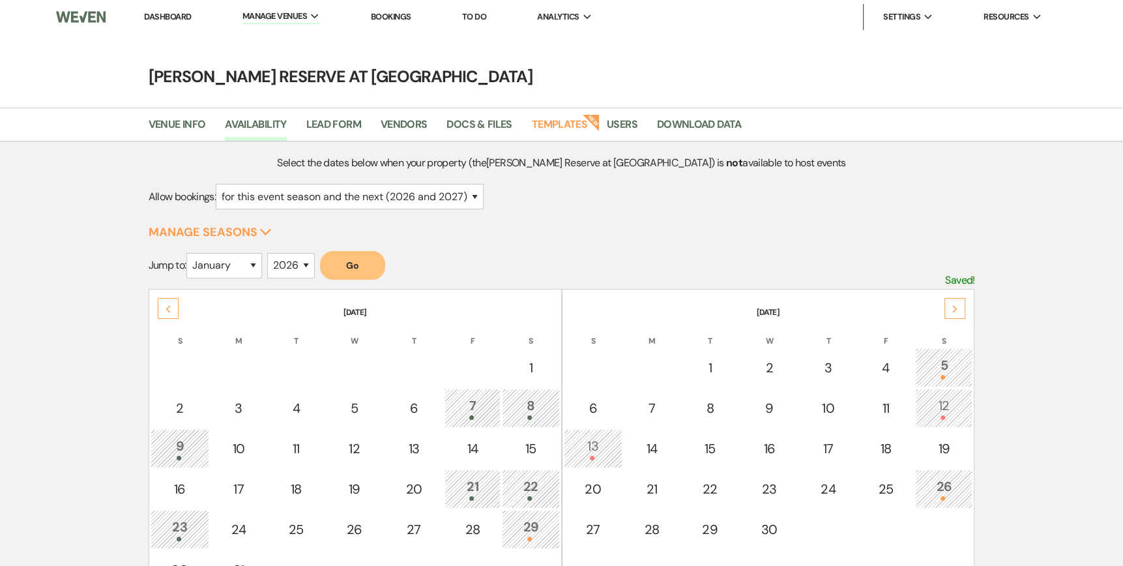
click at [155, 10] on li "Dashboard" at bounding box center [167, 17] width 60 height 26
click at [166, 17] on link "Dashboard" at bounding box center [167, 16] width 47 height 11
